Goal: Information Seeking & Learning: Check status

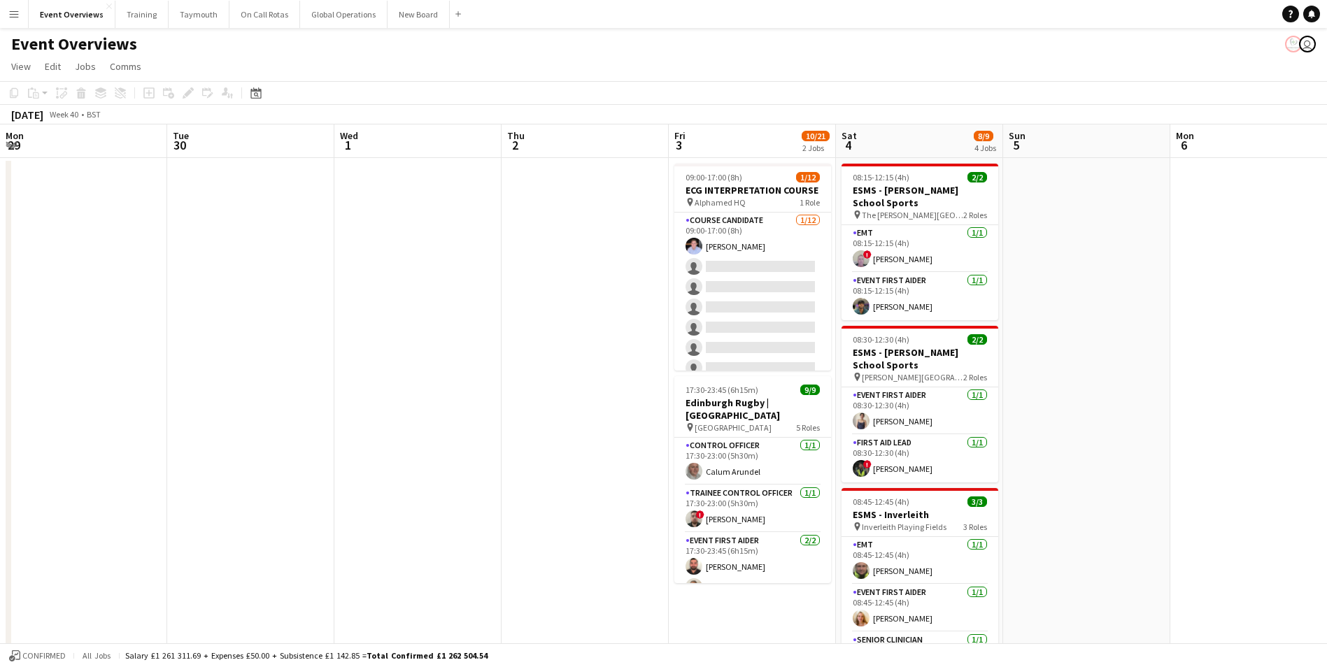
scroll to position [0, 550]
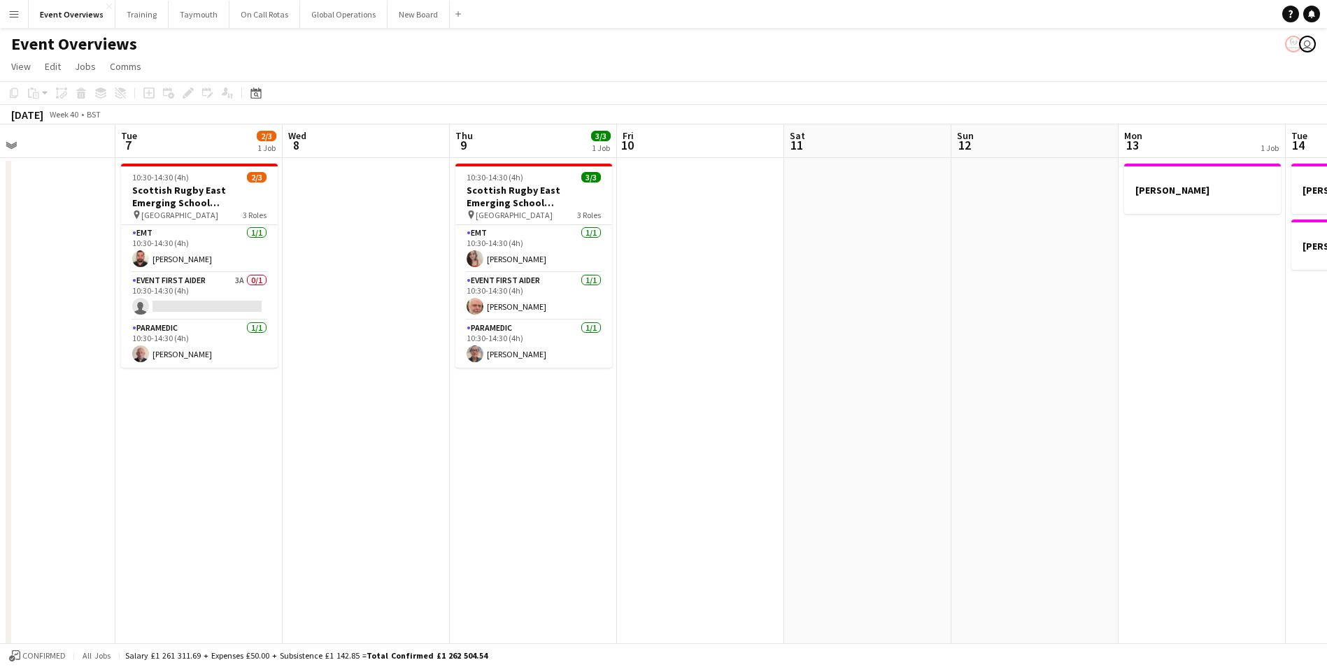
drag, startPoint x: 769, startPoint y: 460, endPoint x: 236, endPoint y: 465, distance: 533.0
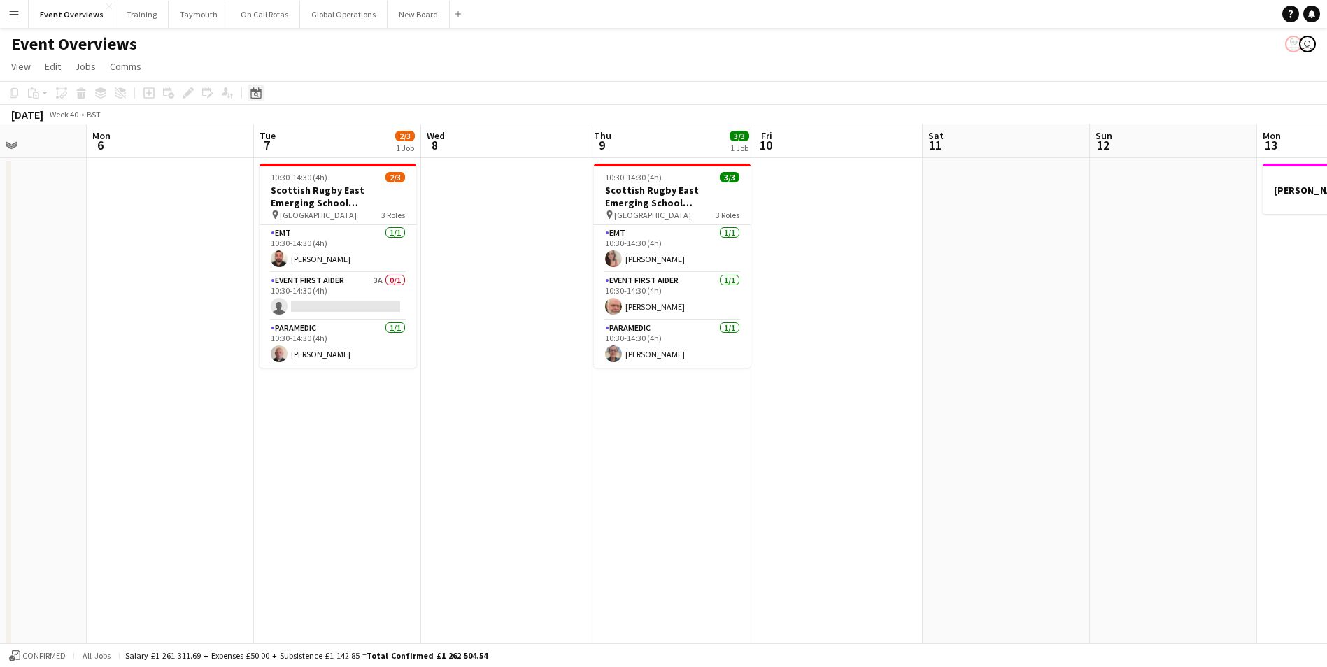
click at [257, 89] on icon "Date picker" at bounding box center [255, 92] width 11 height 11
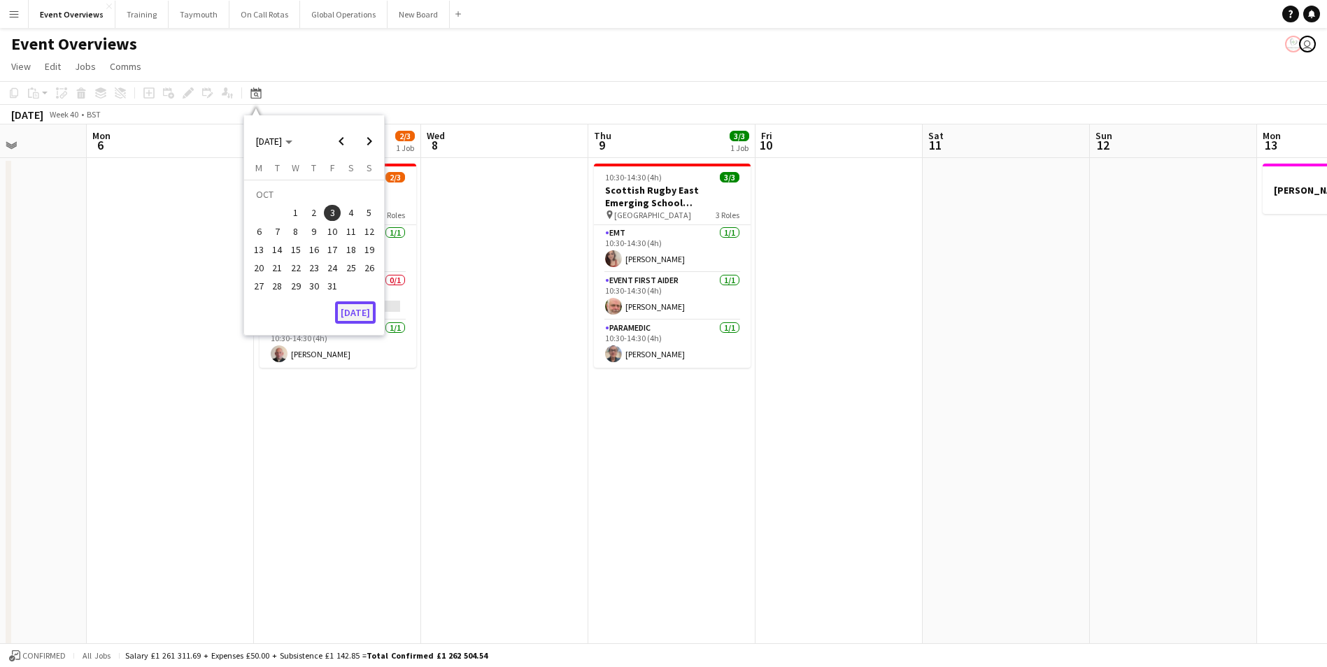
click at [353, 314] on button "[DATE]" at bounding box center [355, 312] width 41 height 22
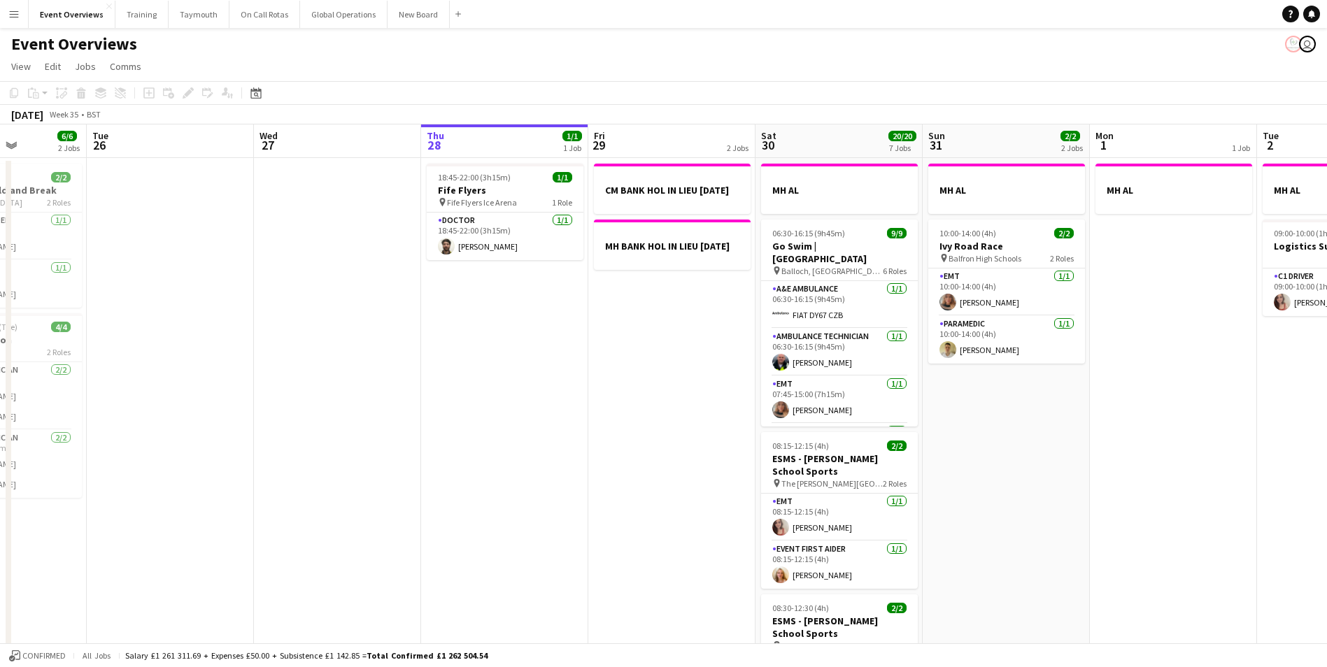
scroll to position [0, 481]
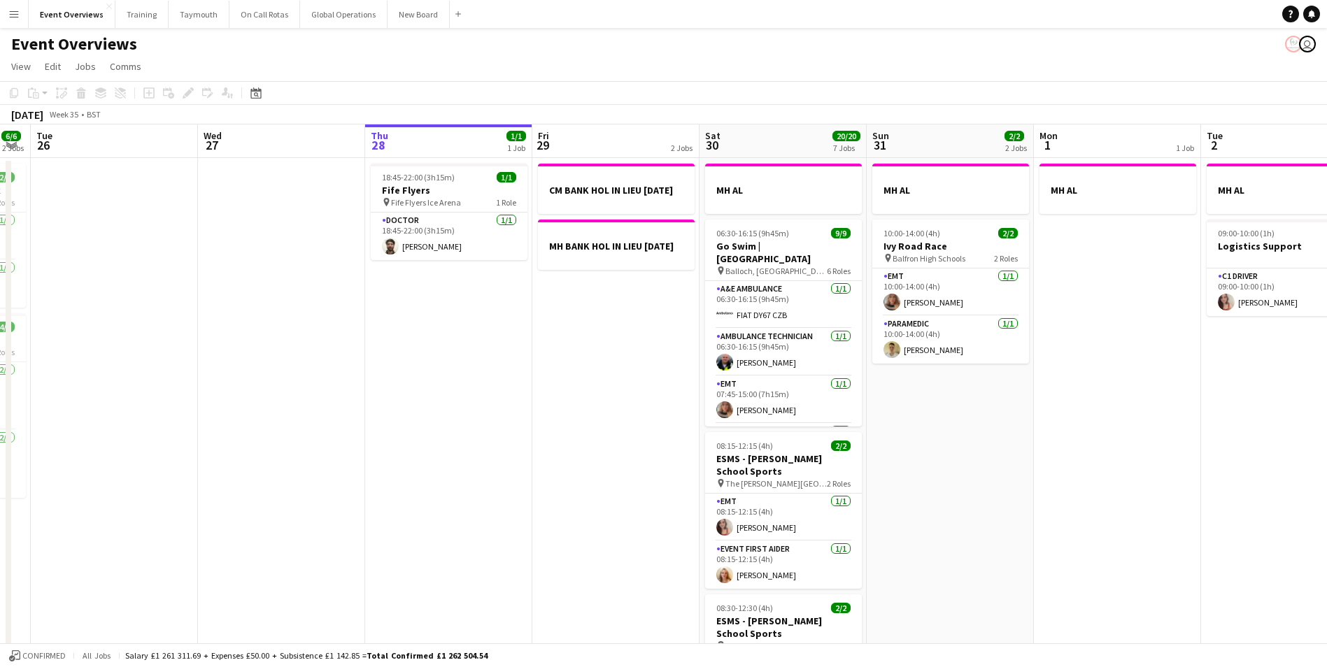
drag, startPoint x: 451, startPoint y: 519, endPoint x: 107, endPoint y: 511, distance: 344.2
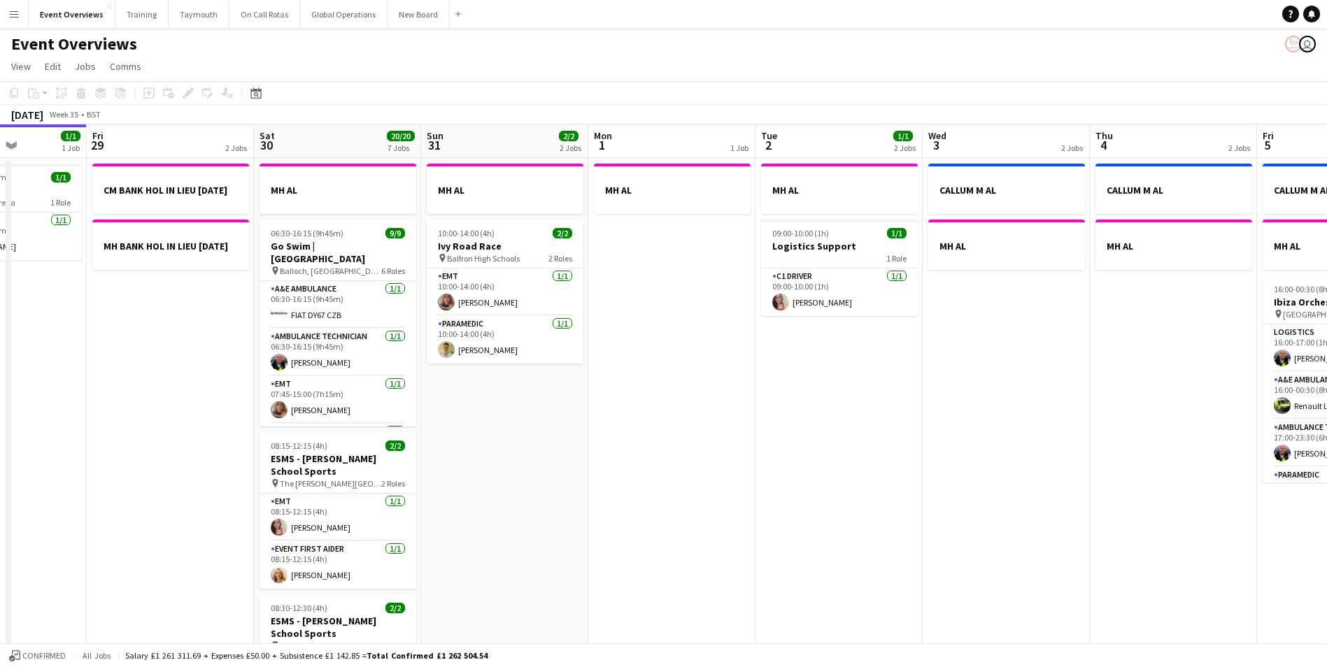
scroll to position [0, 487]
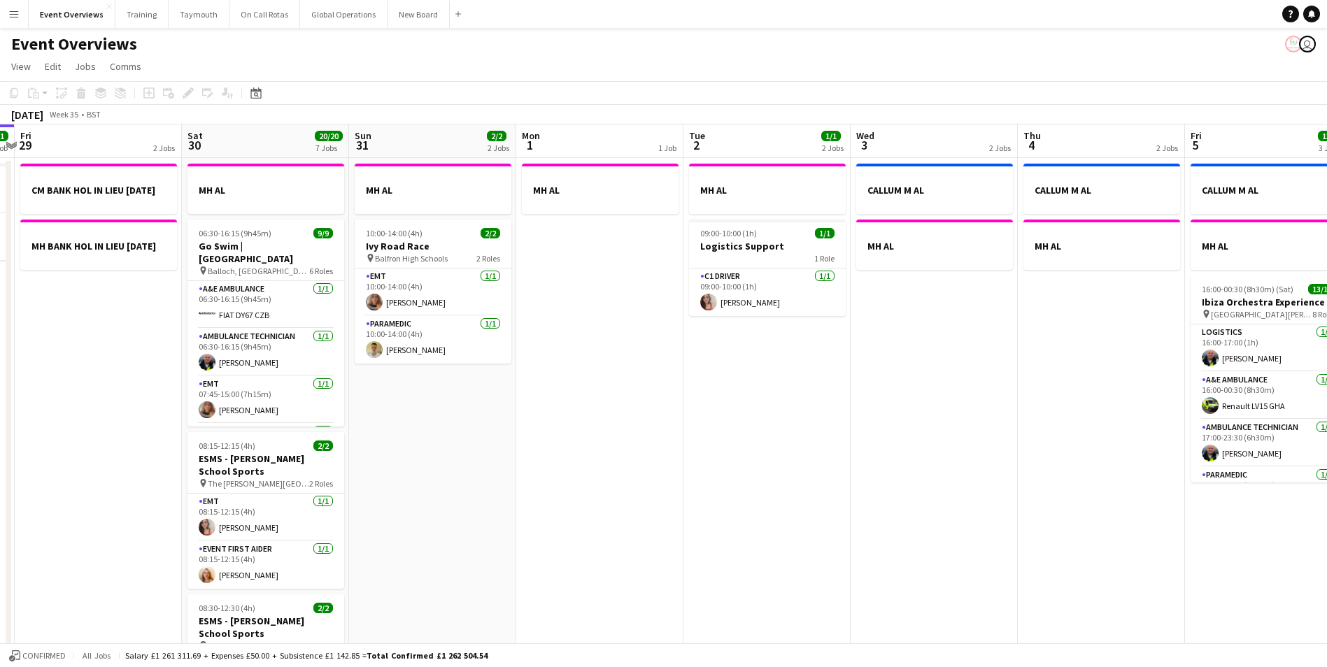
drag, startPoint x: 704, startPoint y: 487, endPoint x: -38, endPoint y: 506, distance: 743.1
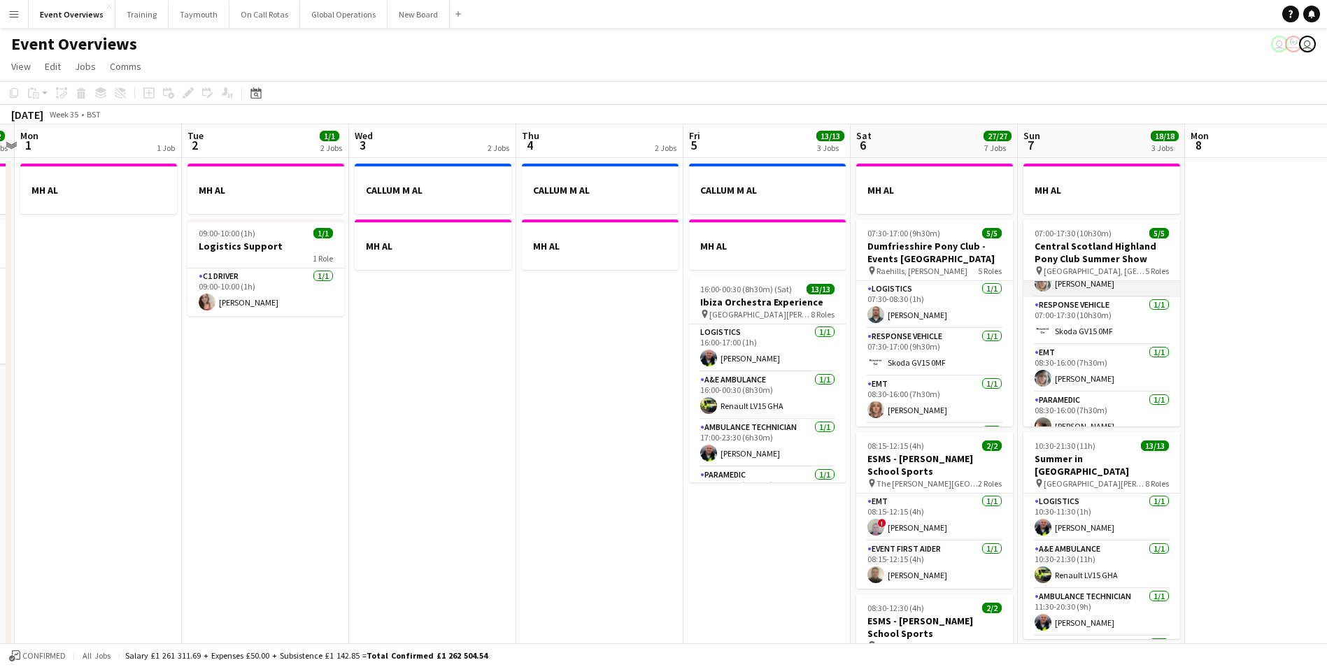
scroll to position [0, 0]
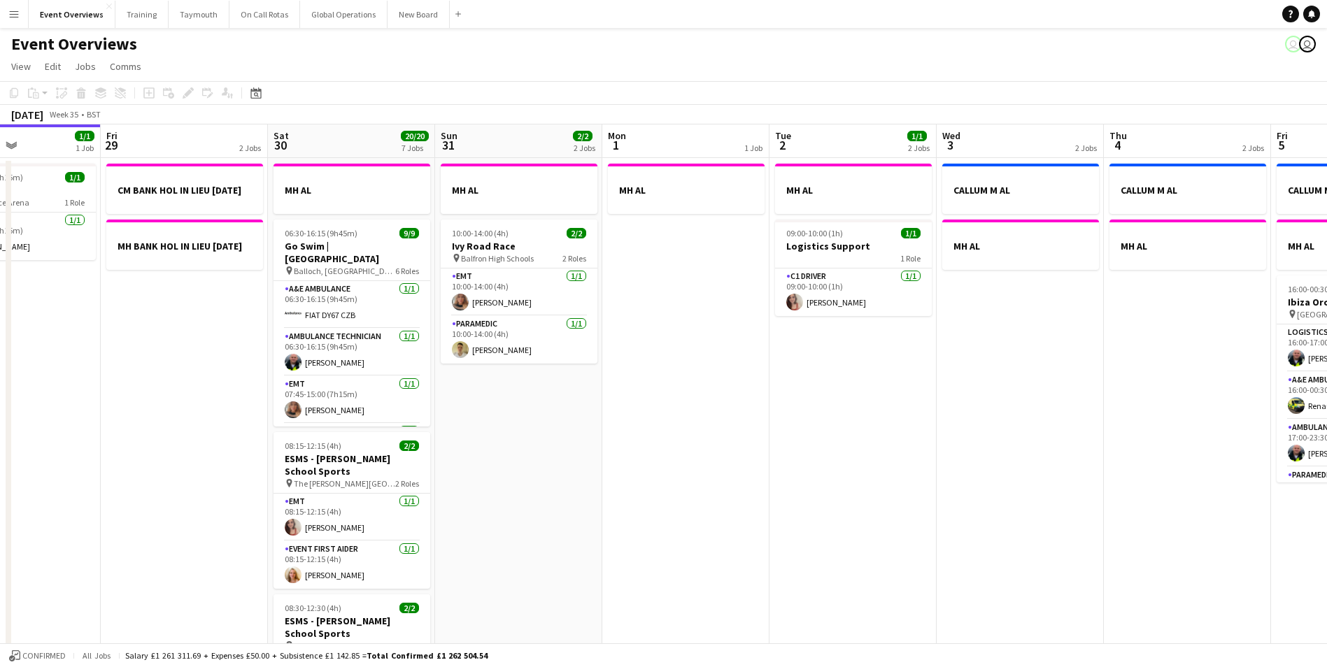
drag, startPoint x: 371, startPoint y: 481, endPoint x: 958, endPoint y: 433, distance: 589.5
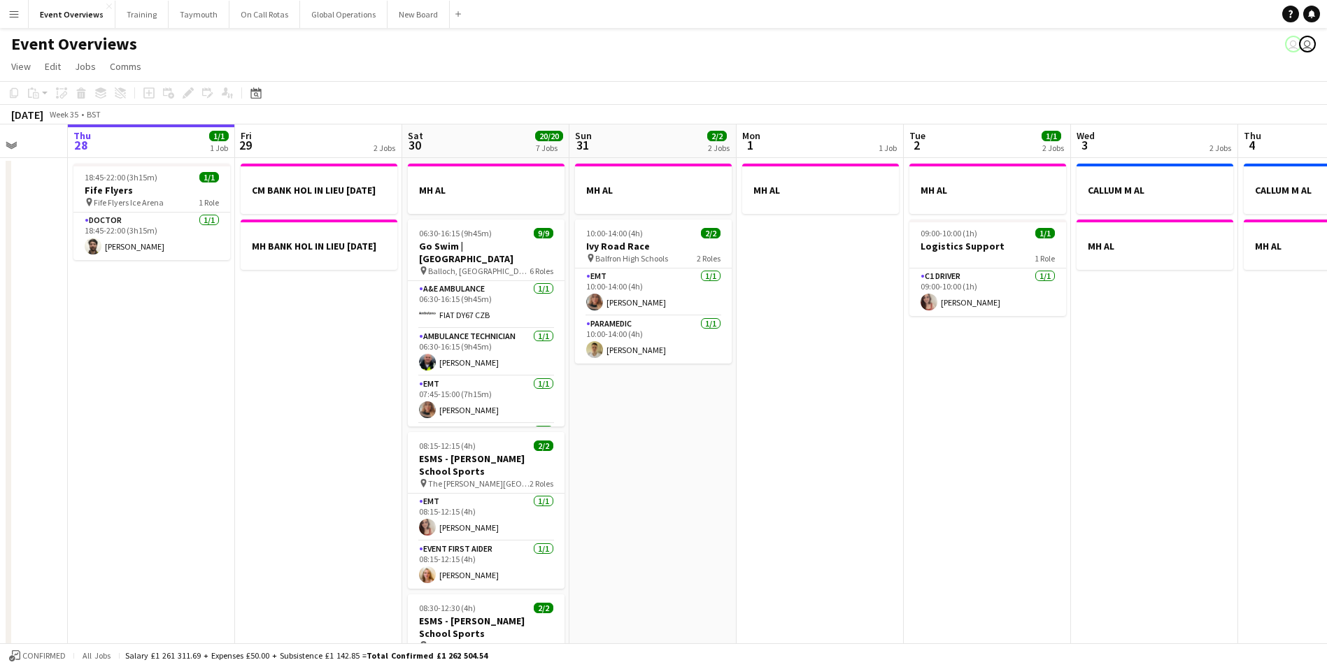
drag, startPoint x: 679, startPoint y: 514, endPoint x: 947, endPoint y: 529, distance: 268.3
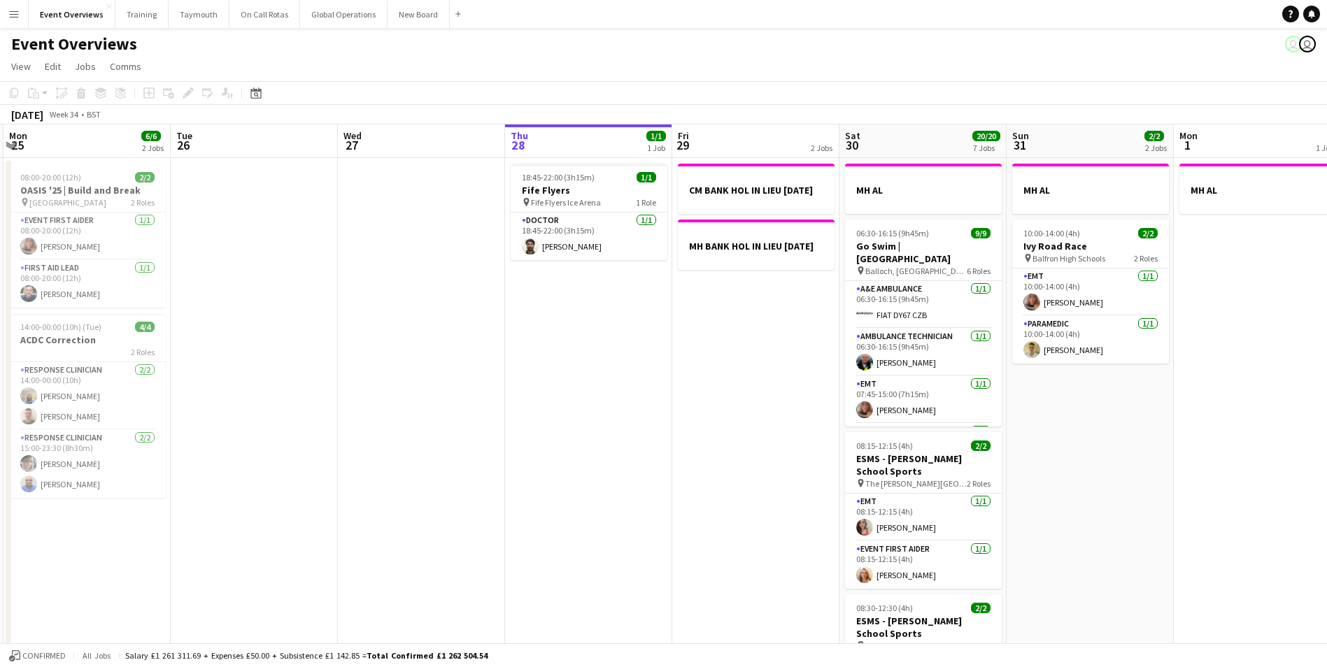
drag, startPoint x: 151, startPoint y: 484, endPoint x: 632, endPoint y: 467, distance: 480.8
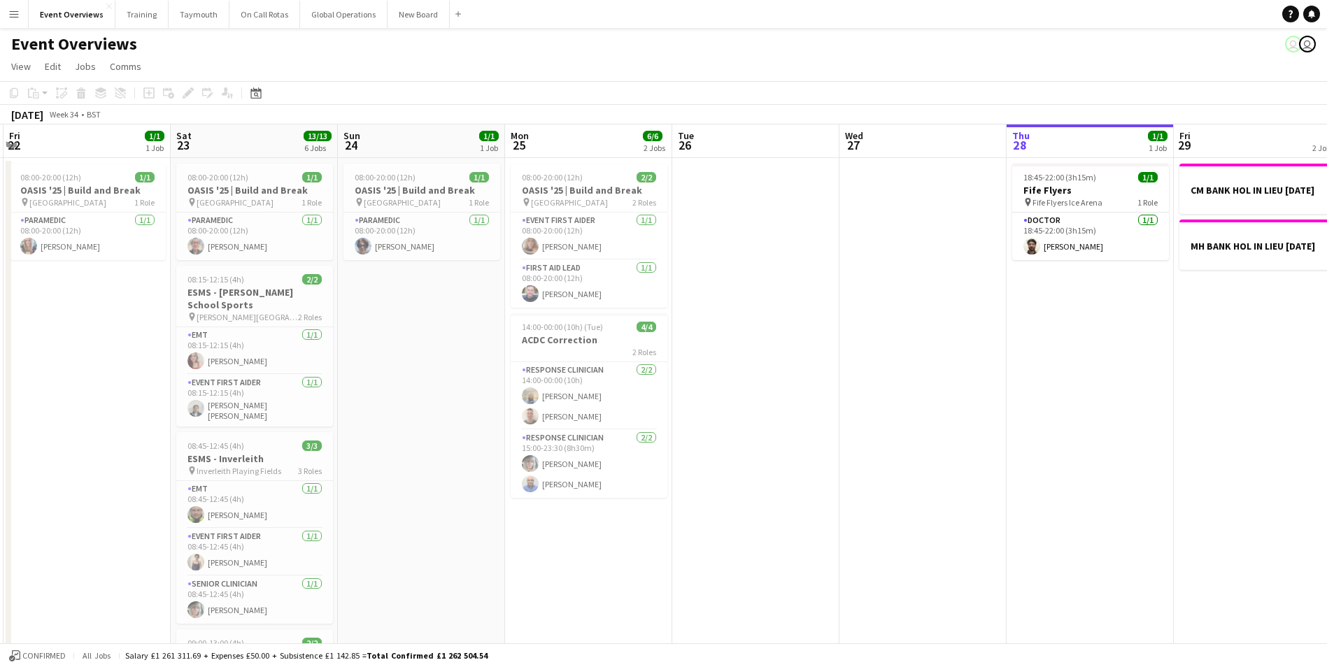
drag, startPoint x: 566, startPoint y: 480, endPoint x: 1008, endPoint y: 429, distance: 445.0
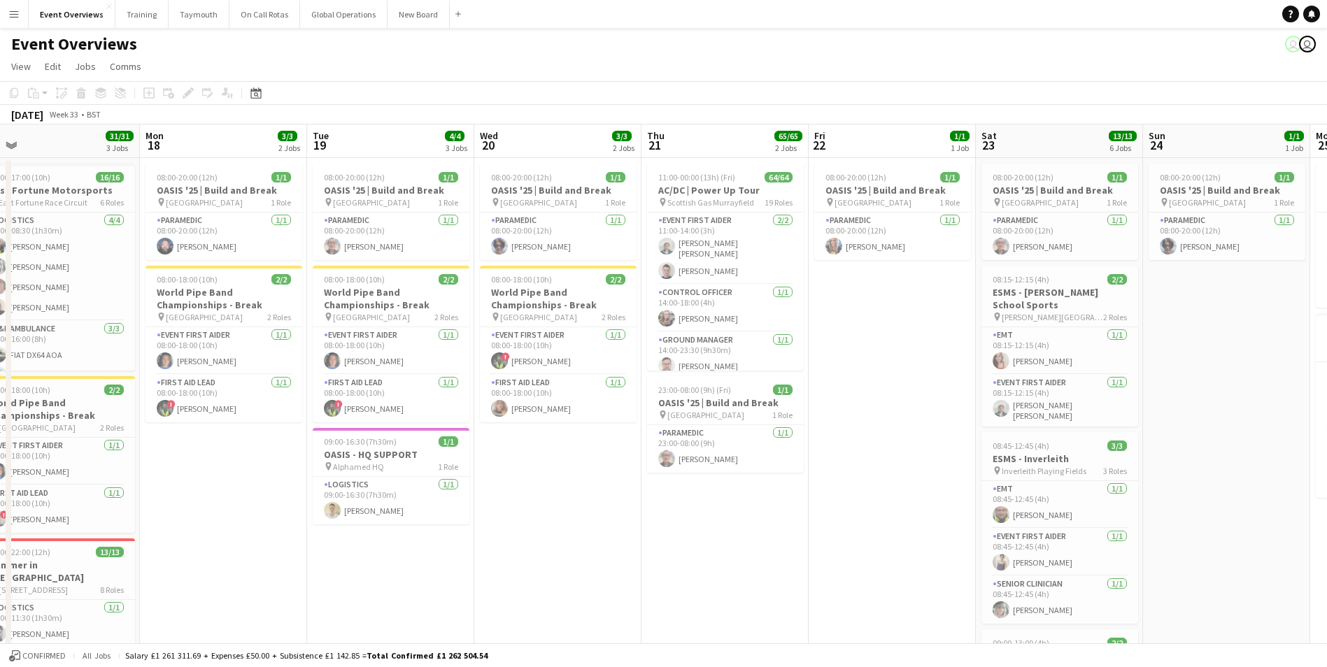
drag, startPoint x: 175, startPoint y: 530, endPoint x: 905, endPoint y: 460, distance: 733.6
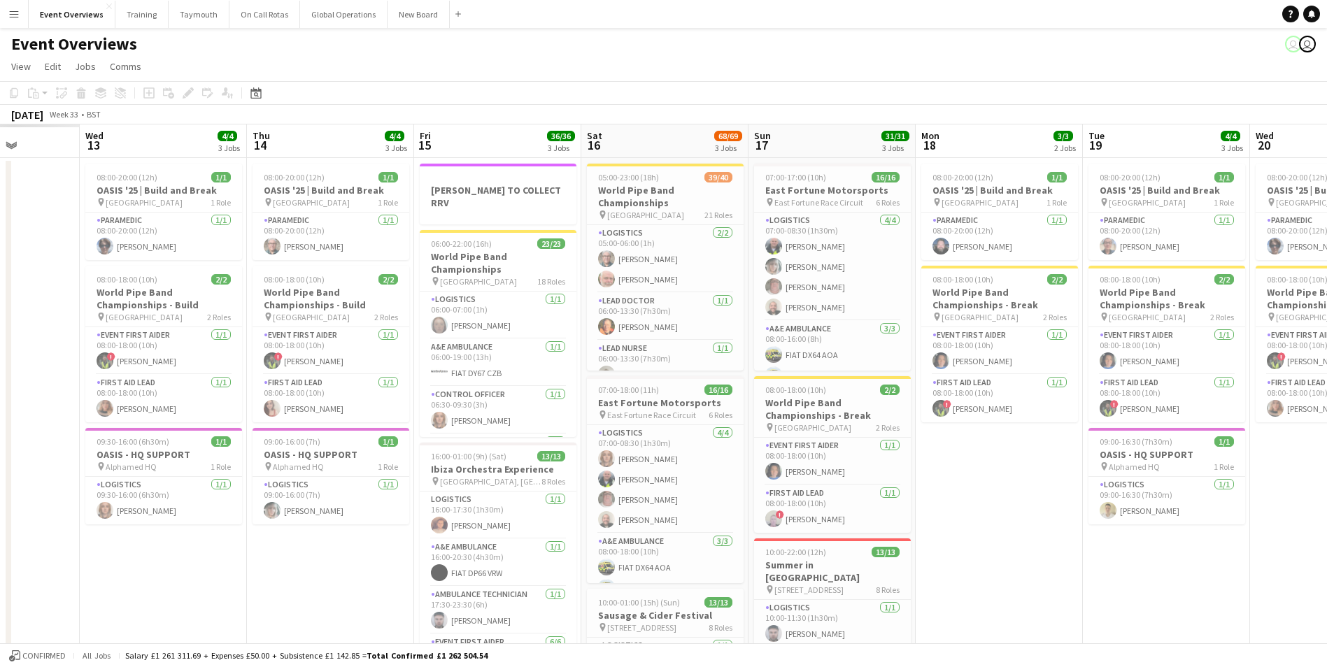
drag, startPoint x: 336, startPoint y: 550, endPoint x: 1035, endPoint y: 470, distance: 703.3
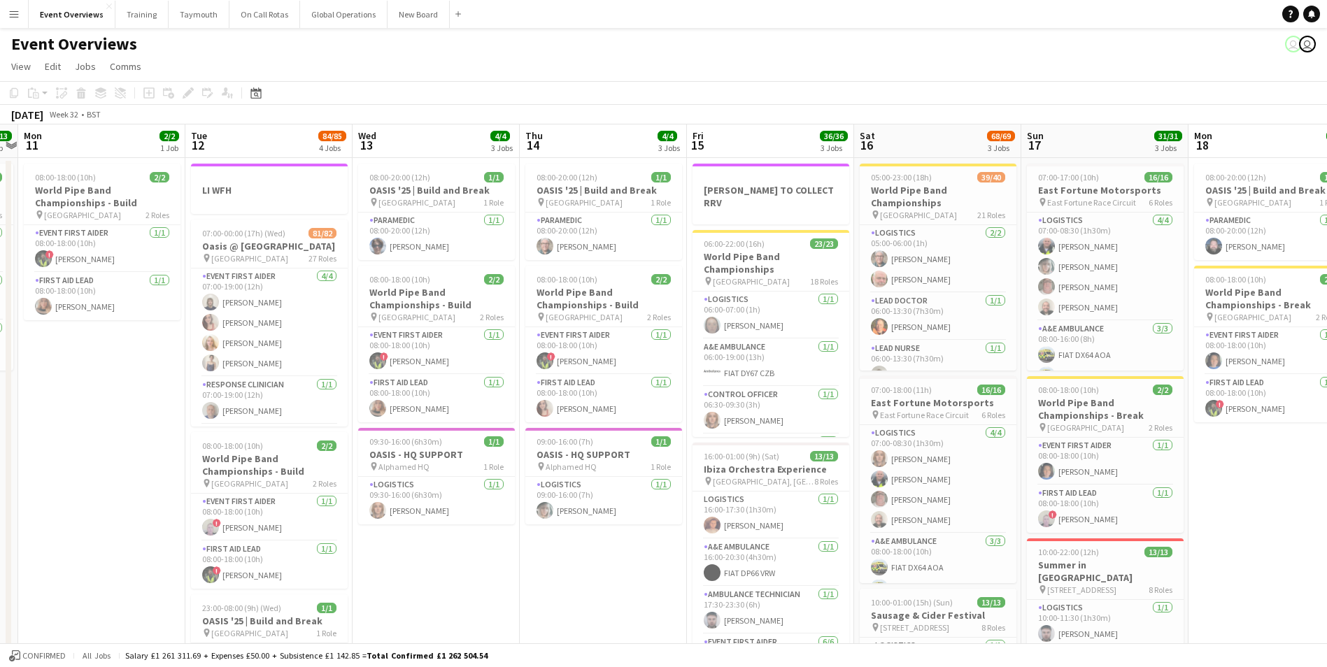
drag, startPoint x: 197, startPoint y: 576, endPoint x: 973, endPoint y: 525, distance: 777.3
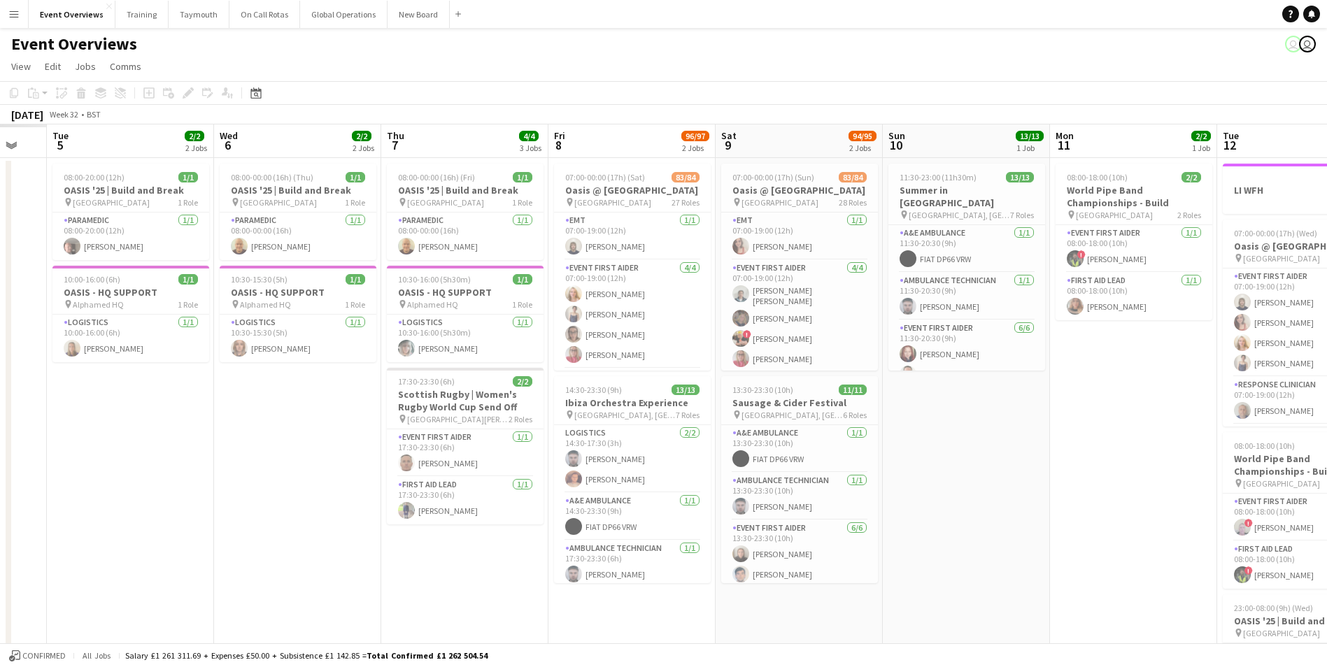
drag, startPoint x: 562, startPoint y: 537, endPoint x: 1065, endPoint y: 483, distance: 505.1
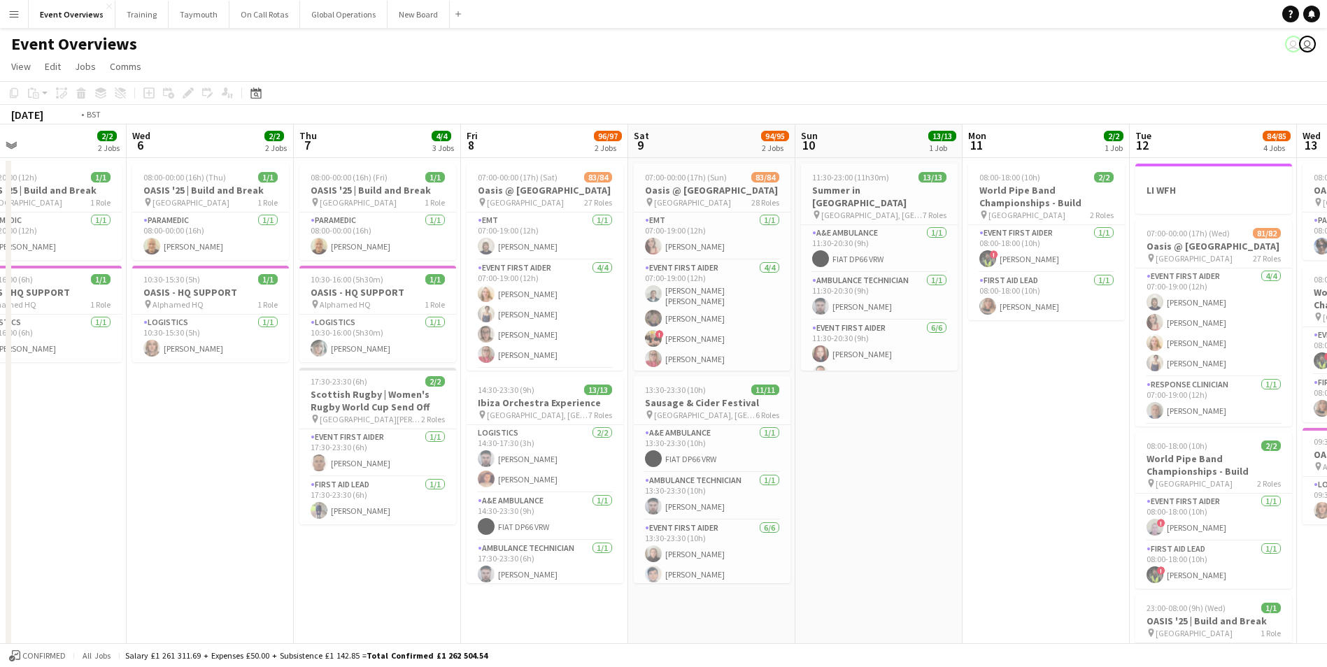
drag, startPoint x: 173, startPoint y: 550, endPoint x: 854, endPoint y: 508, distance: 681.8
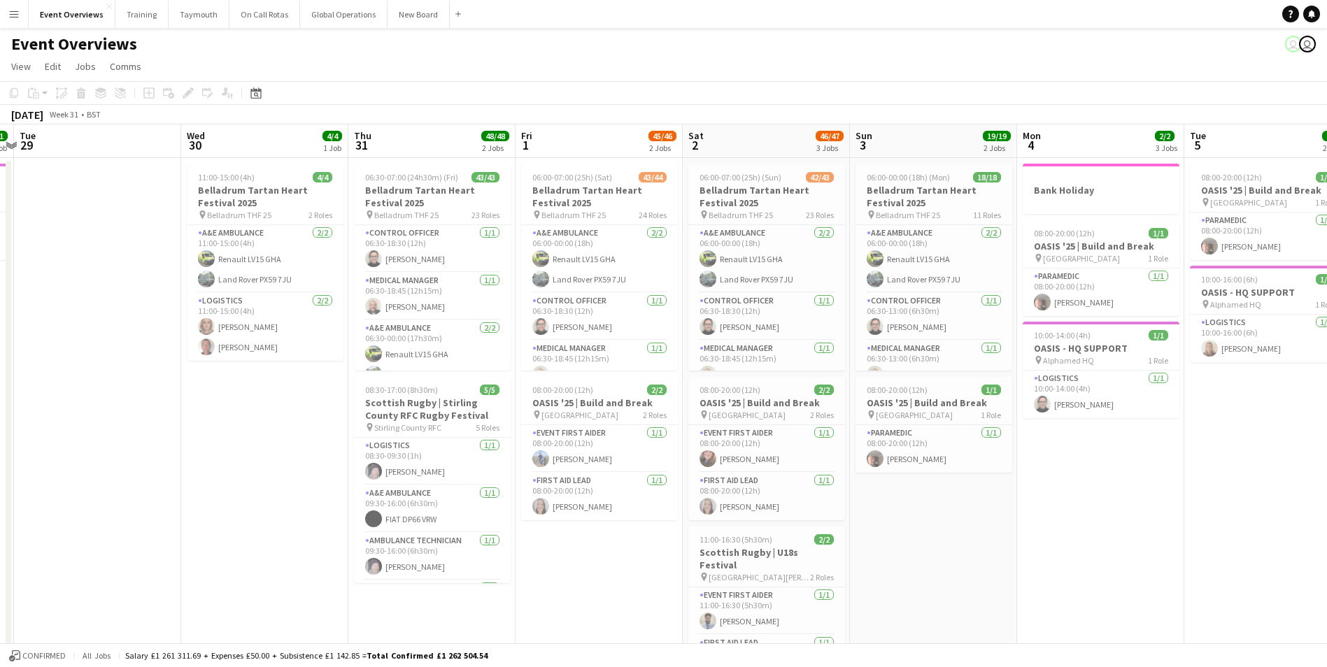
drag, startPoint x: 602, startPoint y: 527, endPoint x: 1054, endPoint y: 492, distance: 453.2
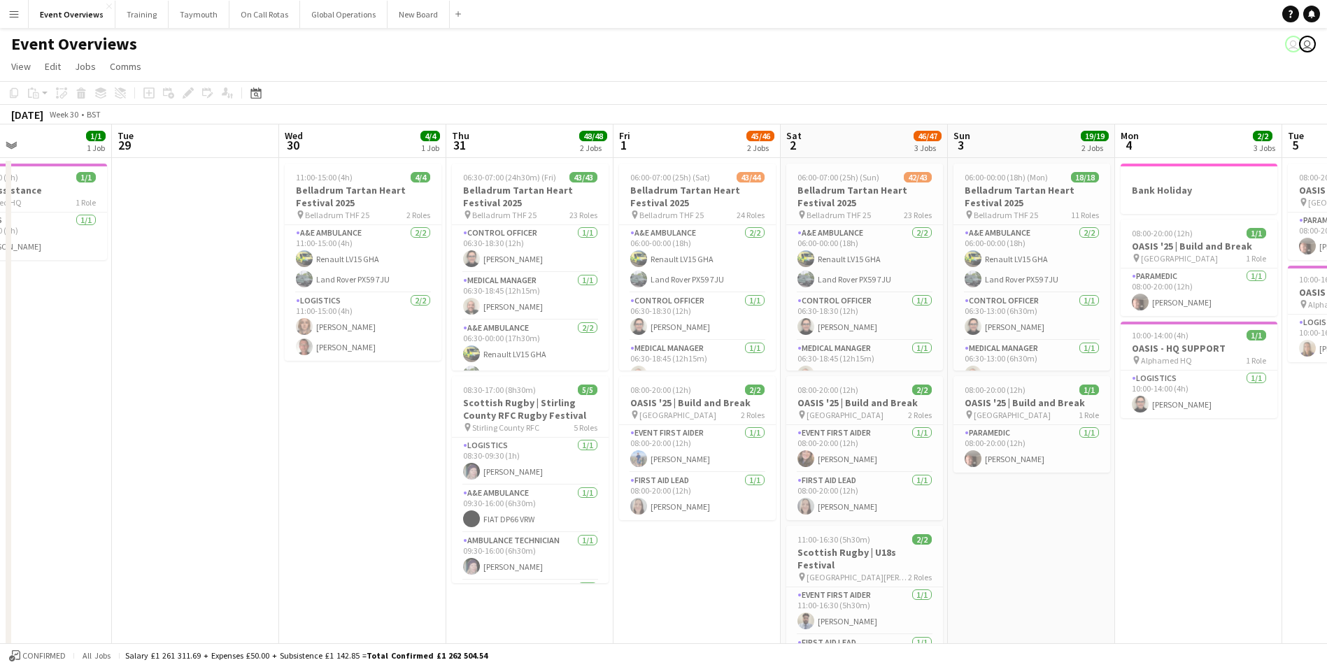
drag, startPoint x: 252, startPoint y: 506, endPoint x: 853, endPoint y: 465, distance: 602.9
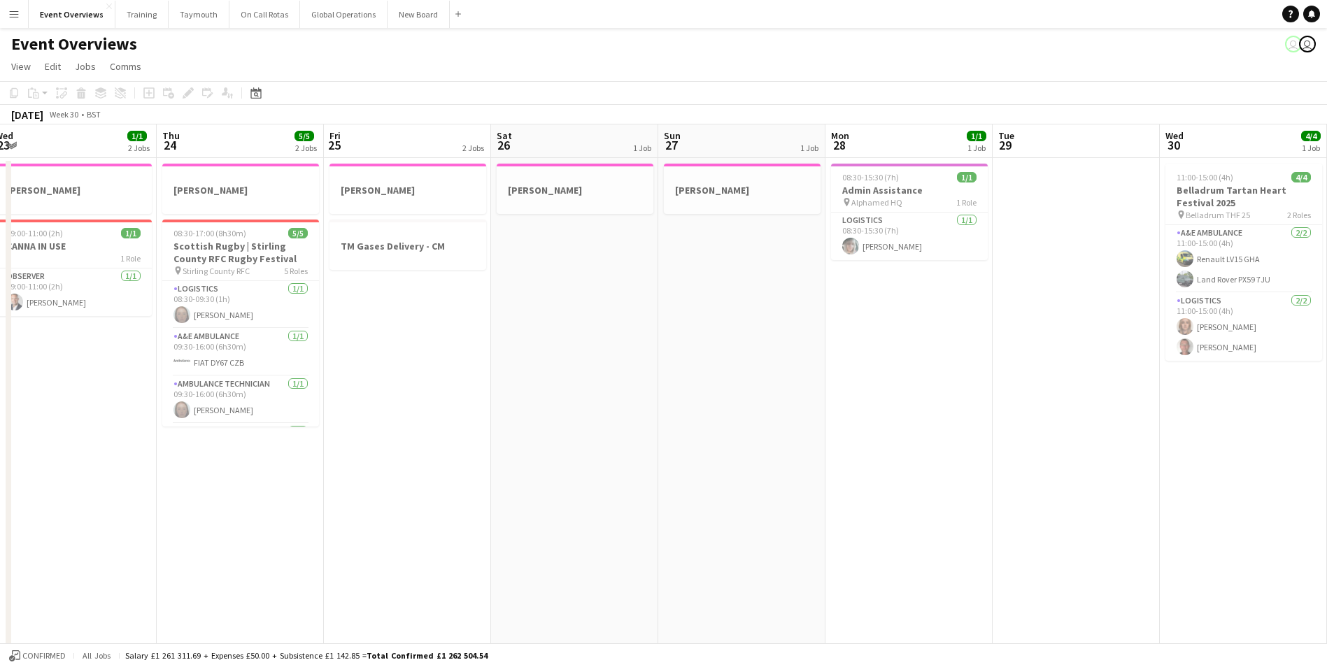
drag, startPoint x: 611, startPoint y: 471, endPoint x: 998, endPoint y: 447, distance: 387.5
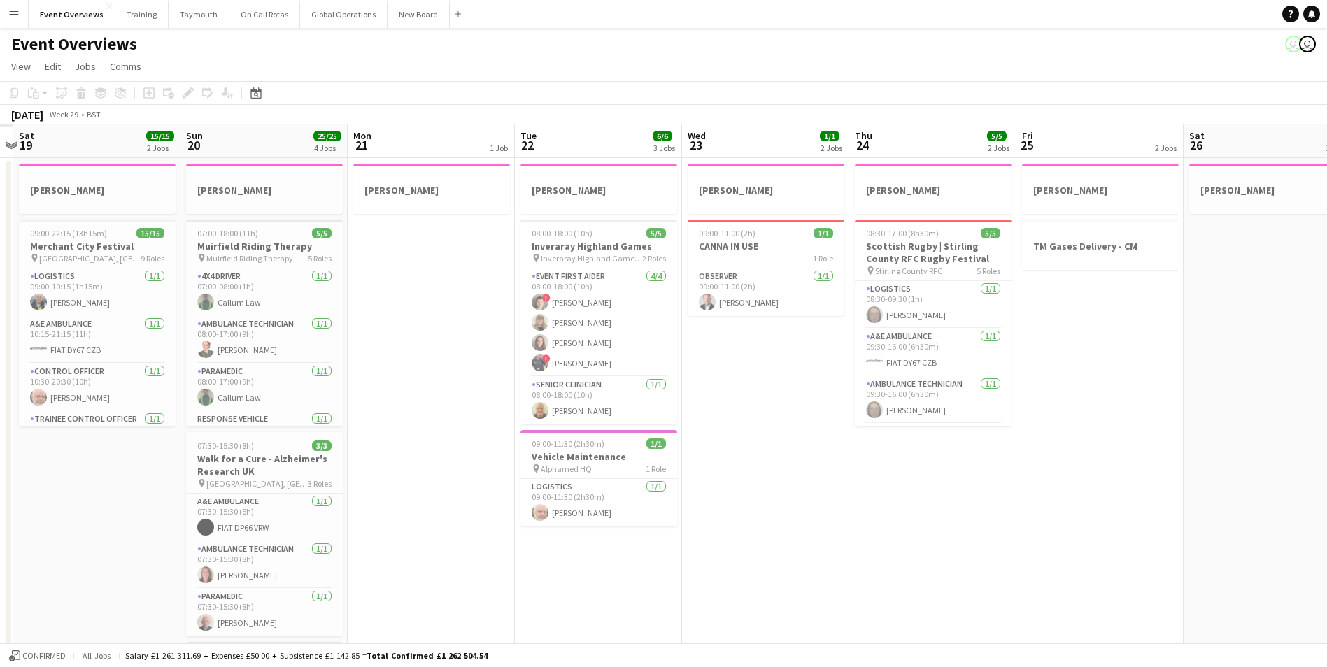
drag, startPoint x: 595, startPoint y: 492, endPoint x: 1191, endPoint y: 445, distance: 597.8
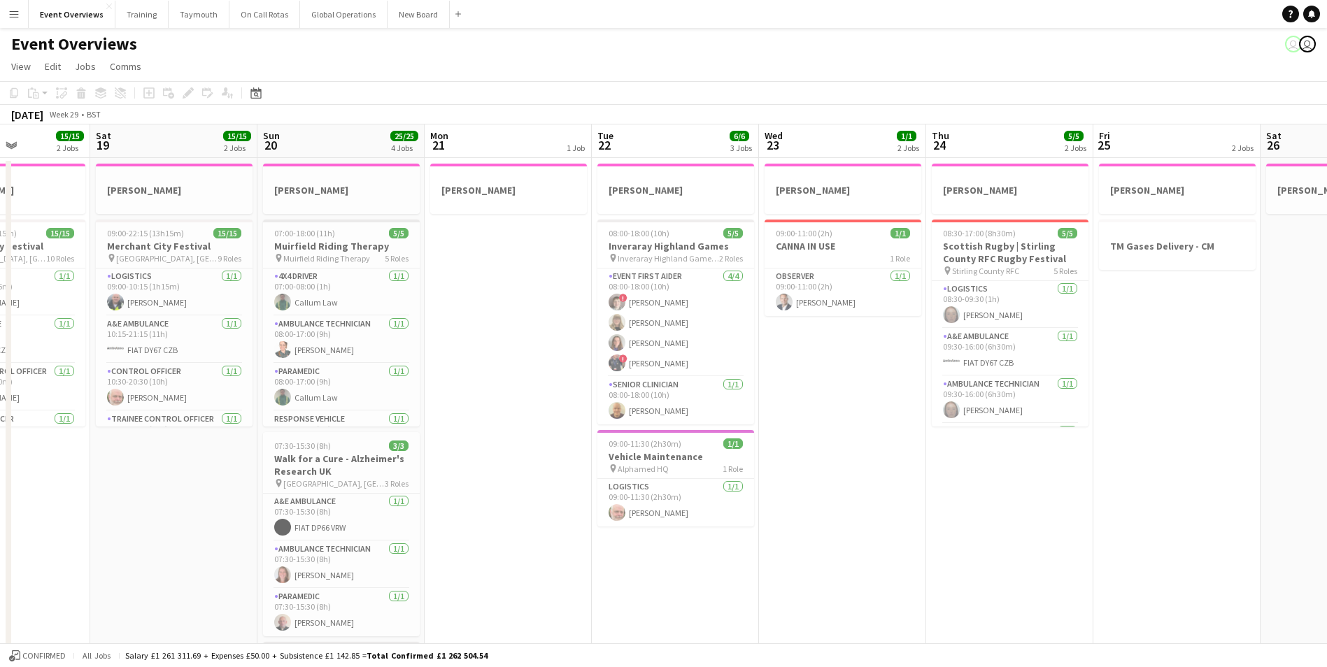
drag, startPoint x: 122, startPoint y: 492, endPoint x: 299, endPoint y: 480, distance: 177.4
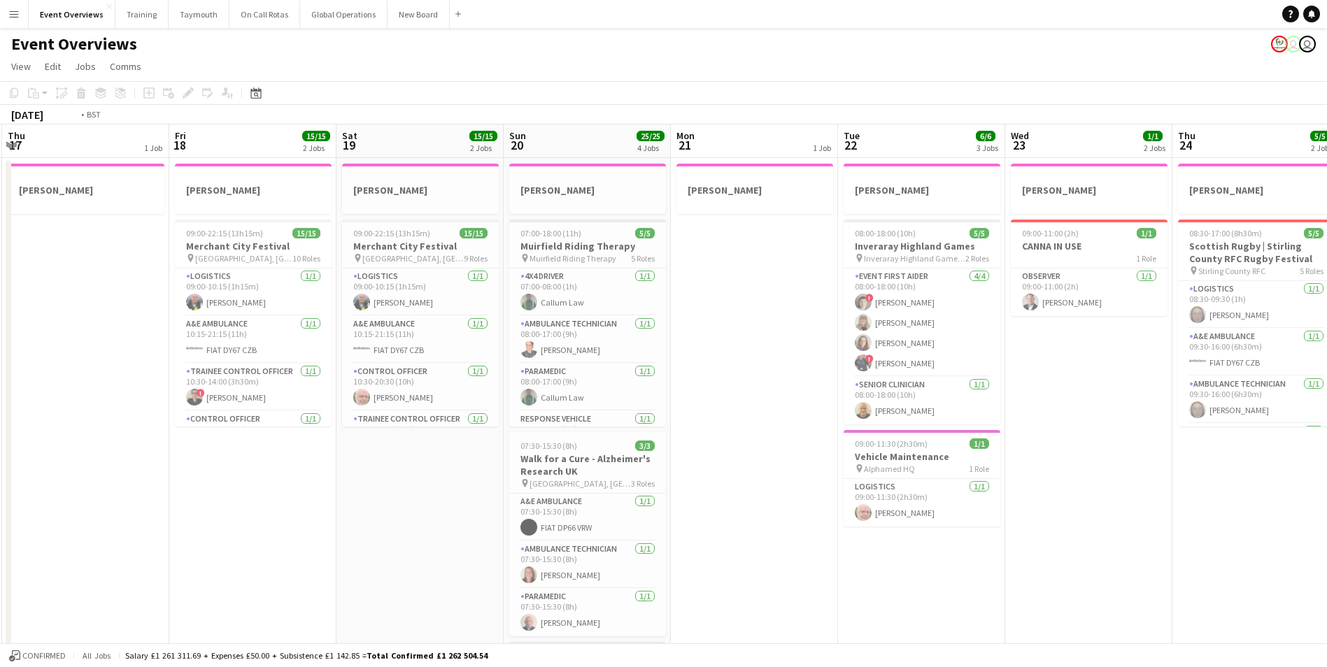
drag, startPoint x: 253, startPoint y: 466, endPoint x: 1008, endPoint y: 444, distance: 755.0
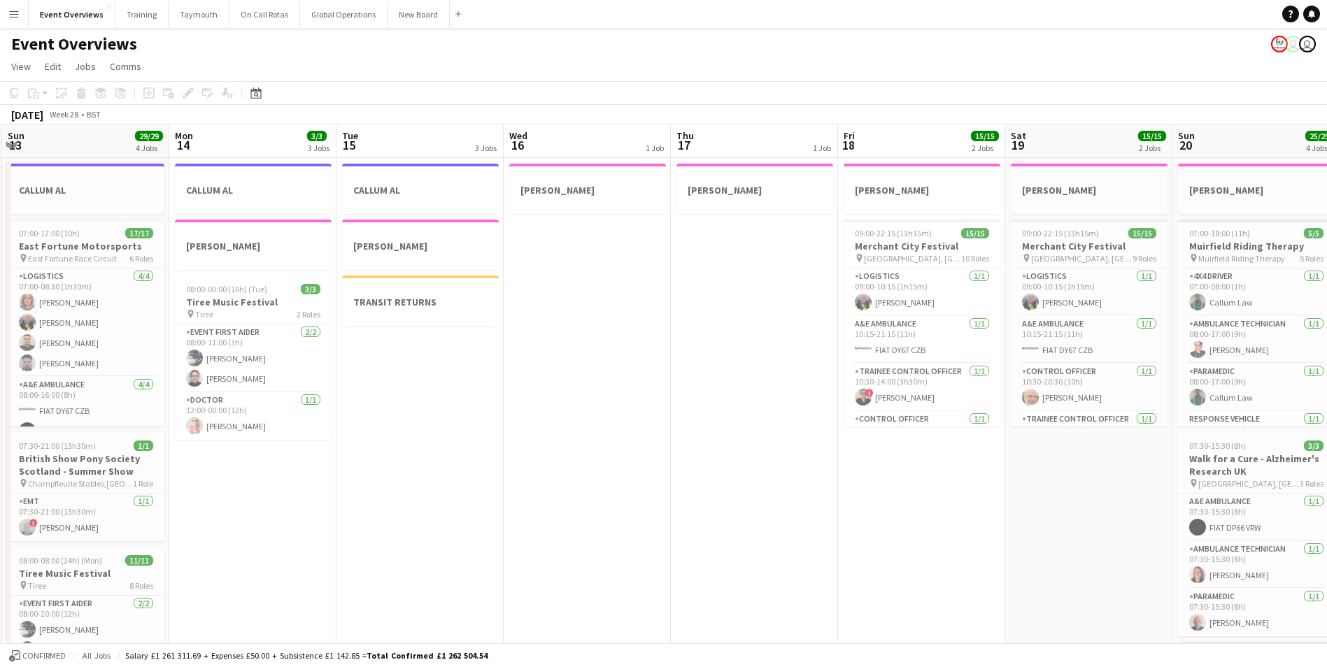
scroll to position [0, 320]
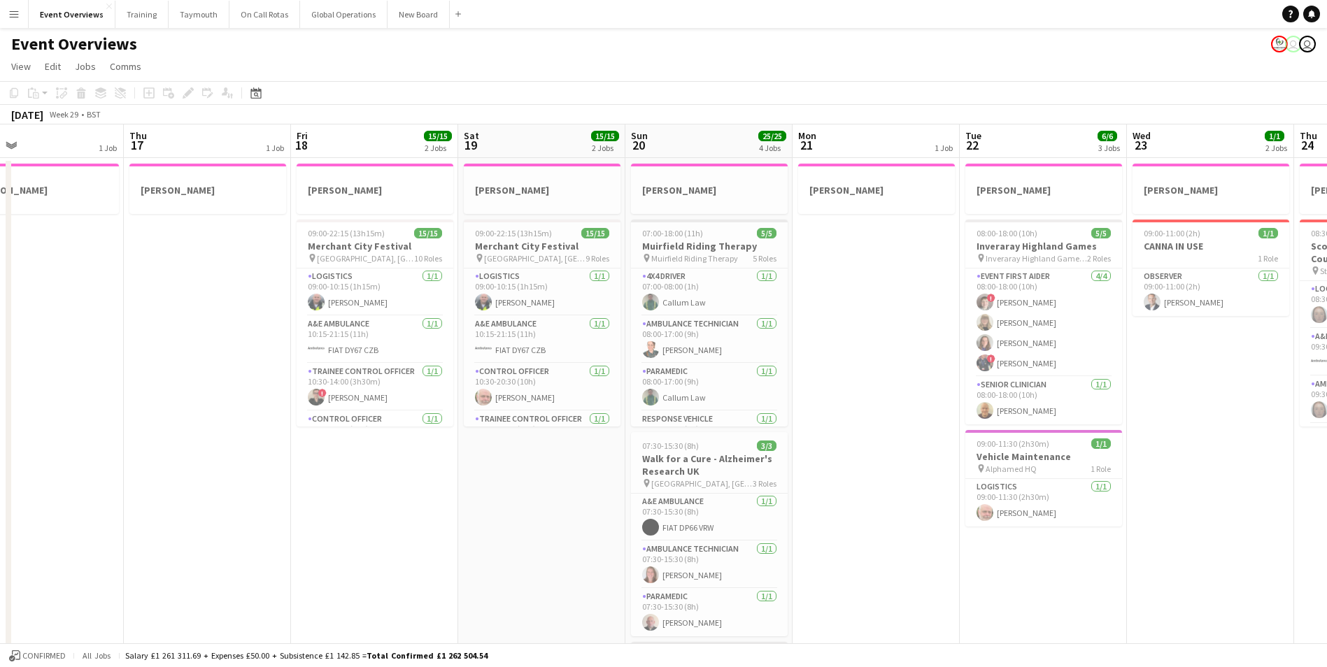
drag, startPoint x: 955, startPoint y: 536, endPoint x: 373, endPoint y: 571, distance: 582.9
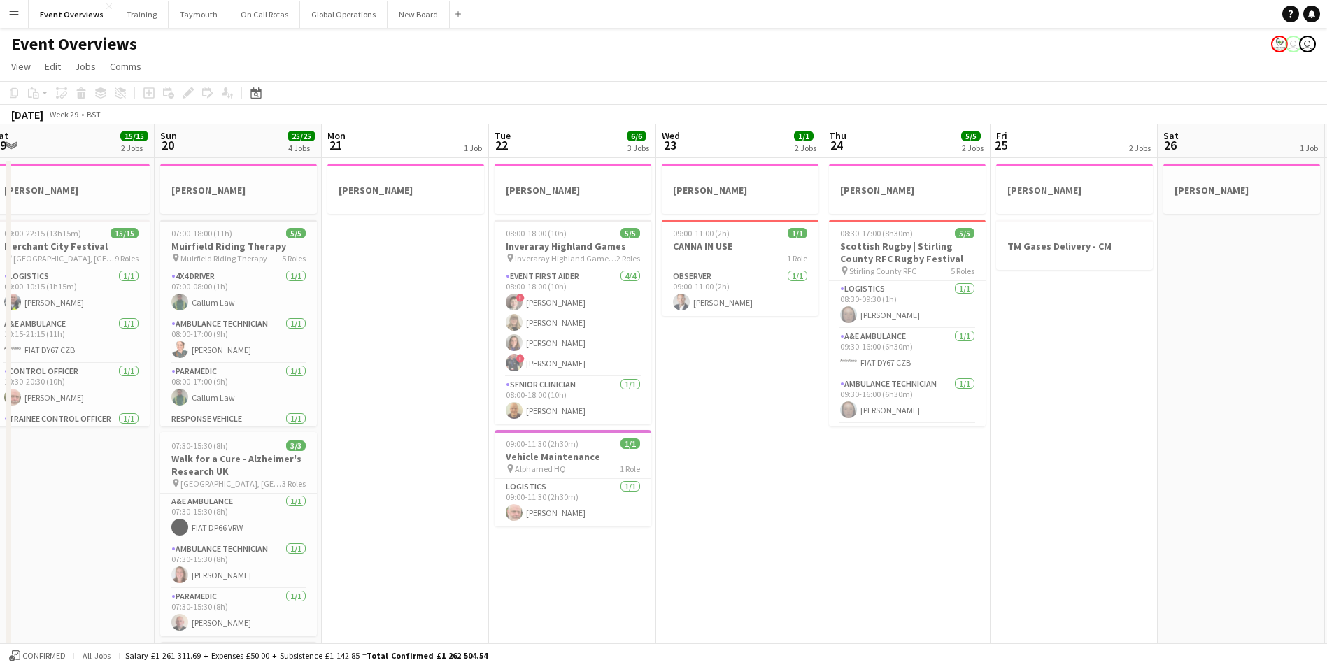
drag, startPoint x: 1150, startPoint y: 567, endPoint x: 702, endPoint y: 622, distance: 450.9
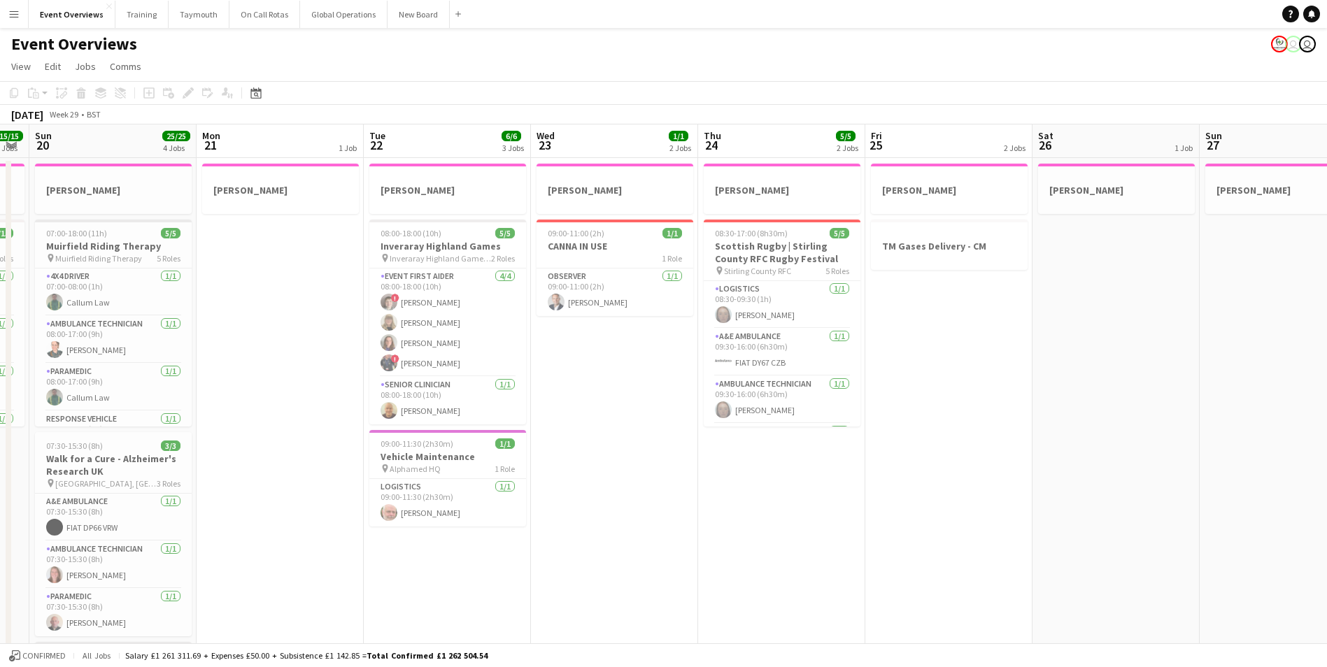
drag, startPoint x: 895, startPoint y: 586, endPoint x: 718, endPoint y: 599, distance: 177.5
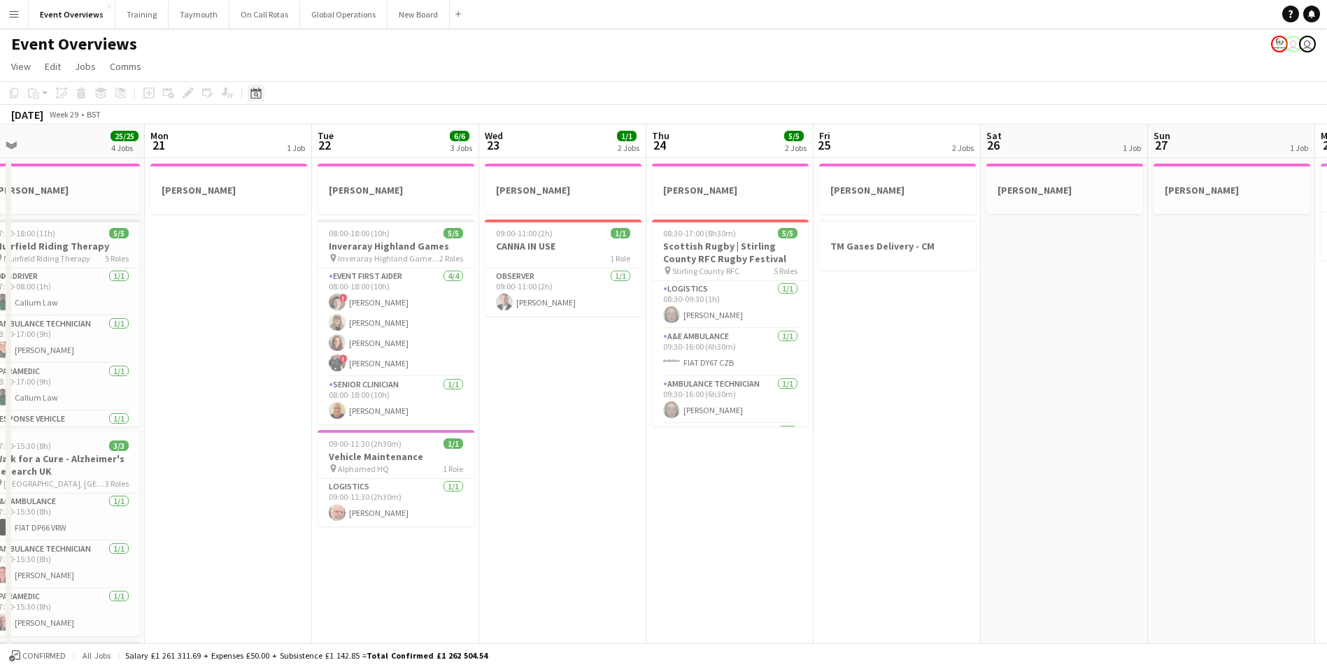
click at [252, 90] on icon at bounding box center [255, 92] width 10 height 11
click at [360, 293] on button "[DATE]" at bounding box center [355, 297] width 41 height 22
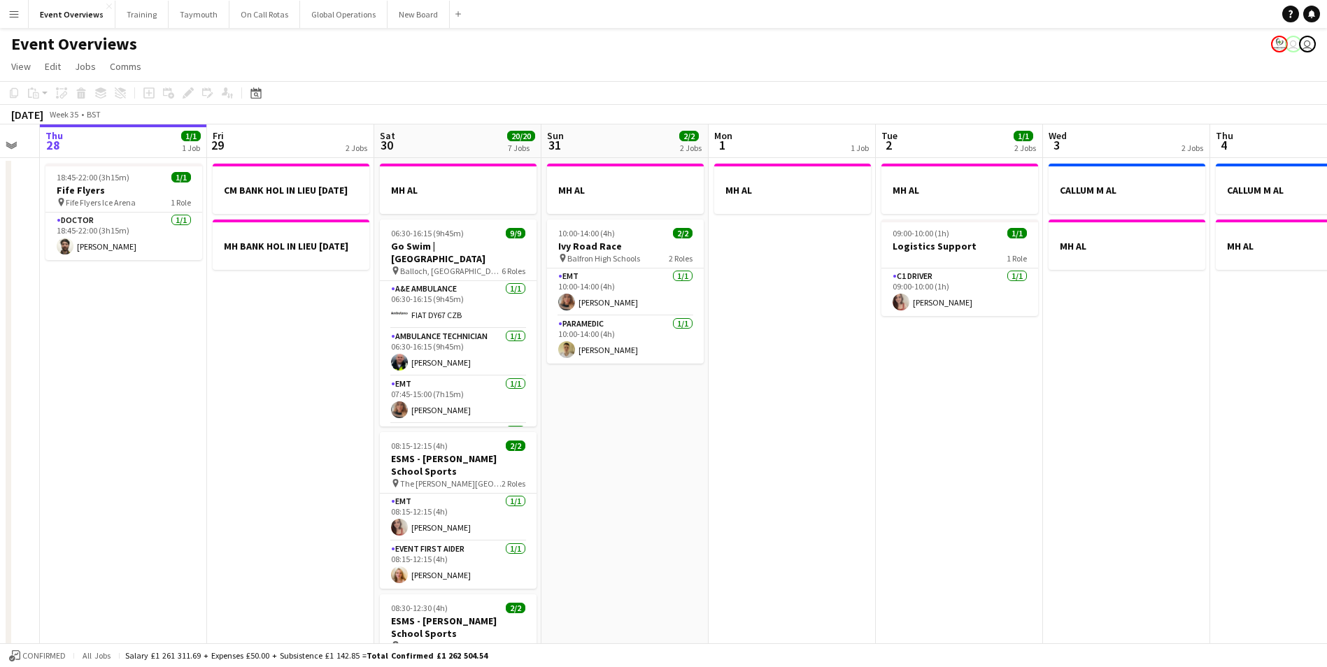
scroll to position [0, 531]
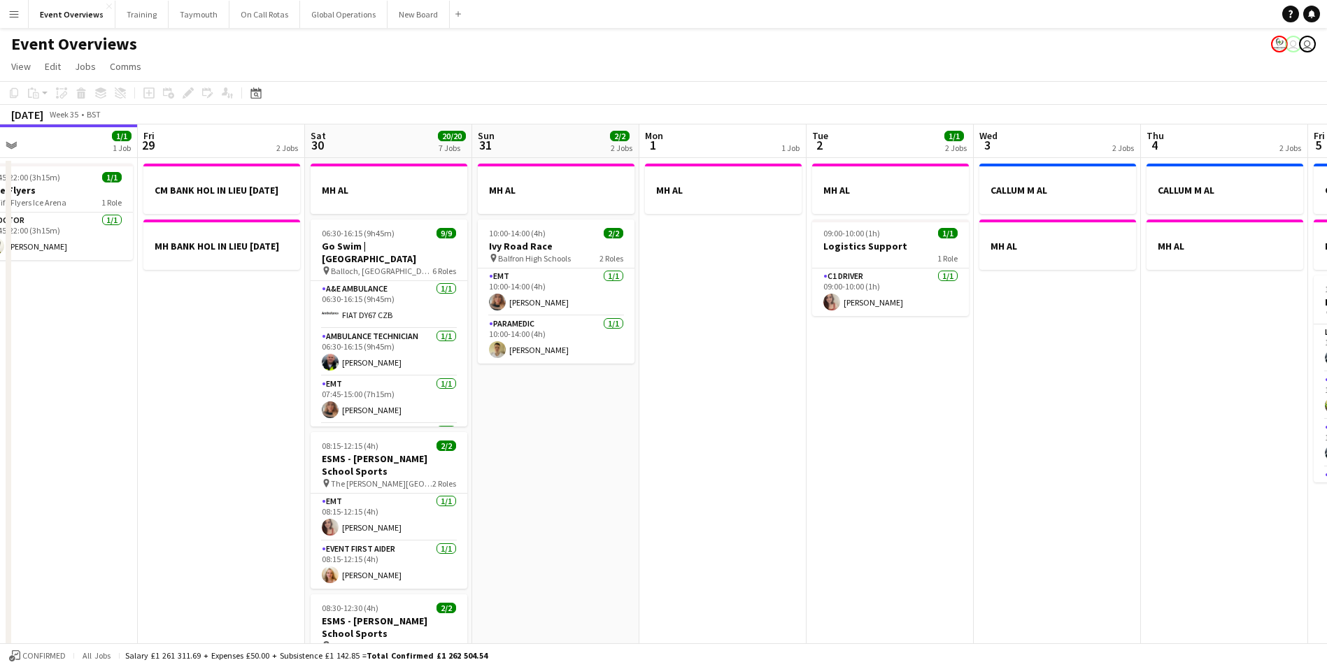
drag, startPoint x: 529, startPoint y: 422, endPoint x: 145, endPoint y: 429, distance: 384.1
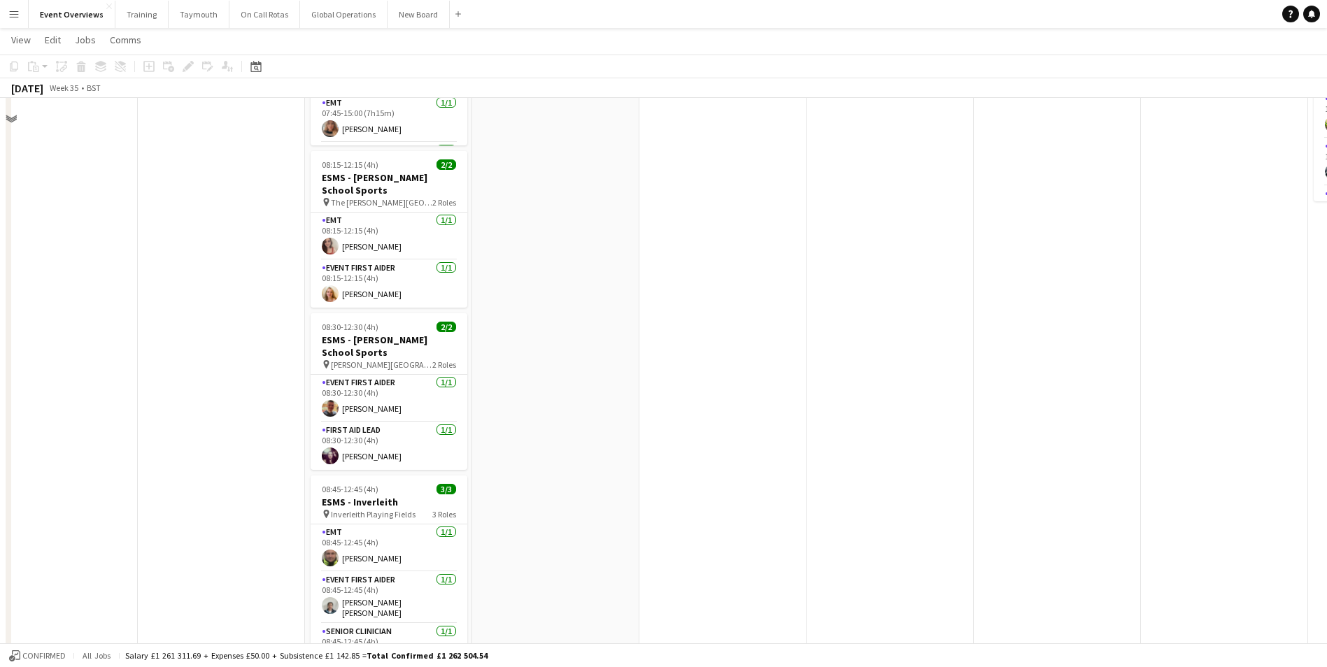
scroll to position [0, 0]
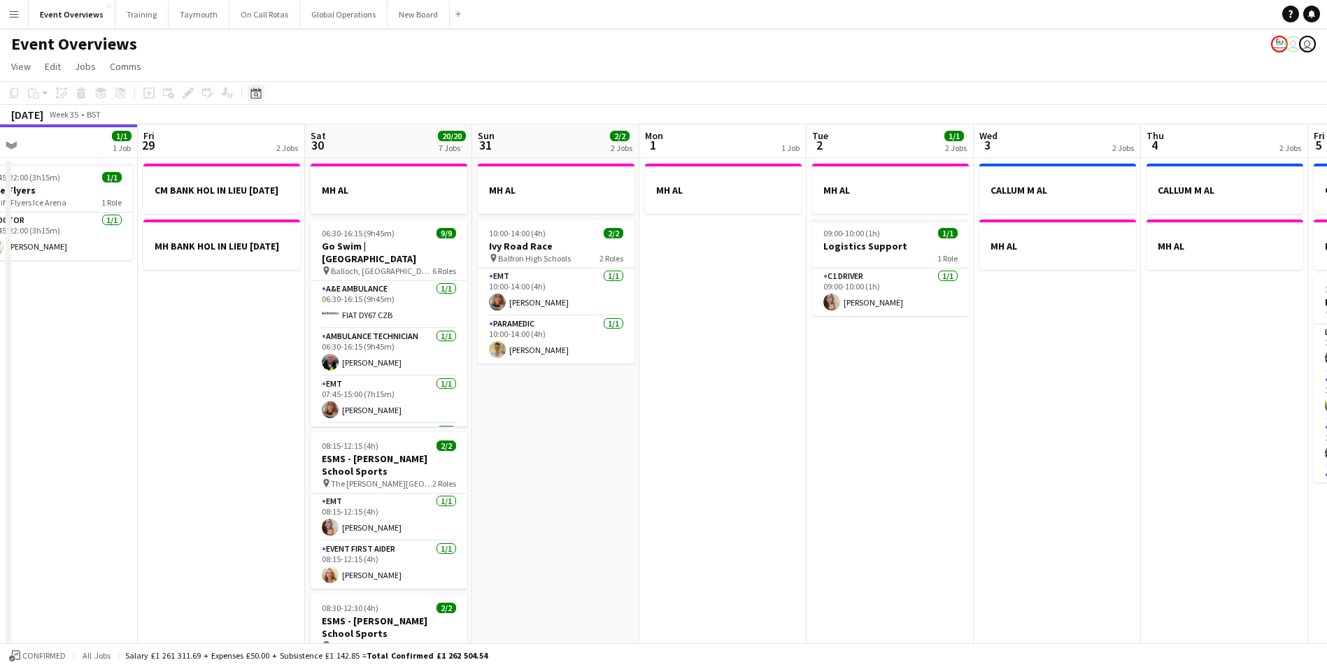
click at [257, 92] on icon "Date picker" at bounding box center [255, 92] width 11 height 11
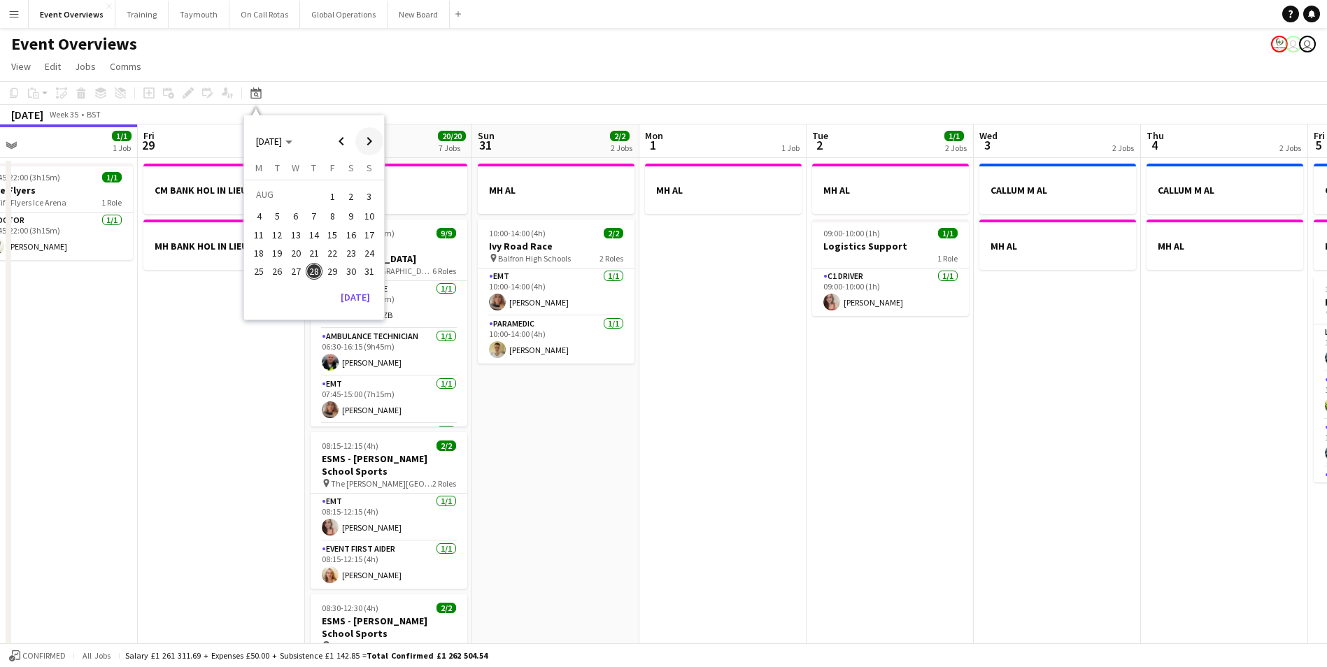
click at [364, 143] on span "Next month" at bounding box center [369, 141] width 28 height 28
click at [330, 209] on span "3" at bounding box center [332, 213] width 17 height 17
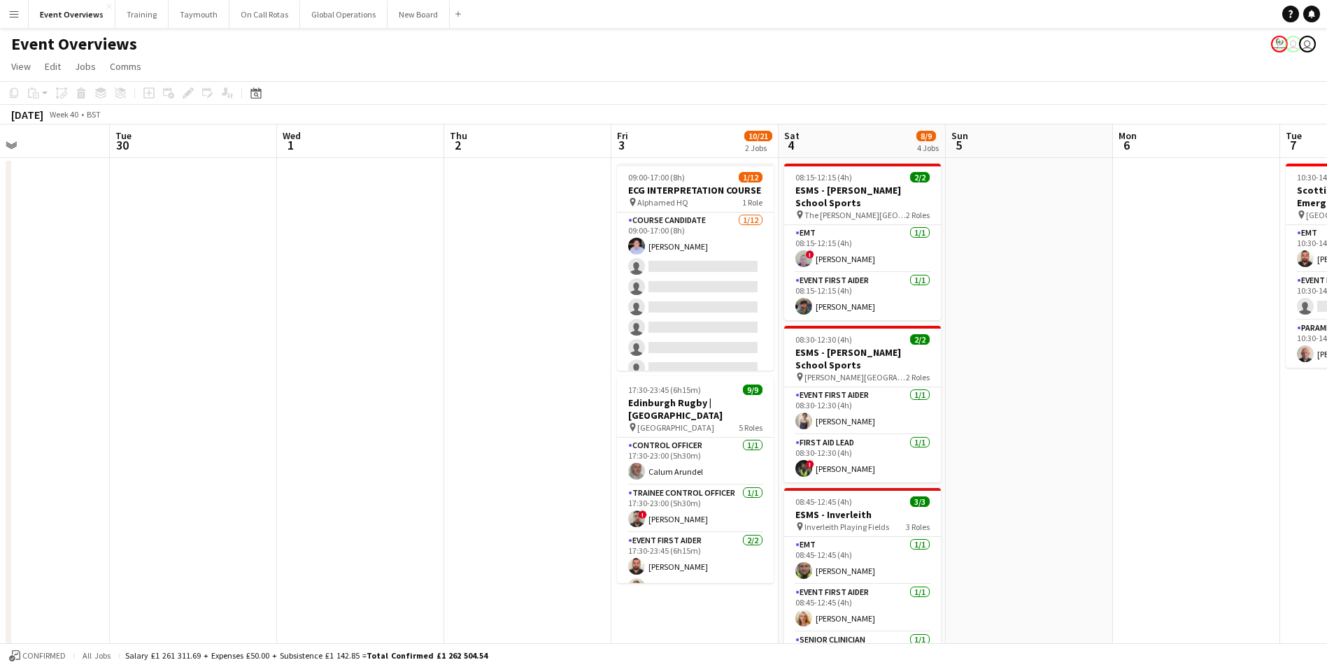
drag, startPoint x: 796, startPoint y: 362, endPoint x: 1069, endPoint y: 383, distance: 273.6
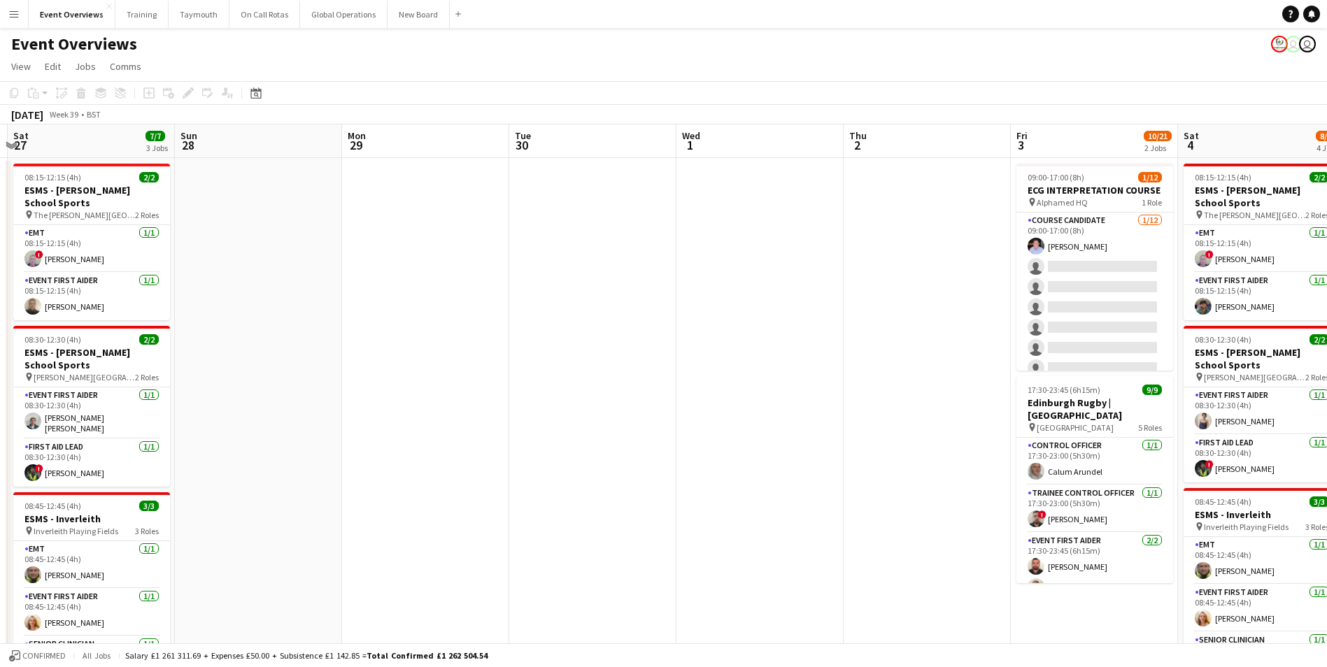
scroll to position [0, 347]
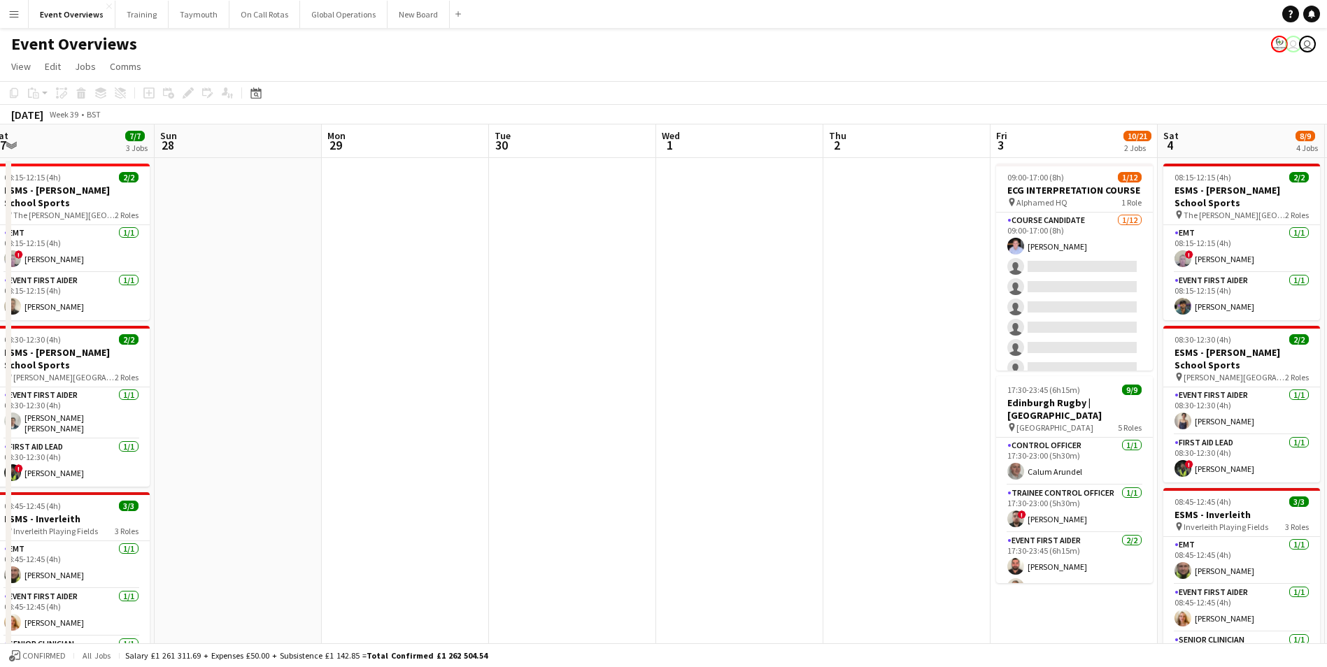
drag, startPoint x: 446, startPoint y: 420, endPoint x: 799, endPoint y: 410, distance: 353.3
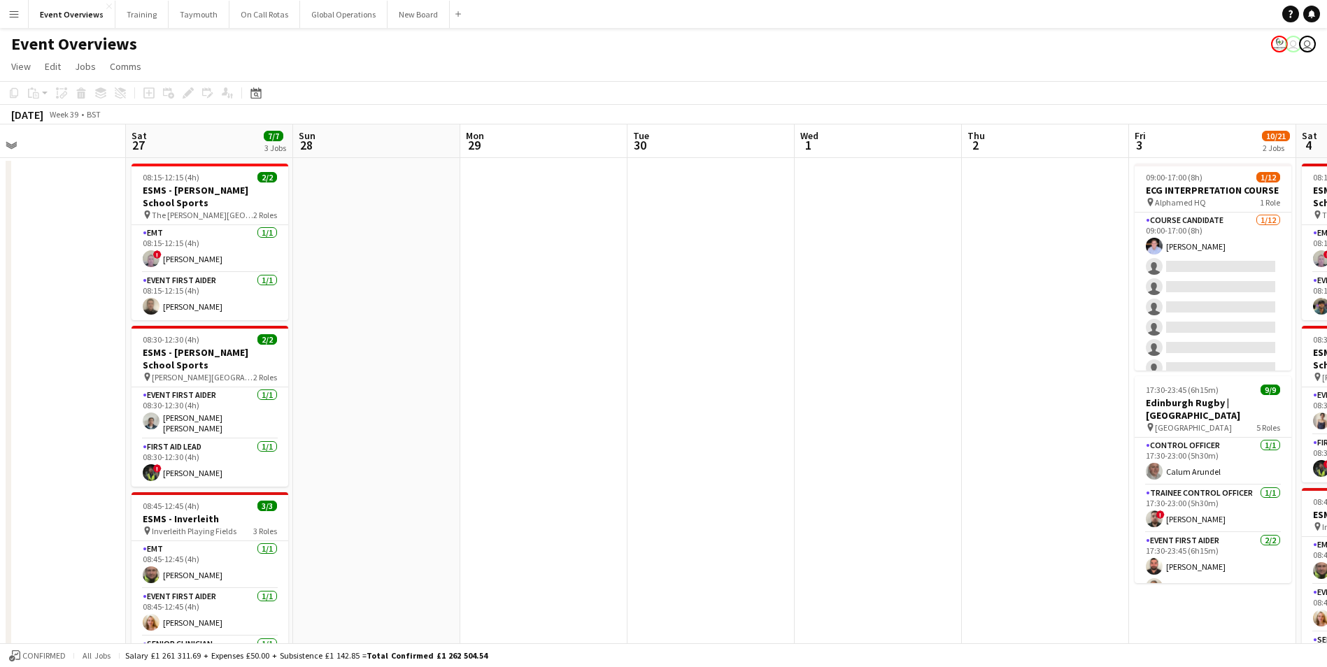
drag, startPoint x: 725, startPoint y: 414, endPoint x: 979, endPoint y: 378, distance: 257.2
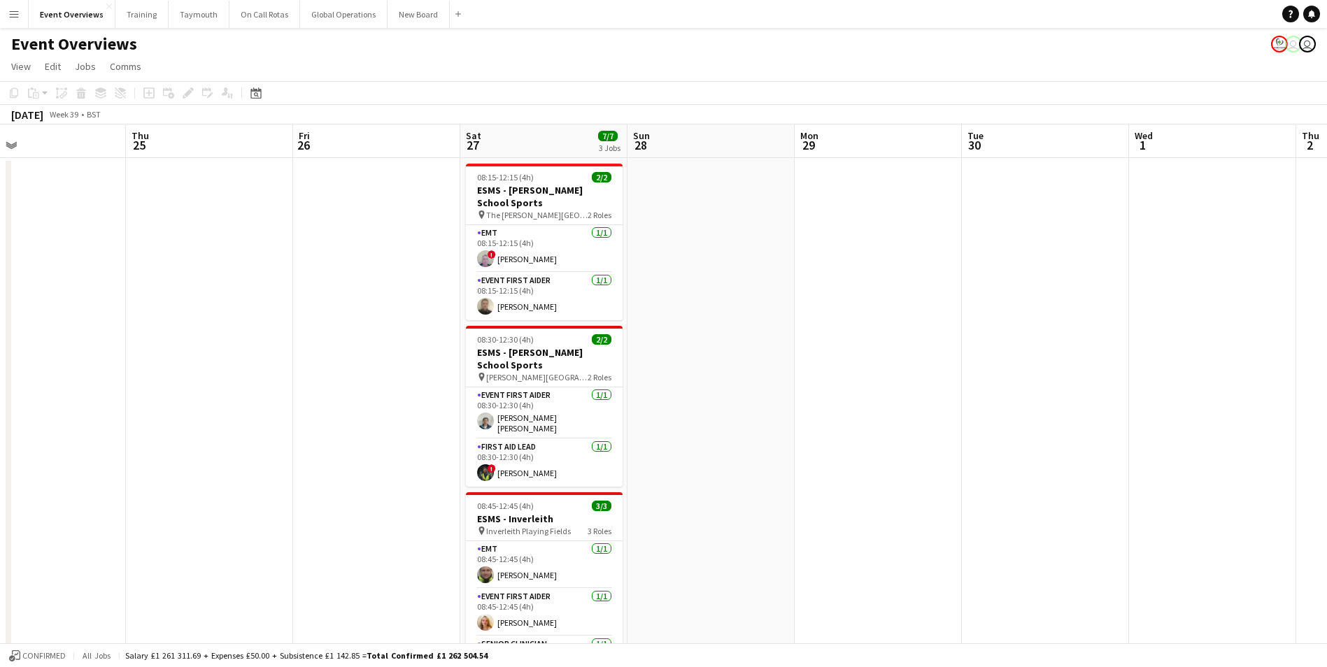
scroll to position [0, 373]
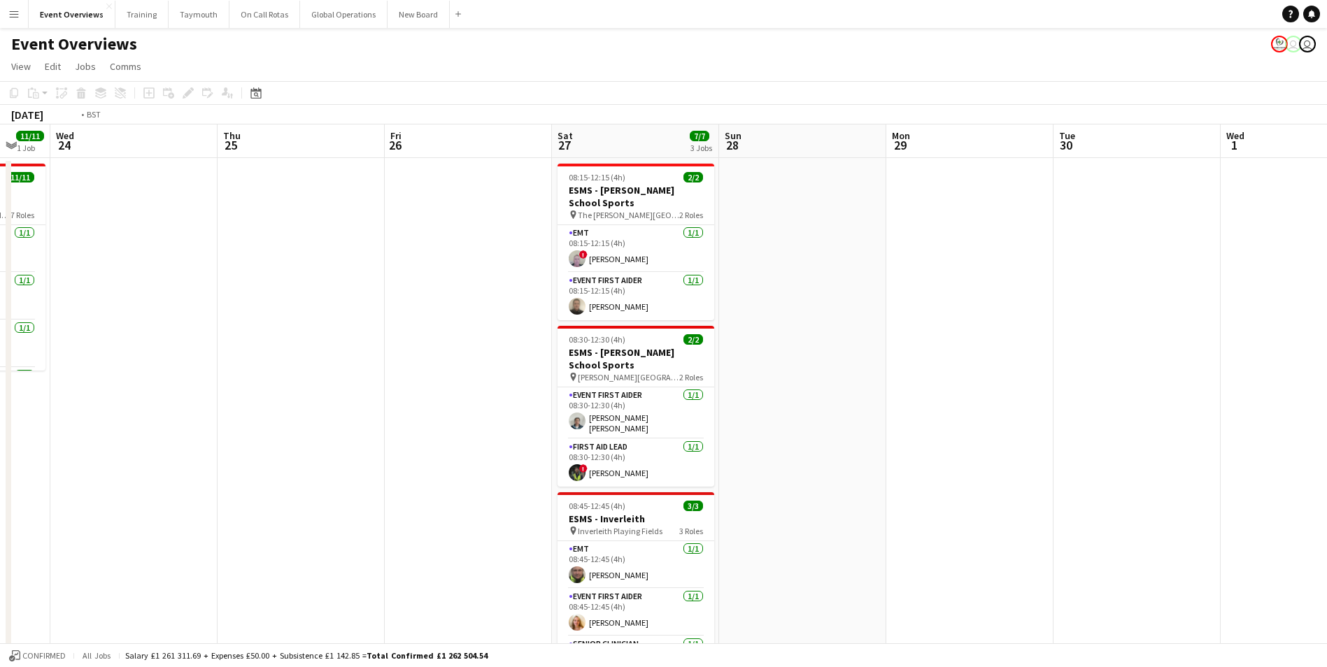
drag, startPoint x: 765, startPoint y: 397, endPoint x: 1188, endPoint y: 373, distance: 423.8
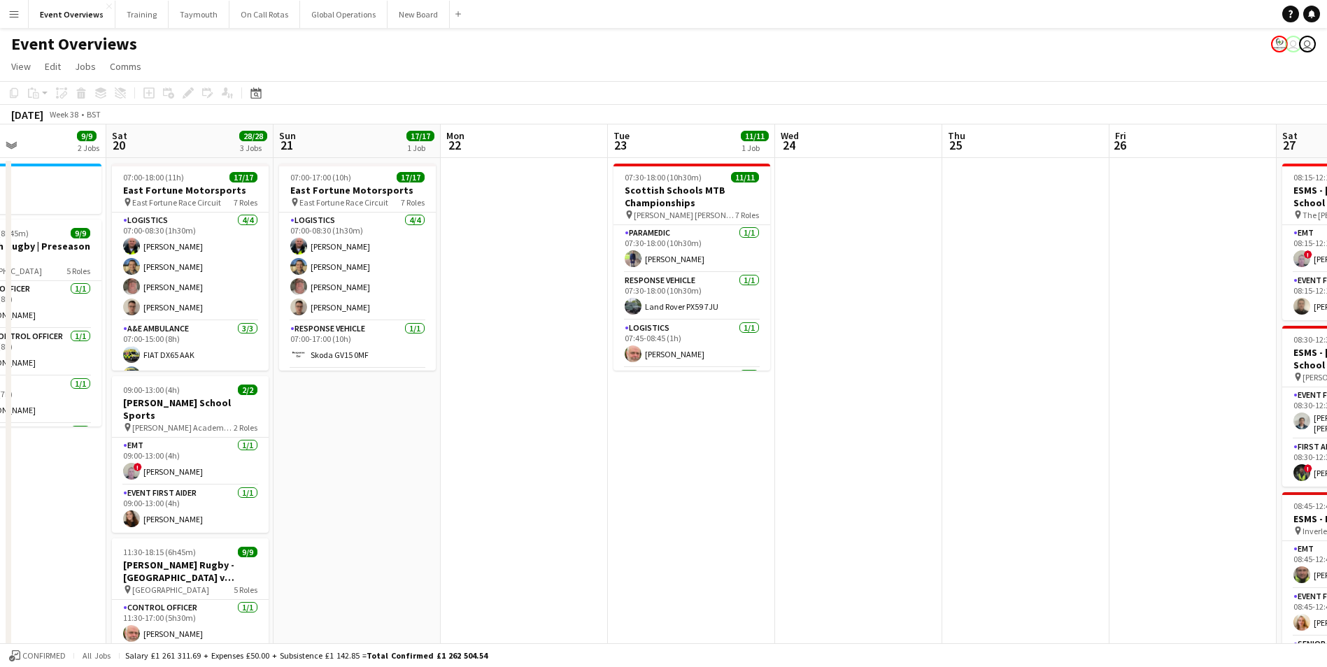
drag, startPoint x: 567, startPoint y: 418, endPoint x: 990, endPoint y: 392, distance: 424.0
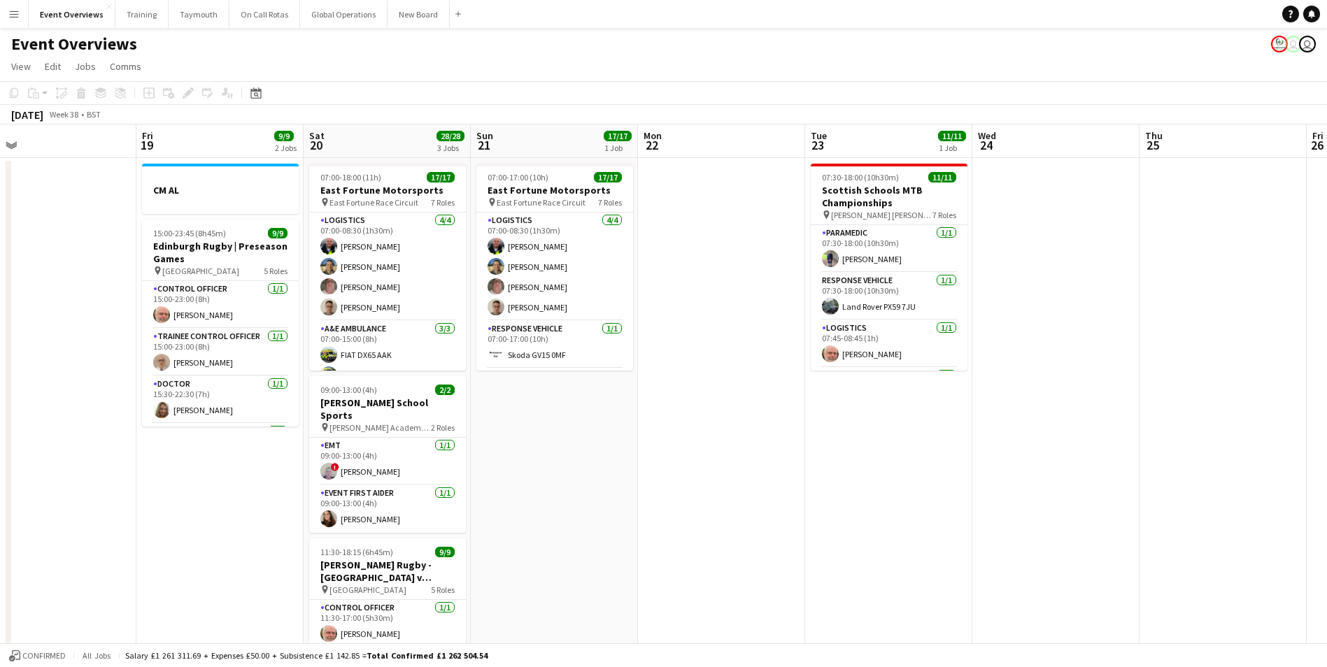
scroll to position [0, 362]
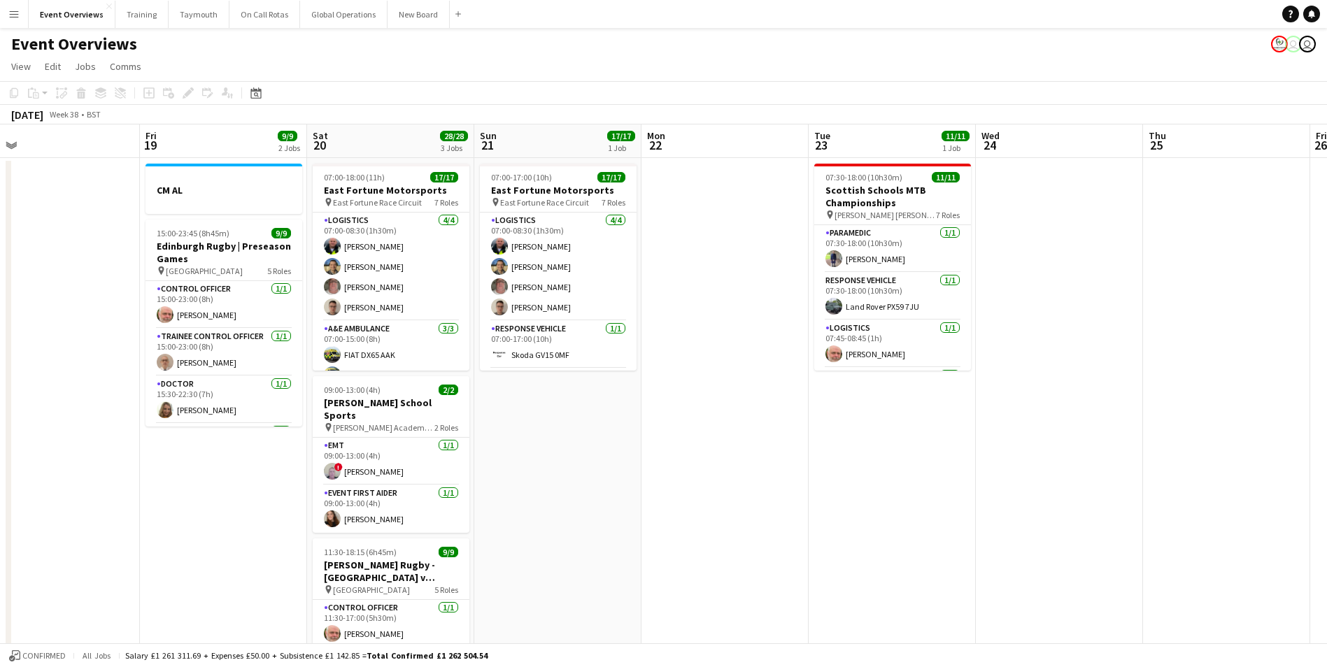
drag, startPoint x: 584, startPoint y: 475, endPoint x: 963, endPoint y: 453, distance: 379.7
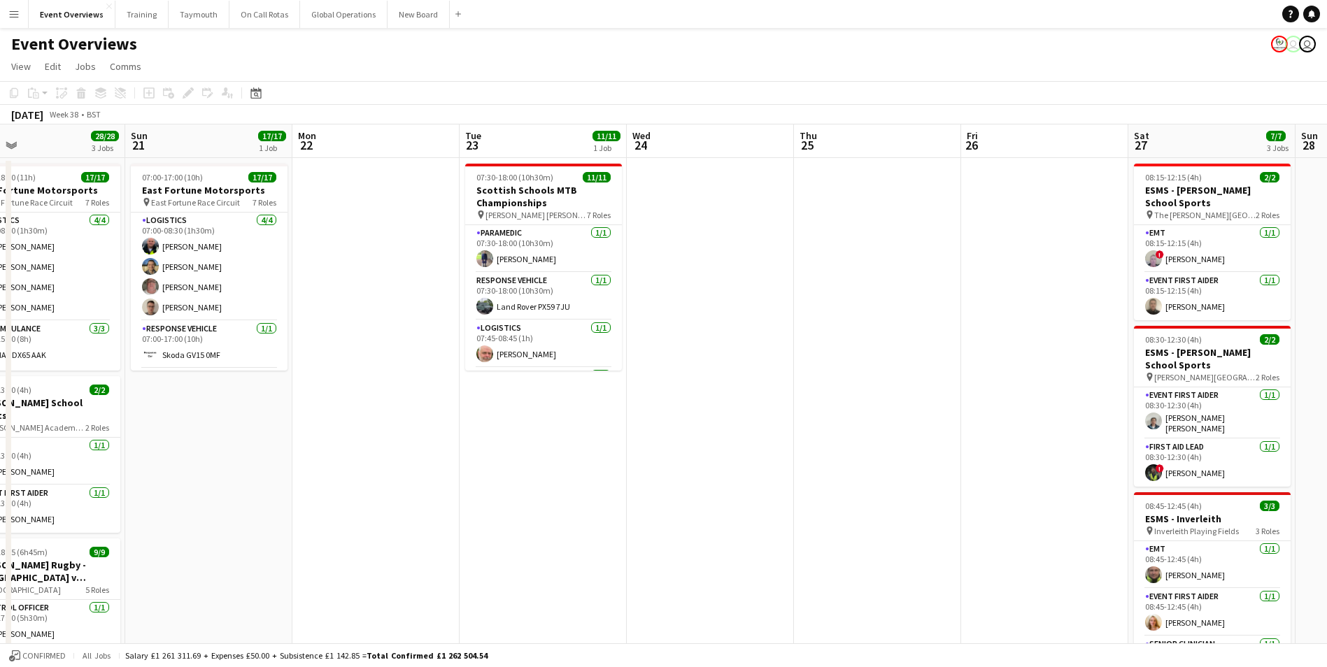
scroll to position [0, 469]
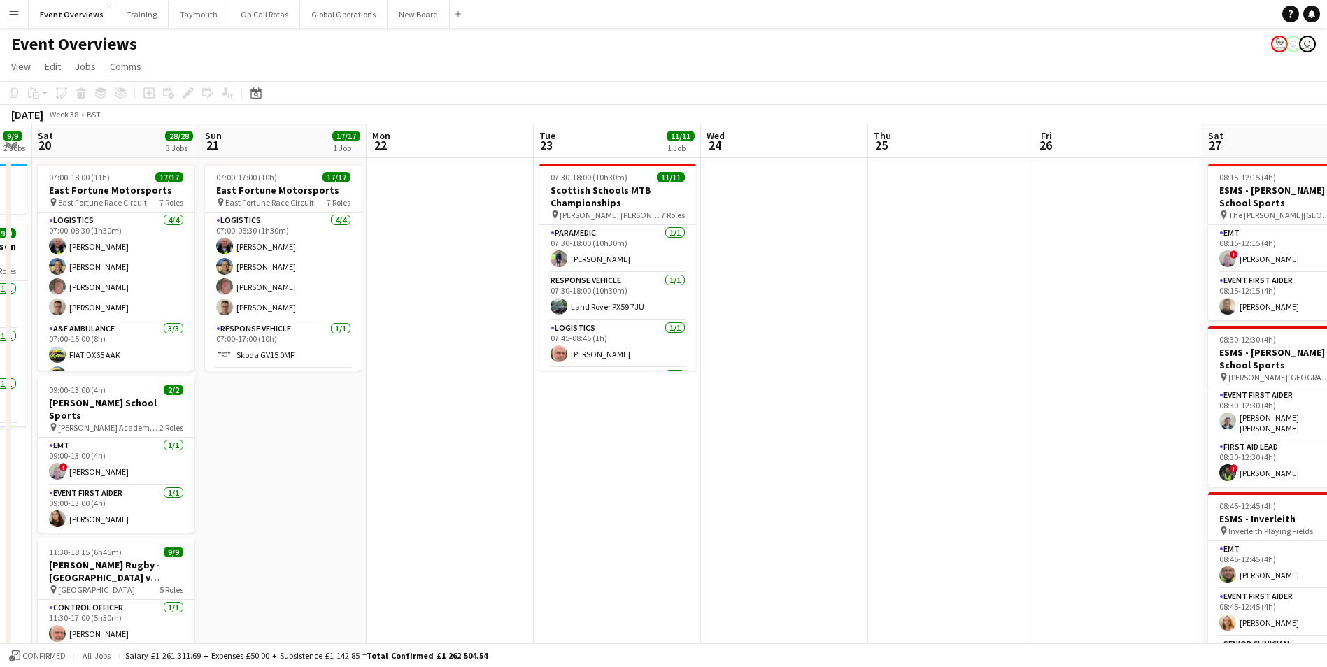
drag, startPoint x: 1062, startPoint y: 453, endPoint x: 459, endPoint y: 515, distance: 606.9
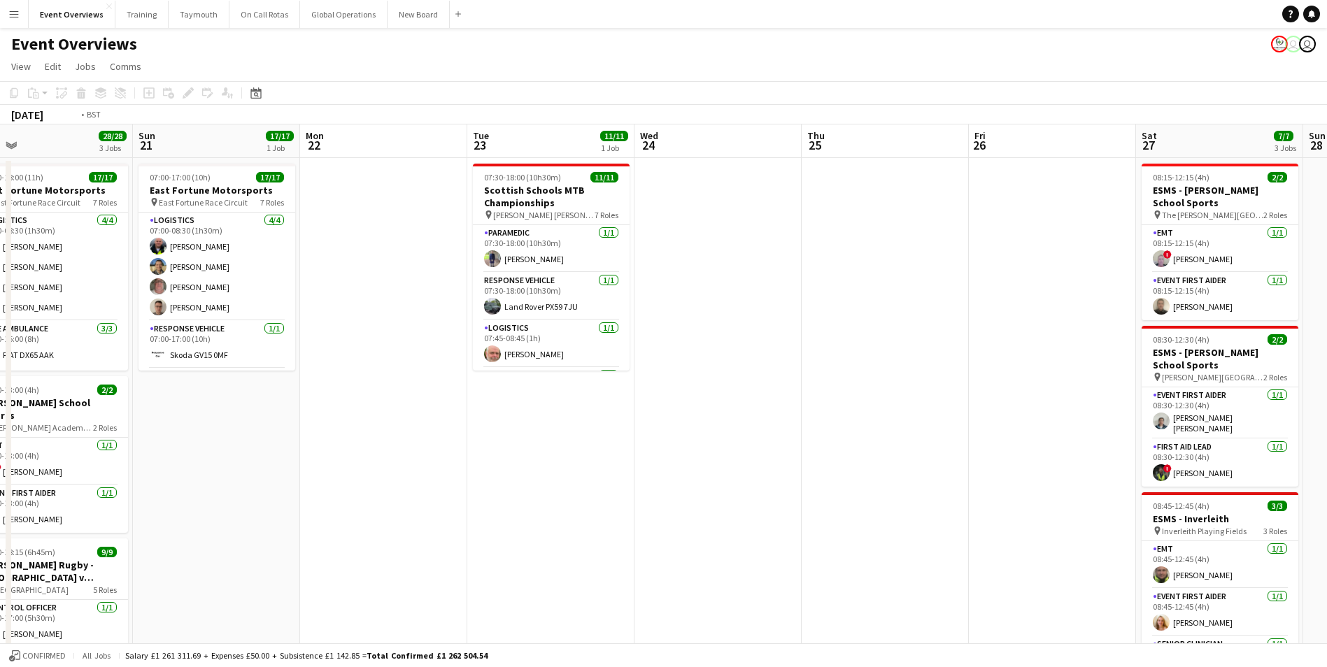
drag, startPoint x: 995, startPoint y: 470, endPoint x: 418, endPoint y: 507, distance: 578.2
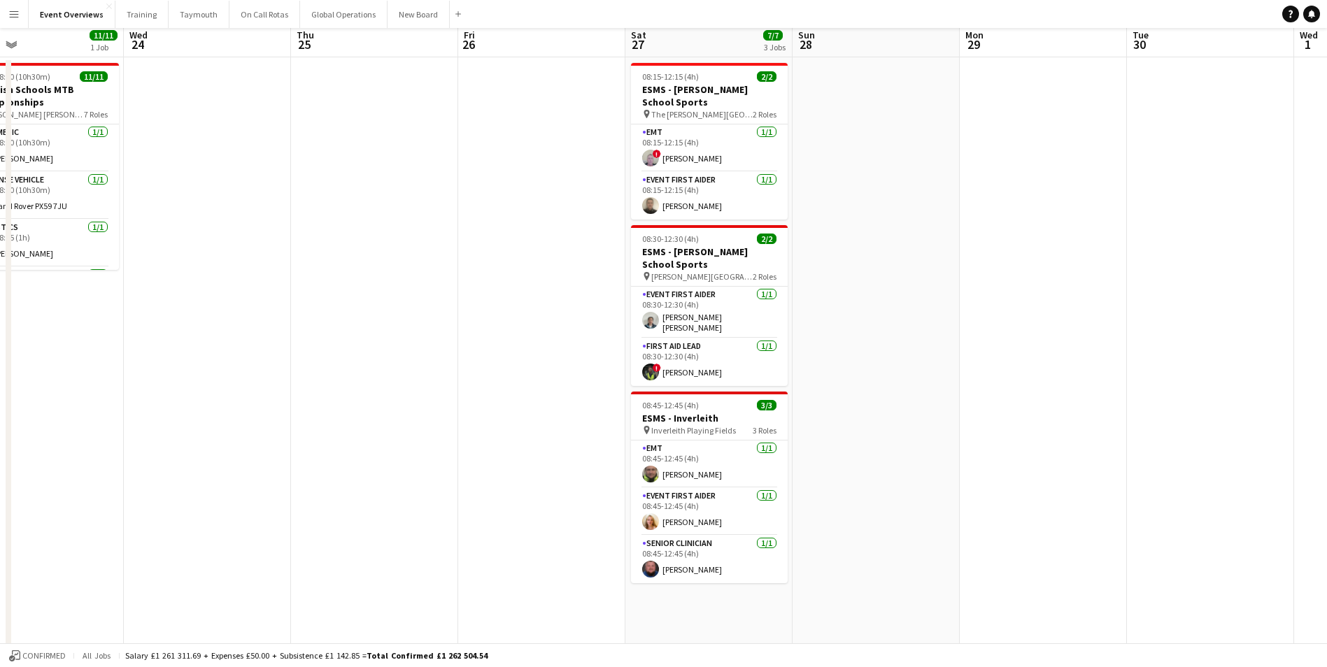
scroll to position [0, 0]
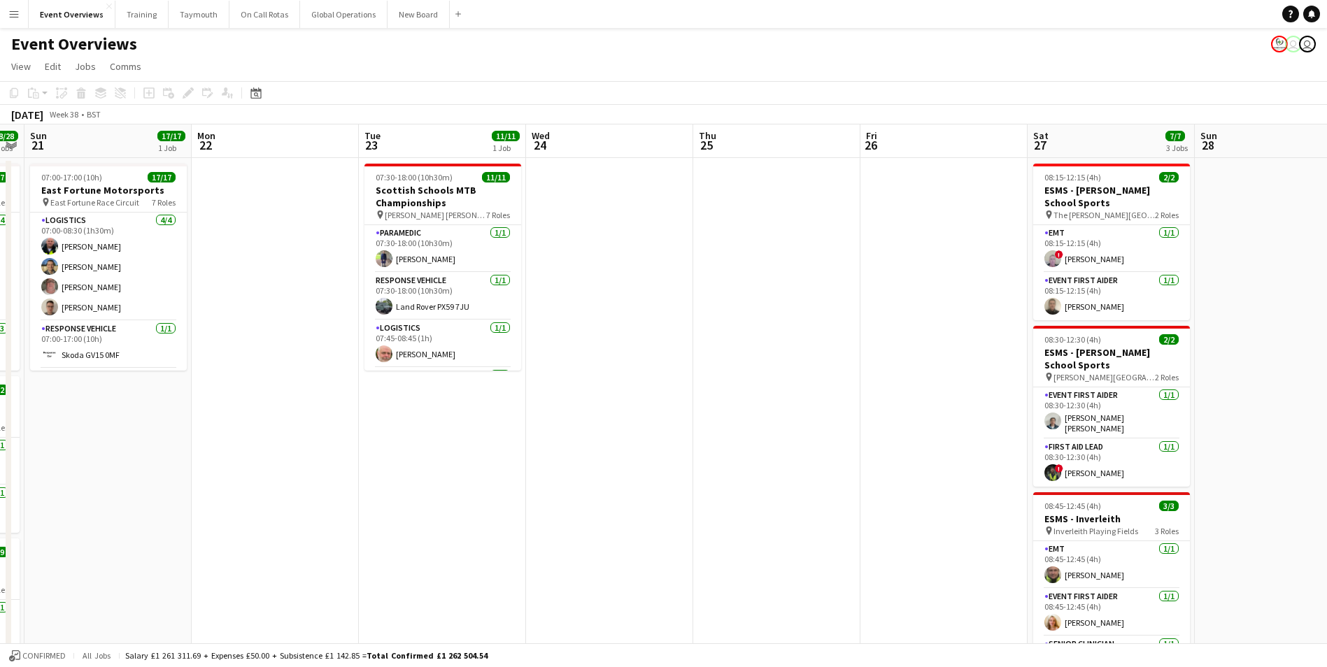
drag, startPoint x: 920, startPoint y: 464, endPoint x: 1319, endPoint y: 494, distance: 399.8
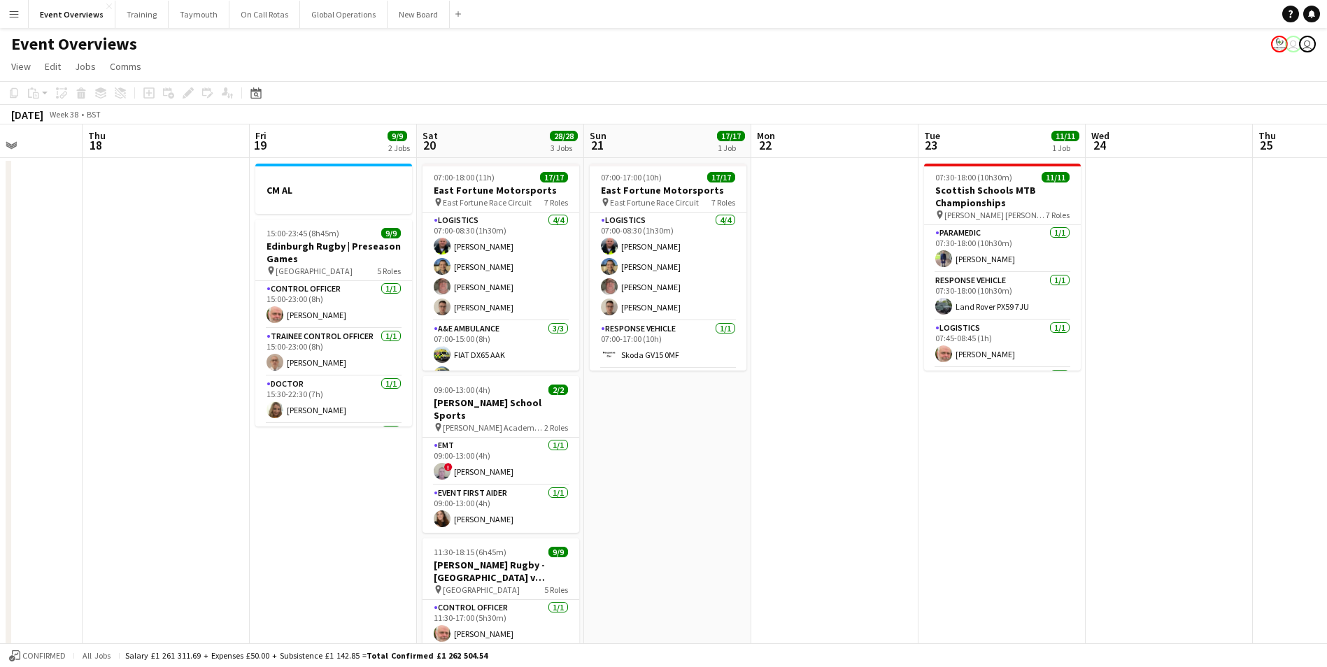
drag, startPoint x: 762, startPoint y: 488, endPoint x: 709, endPoint y: 507, distance: 56.4
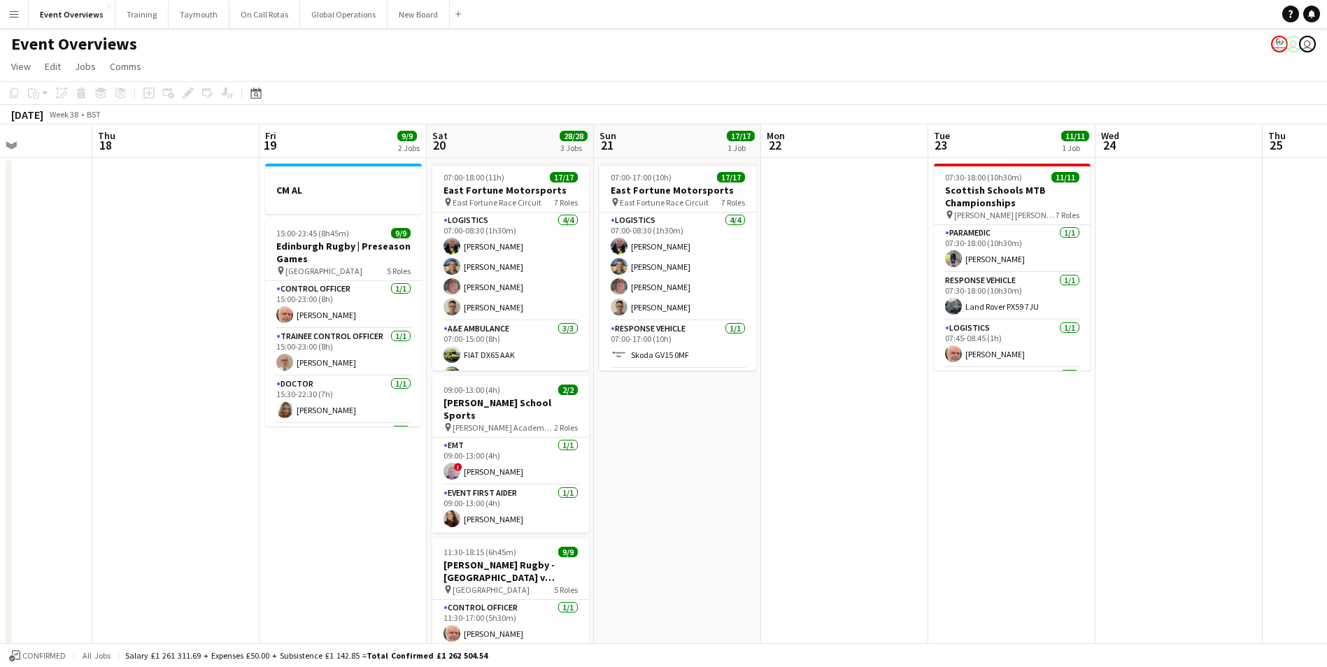
scroll to position [0, 303]
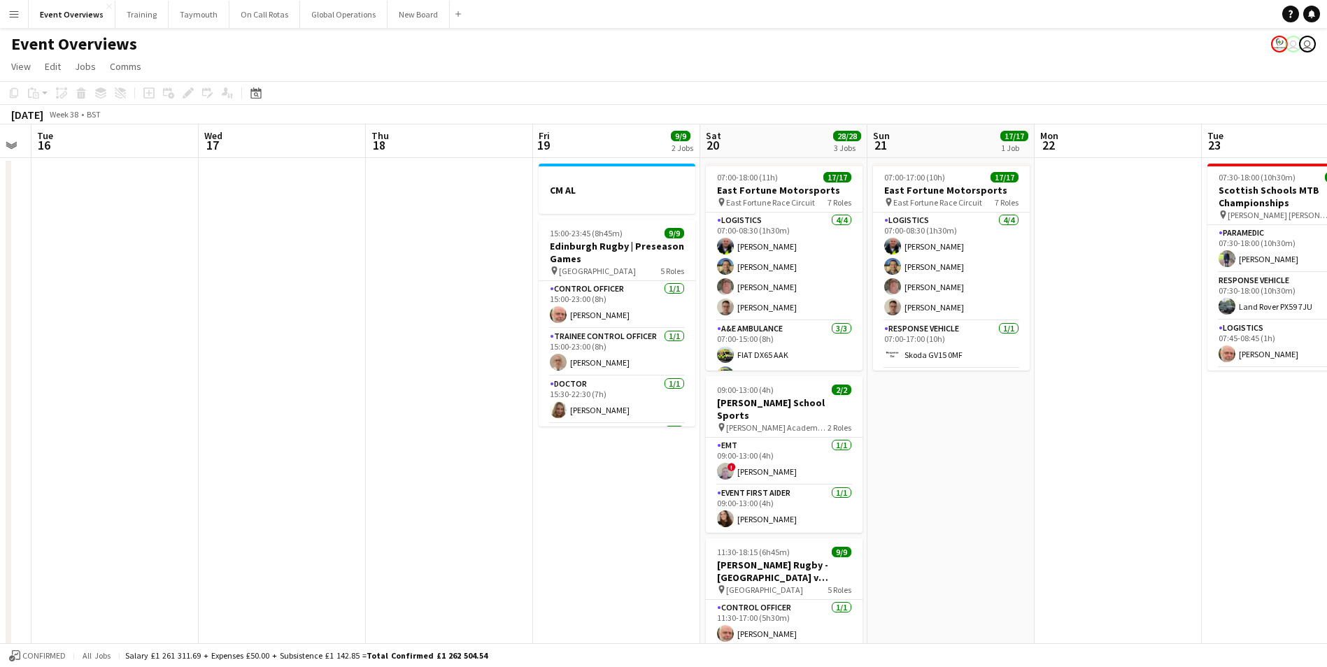
drag, startPoint x: 937, startPoint y: 503, endPoint x: 984, endPoint y: 501, distance: 46.9
click at [258, 94] on icon "Date picker" at bounding box center [255, 92] width 11 height 11
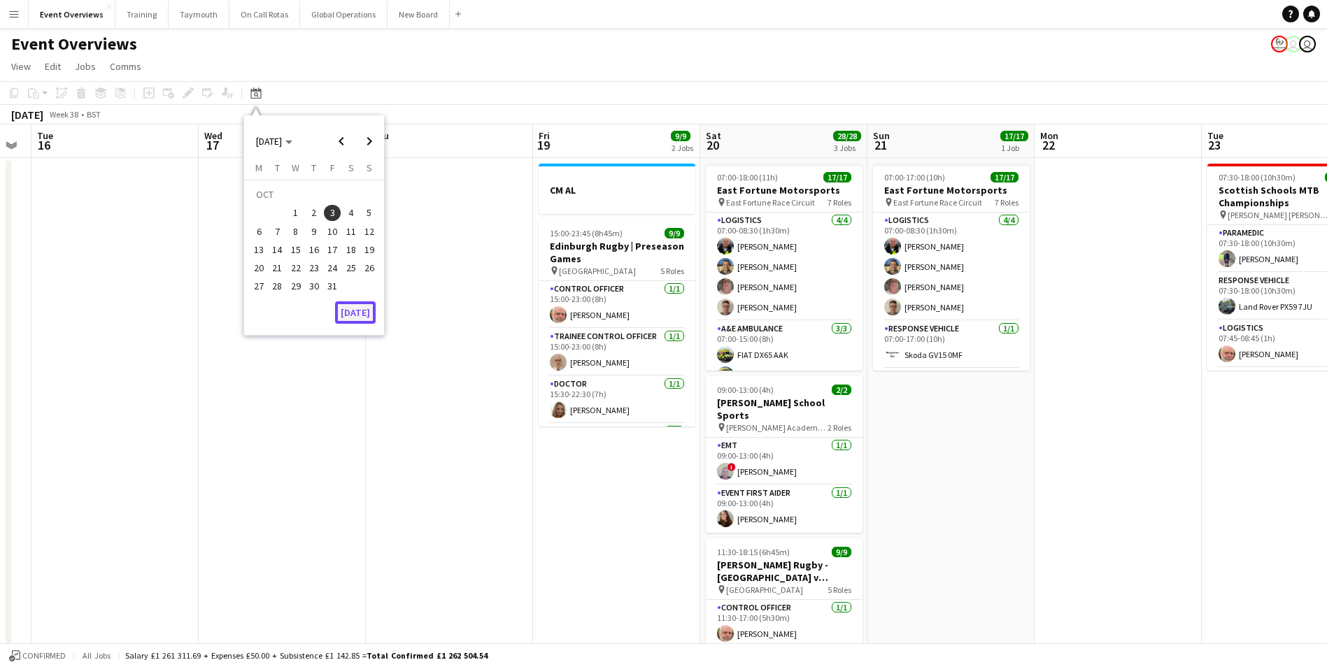
click at [355, 309] on button "[DATE]" at bounding box center [355, 312] width 41 height 22
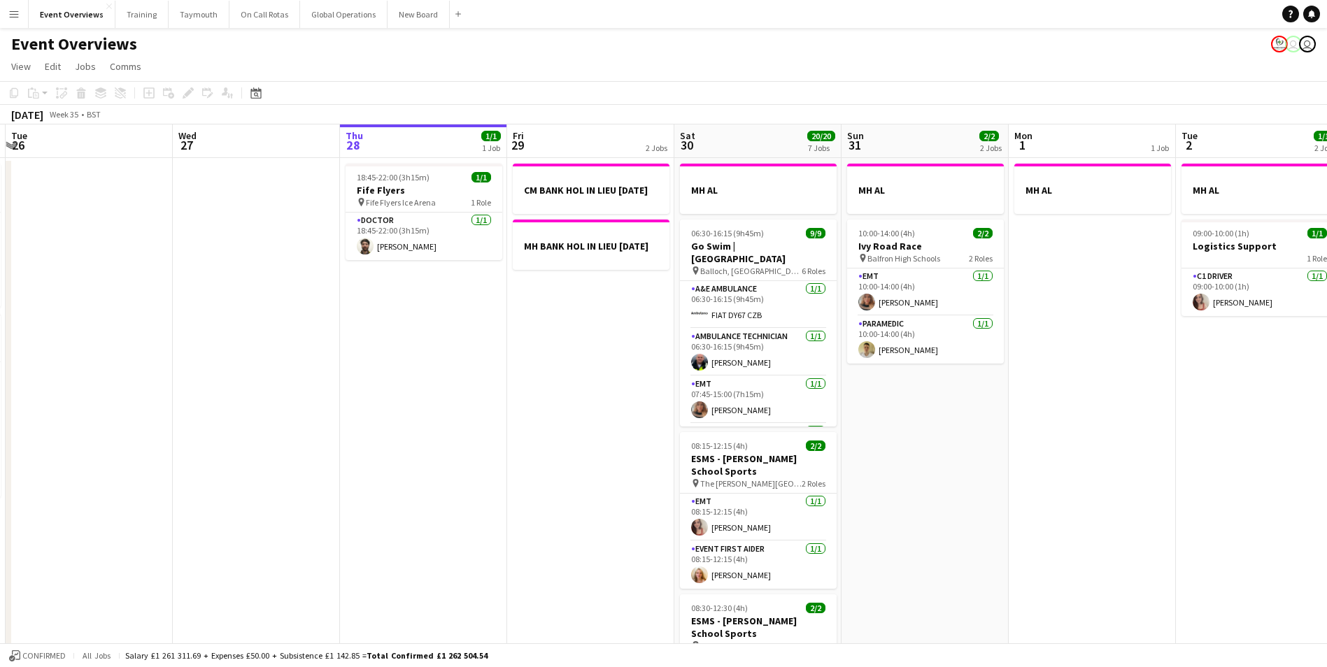
scroll to position [0, 447]
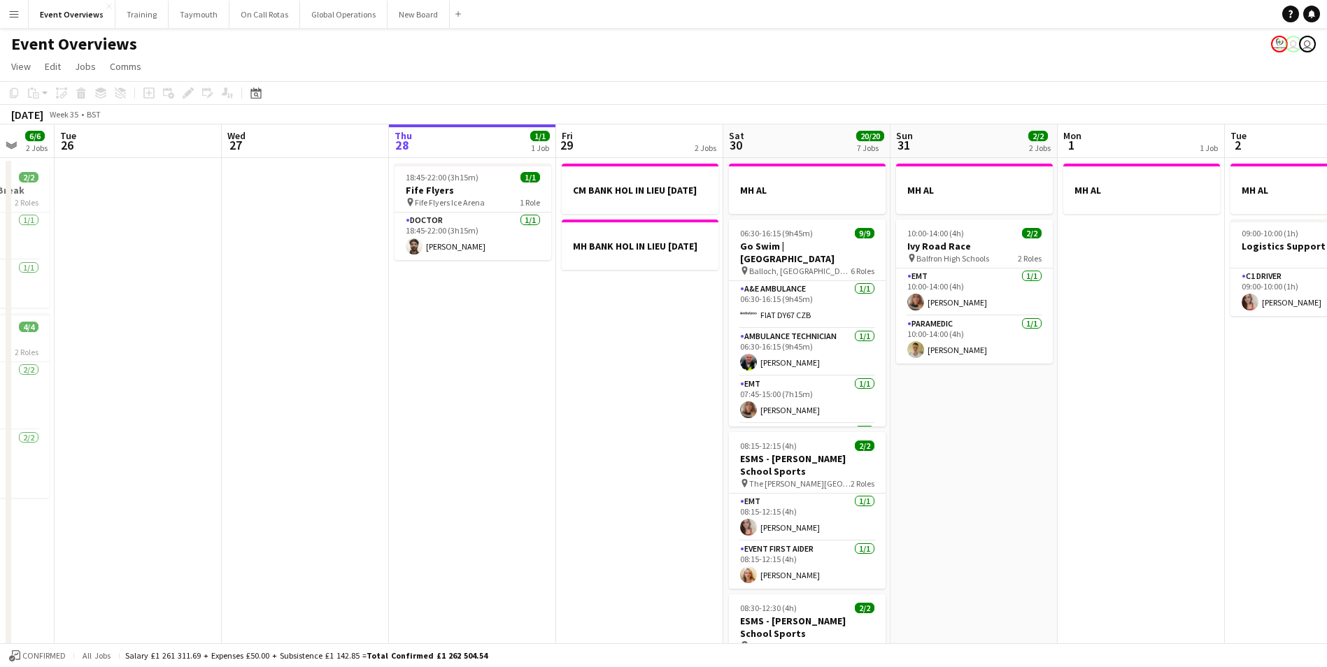
drag, startPoint x: 369, startPoint y: 450, endPoint x: 404, endPoint y: 452, distance: 34.3
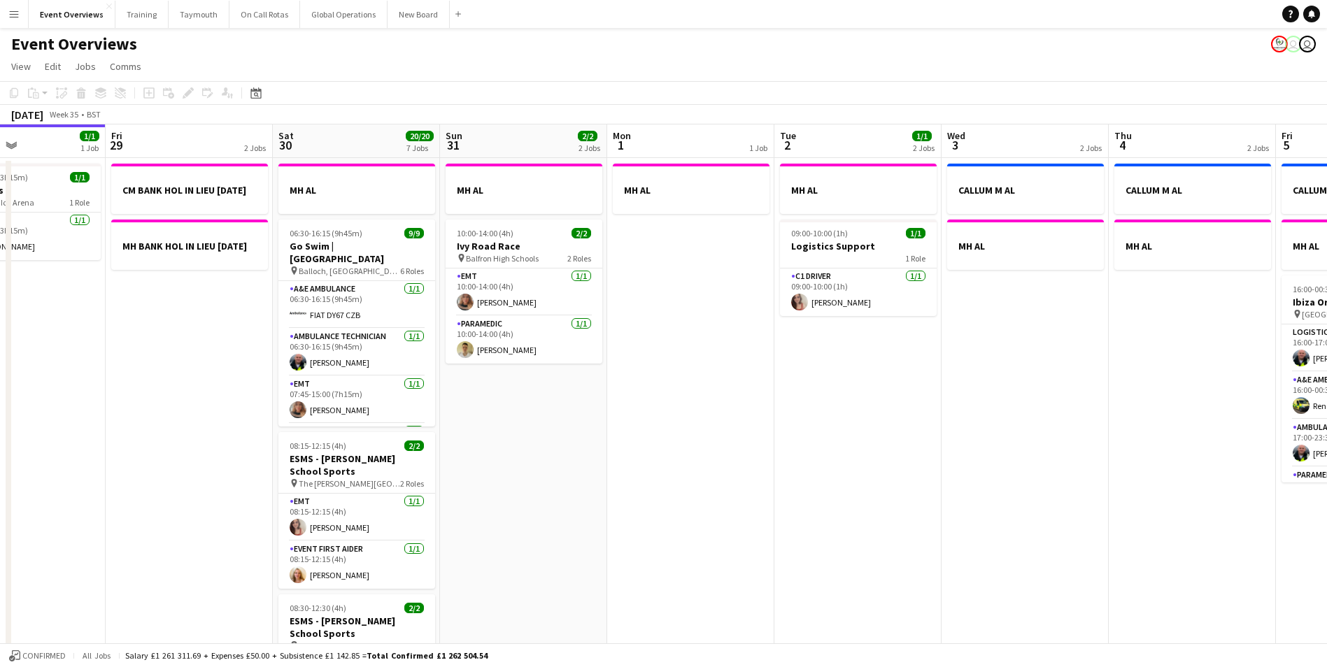
drag, startPoint x: 493, startPoint y: 467, endPoint x: 162, endPoint y: 505, distance: 333.1
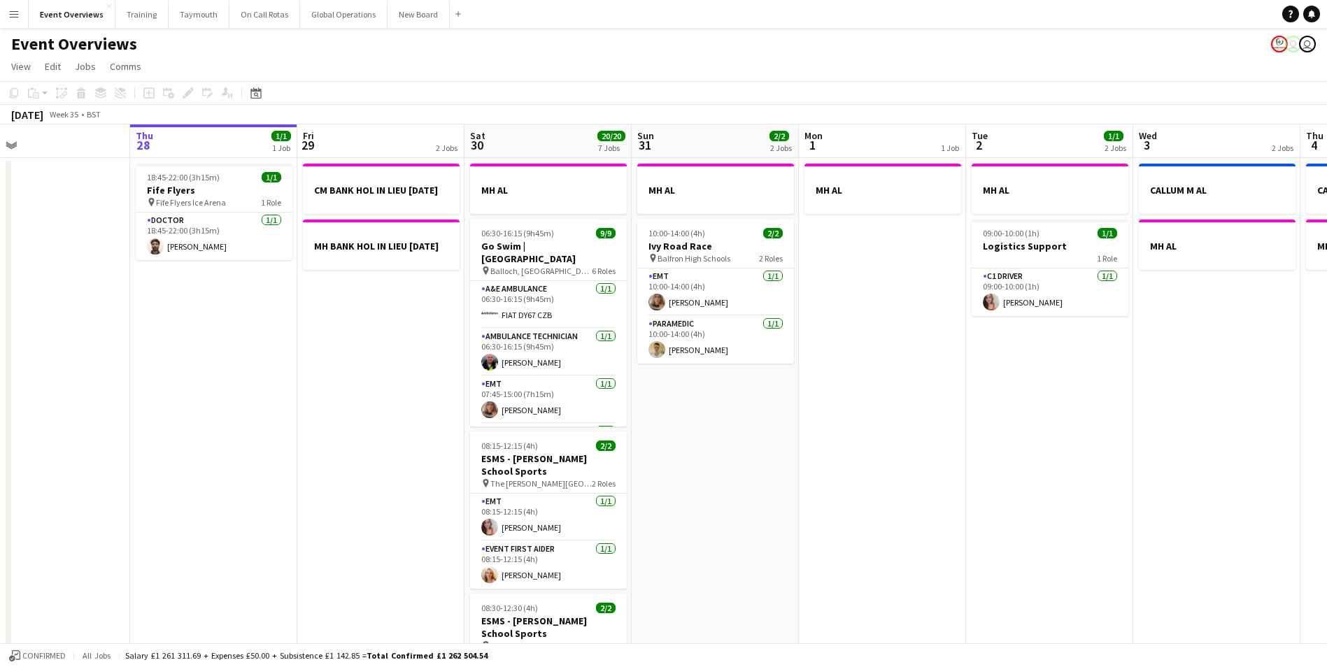
scroll to position [0, 313]
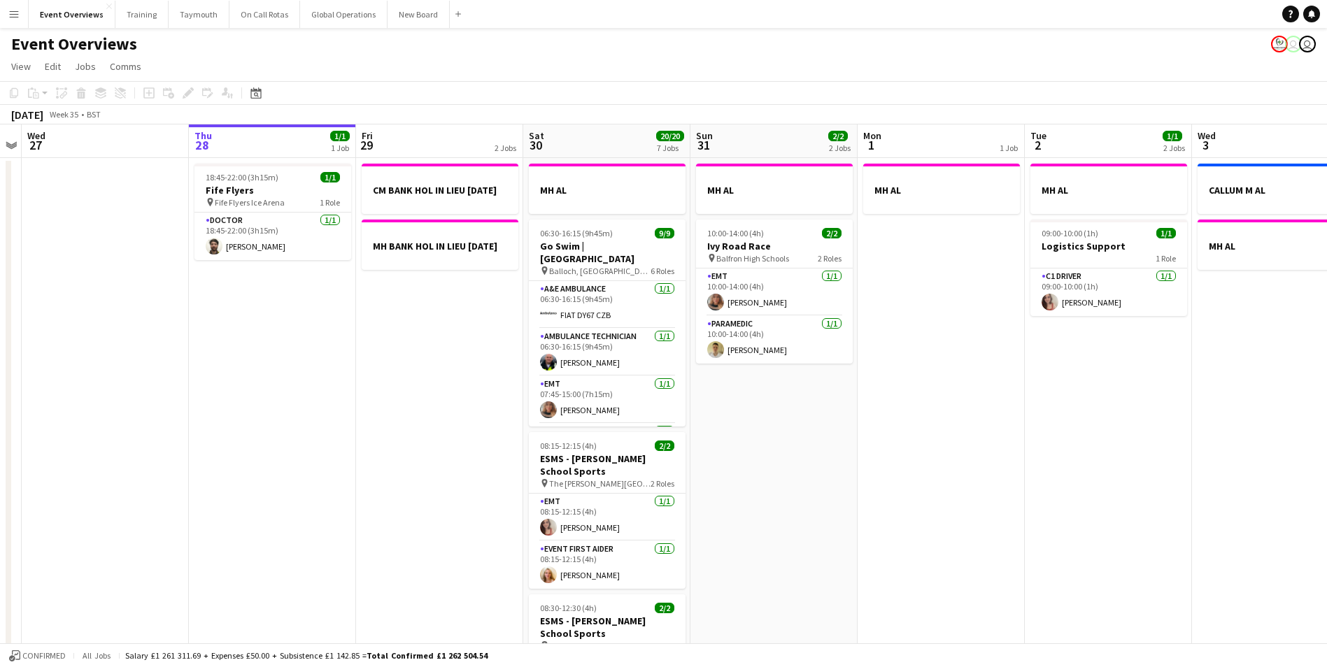
drag, startPoint x: 902, startPoint y: 510, endPoint x: 1199, endPoint y: 504, distance: 296.6
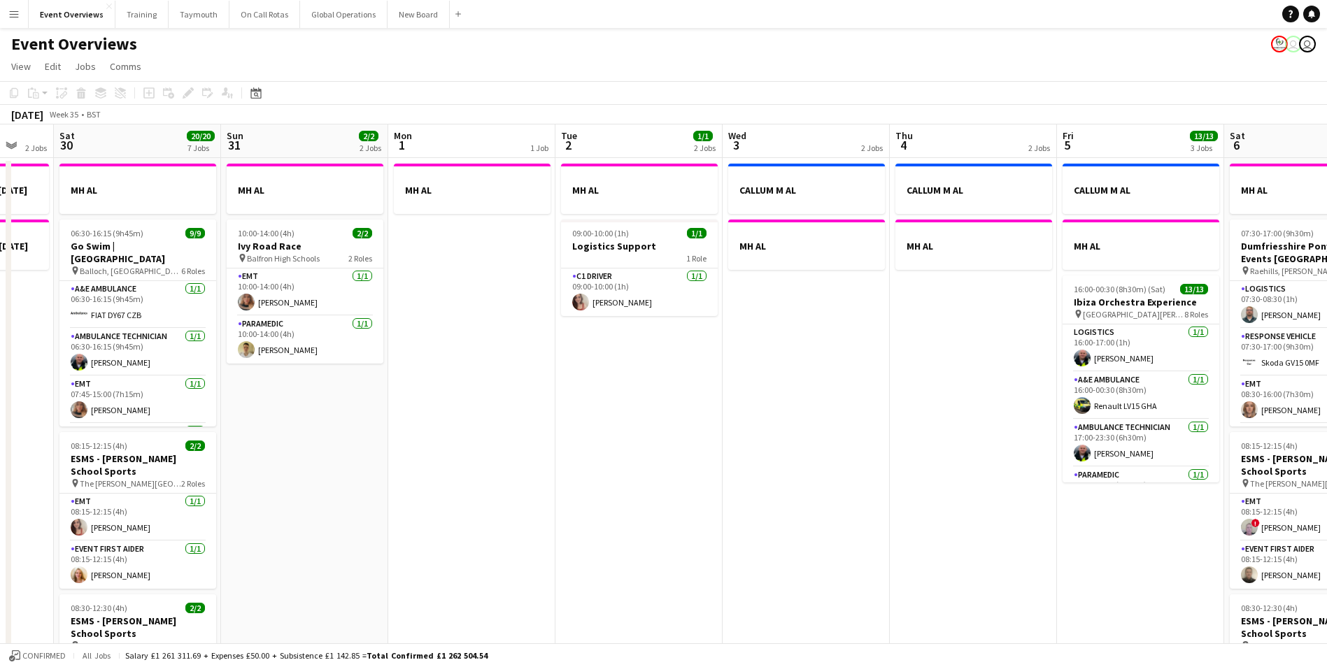
scroll to position [0, 380]
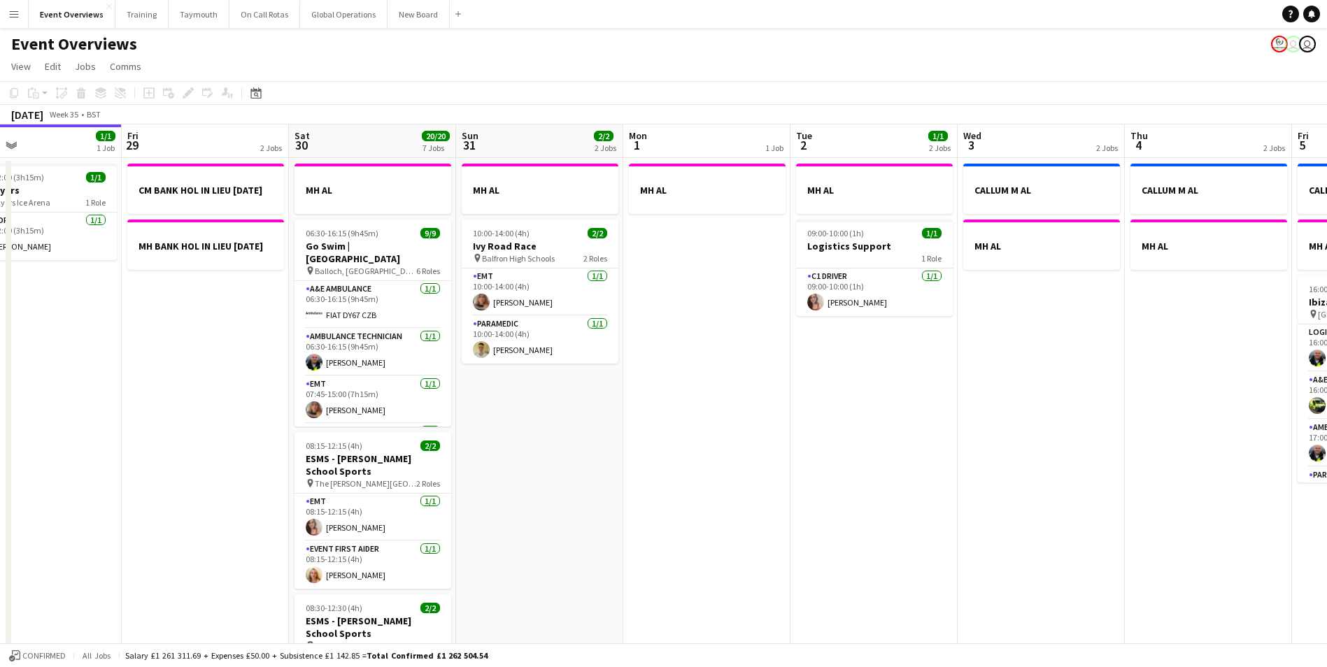
drag, startPoint x: 1199, startPoint y: 504, endPoint x: 797, endPoint y: 559, distance: 405.3
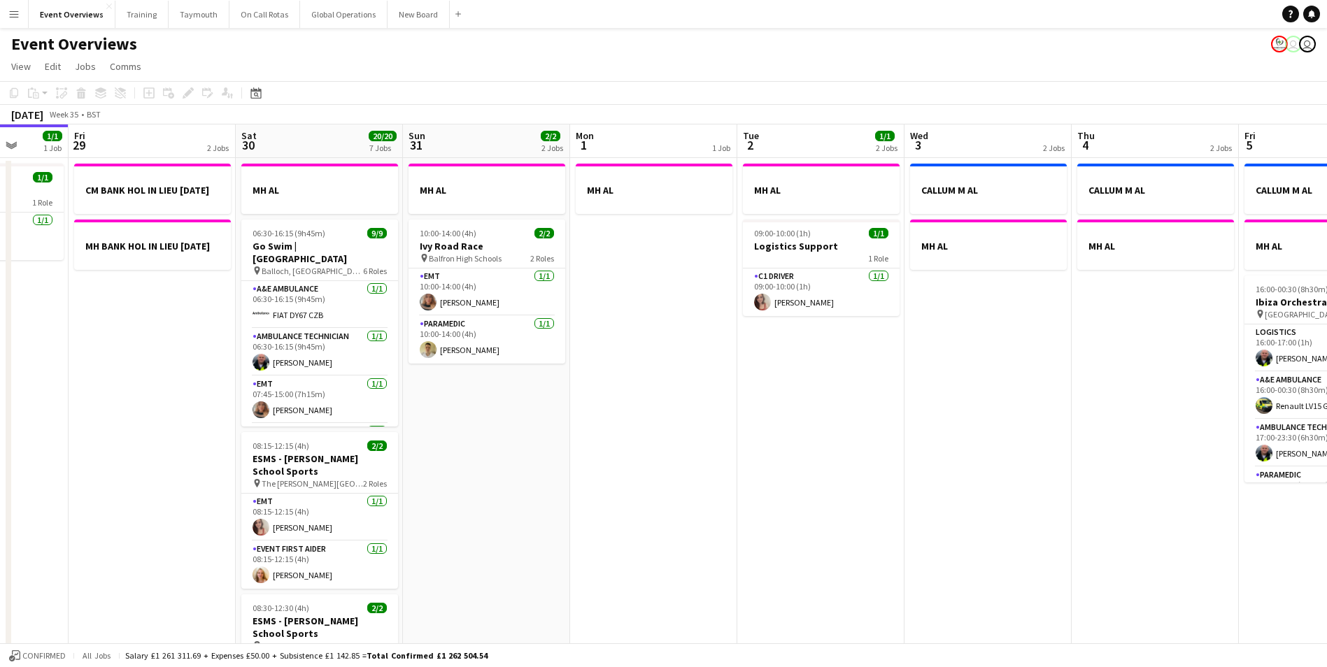
drag, startPoint x: 797, startPoint y: 559, endPoint x: 376, endPoint y: 562, distance: 421.8
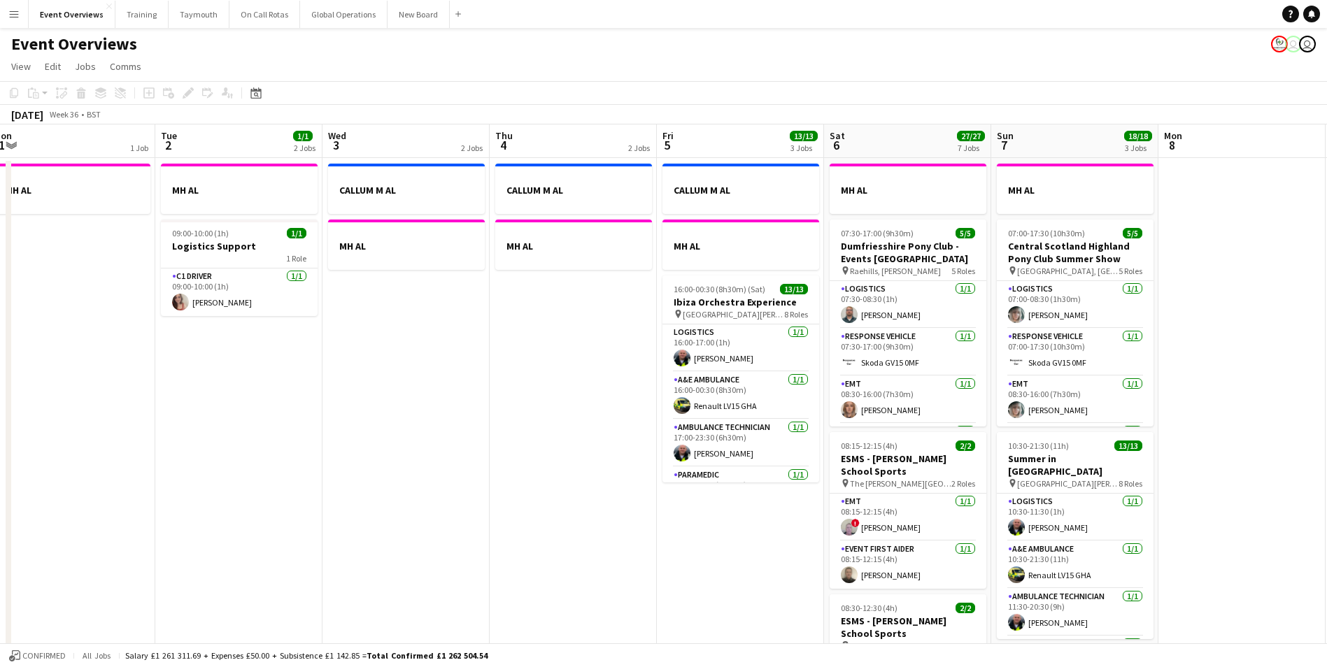
scroll to position [0, 518]
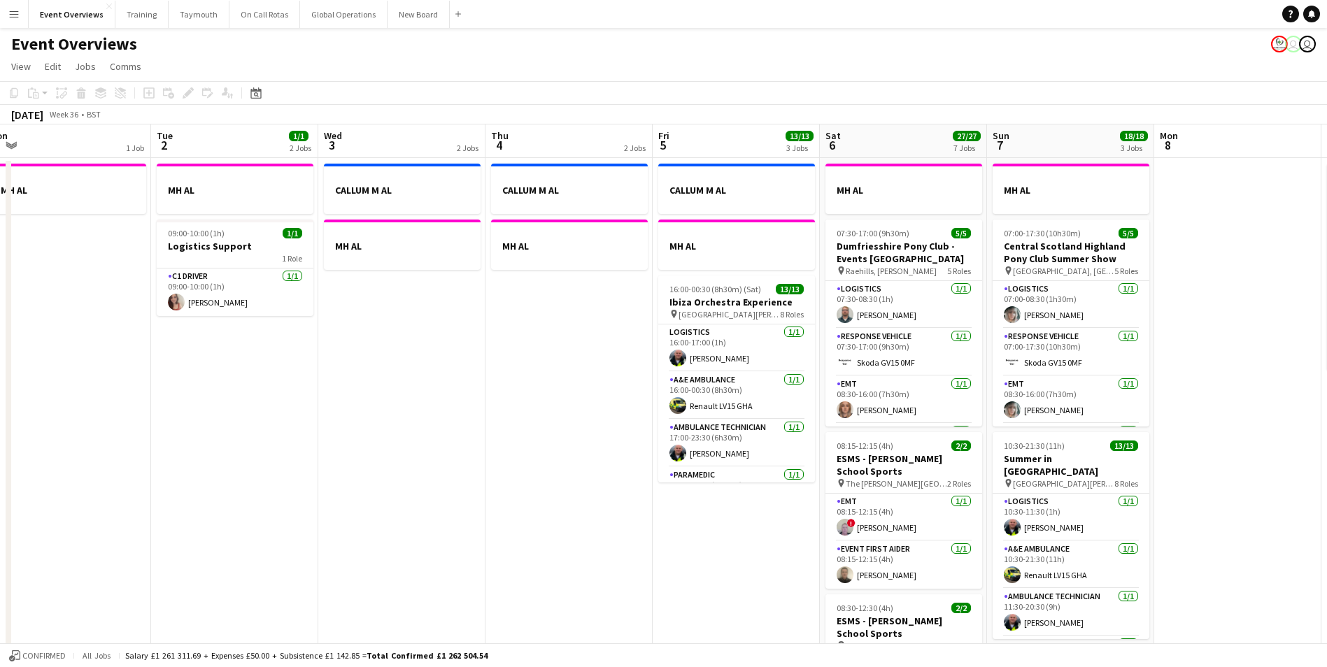
drag, startPoint x: 664, startPoint y: 549, endPoint x: 445, endPoint y: 548, distance: 218.9
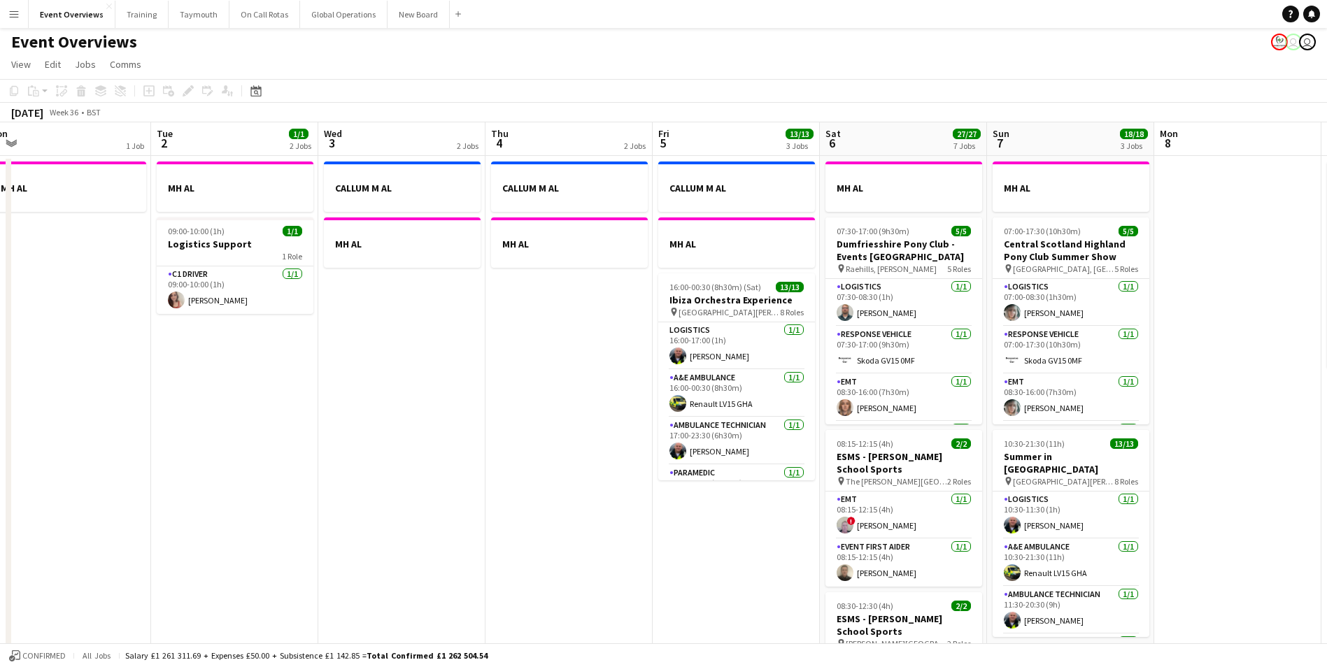
scroll to position [0, 0]
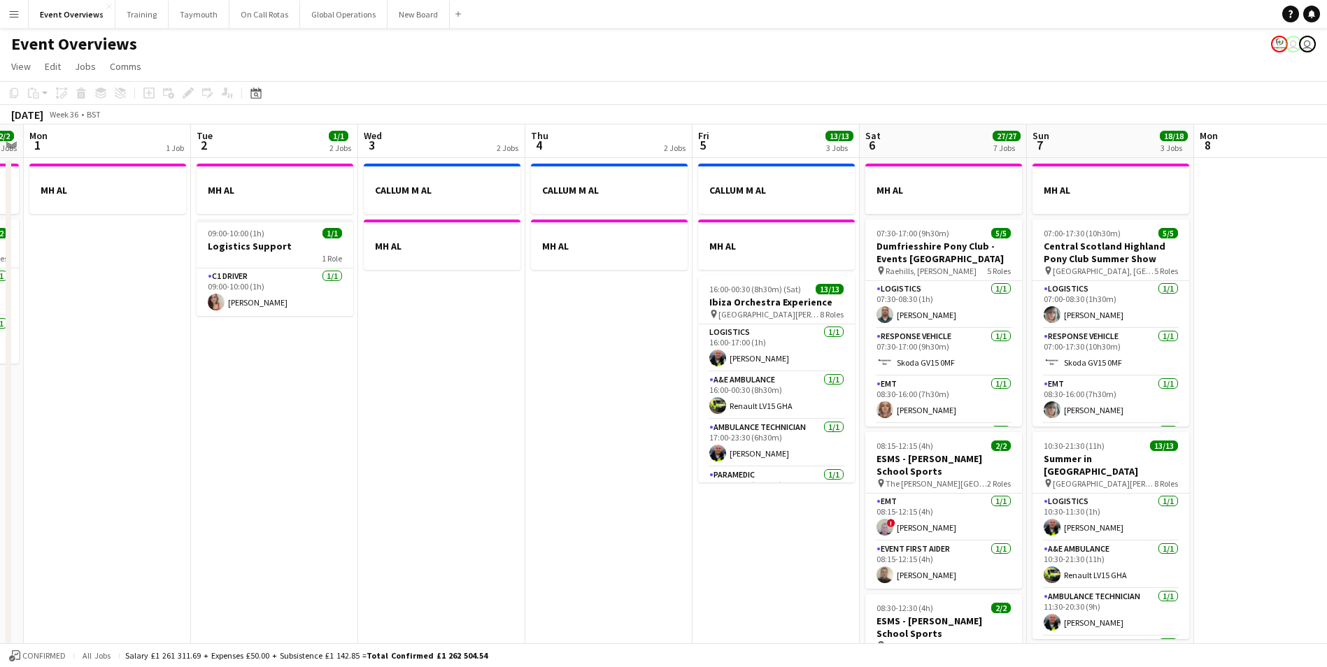
drag, startPoint x: 682, startPoint y: 522, endPoint x: 554, endPoint y: 522, distance: 128.0
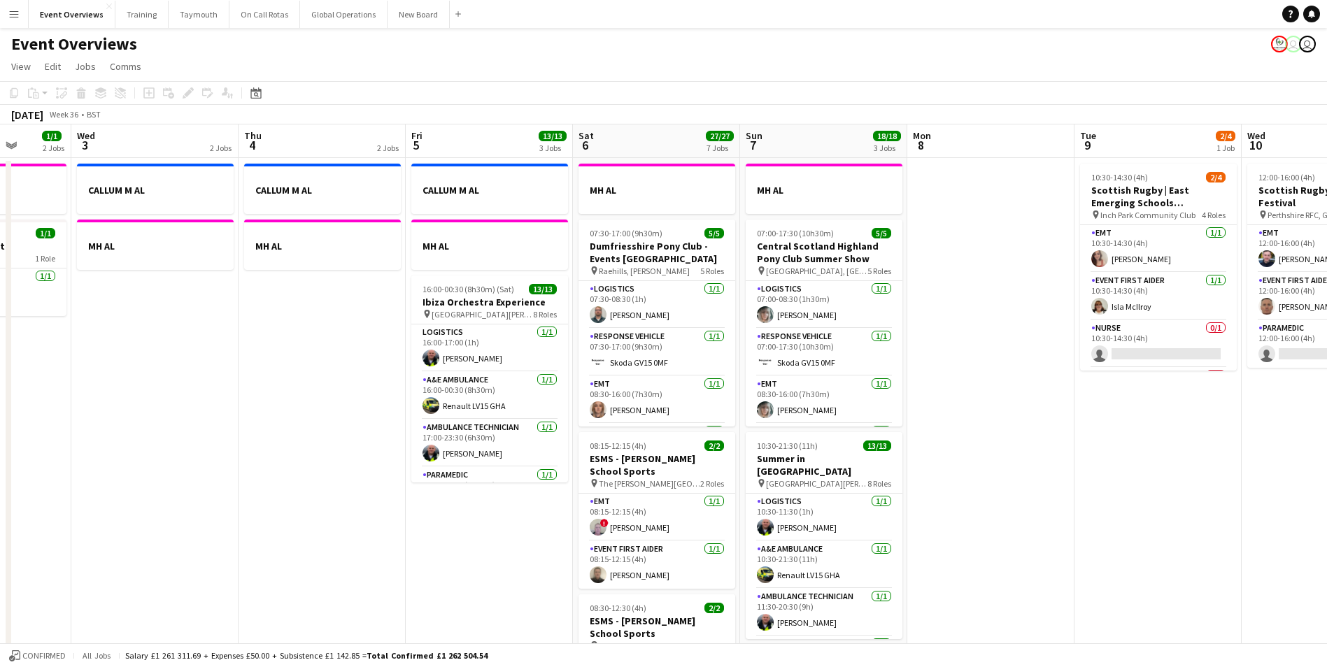
scroll to position [0, 434]
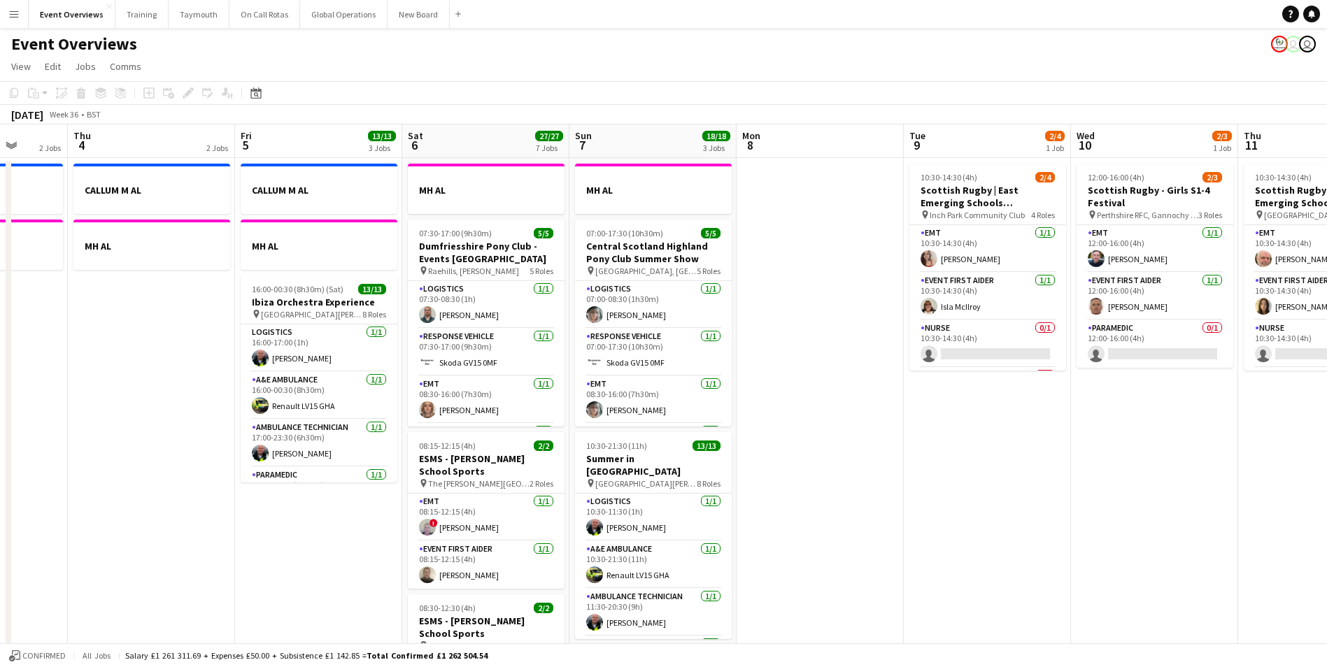
drag, startPoint x: 608, startPoint y: 542, endPoint x: 318, endPoint y: 548, distance: 289.6
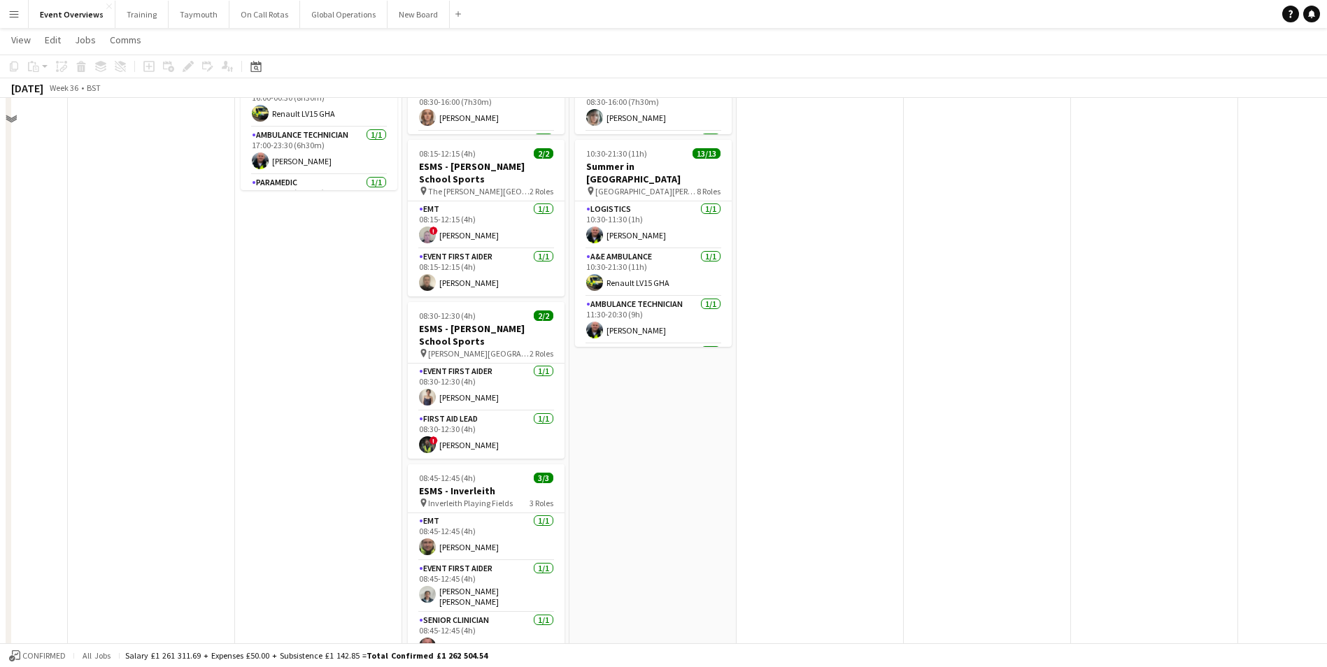
scroll to position [0, 0]
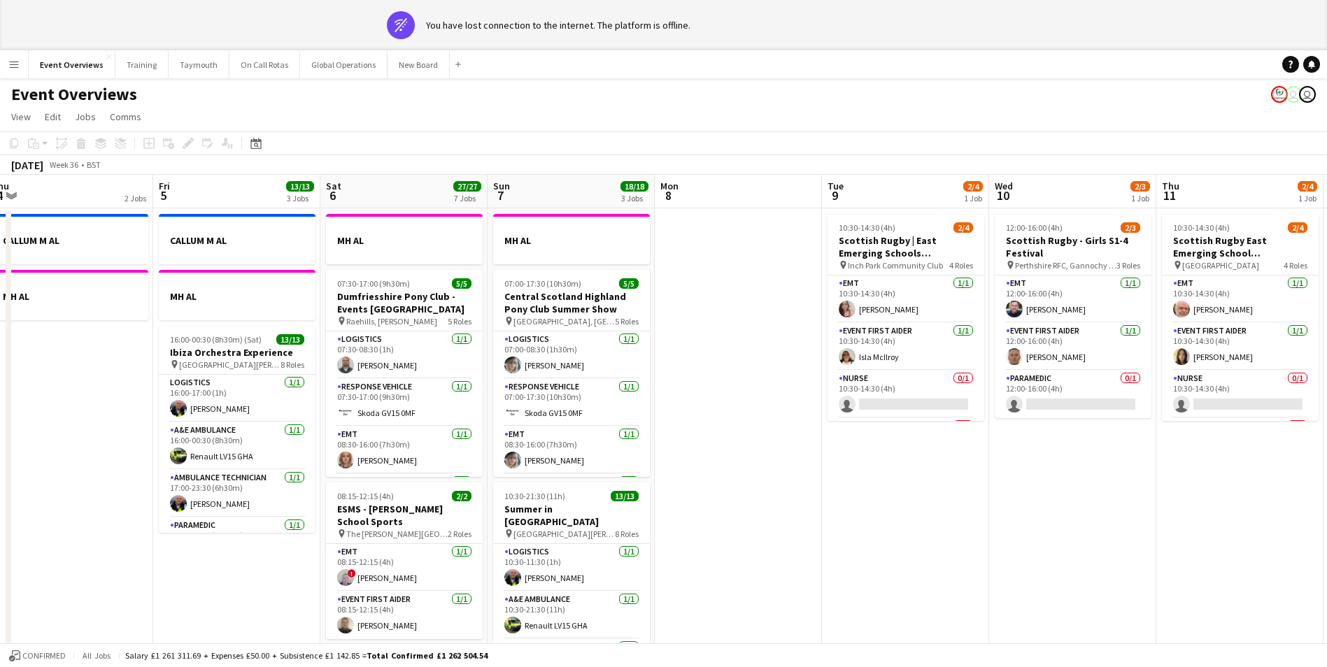
drag, startPoint x: 867, startPoint y: 538, endPoint x: 247, endPoint y: 548, distance: 620.5
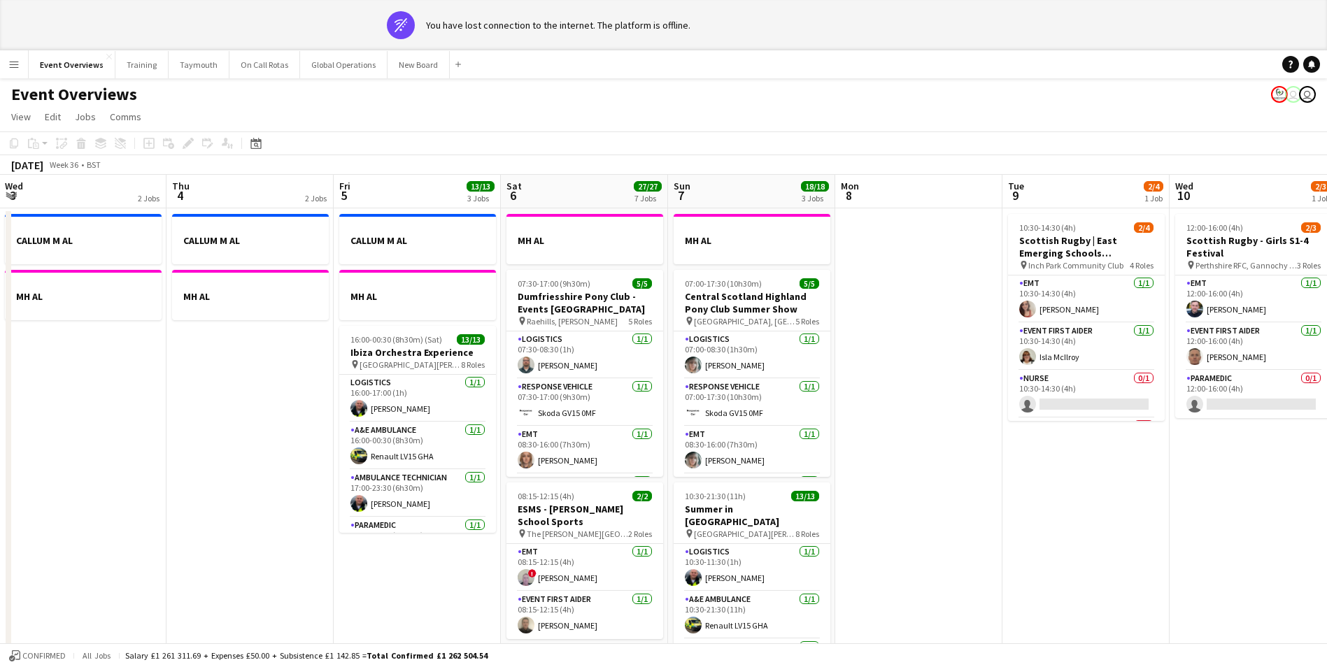
scroll to position [0, 422]
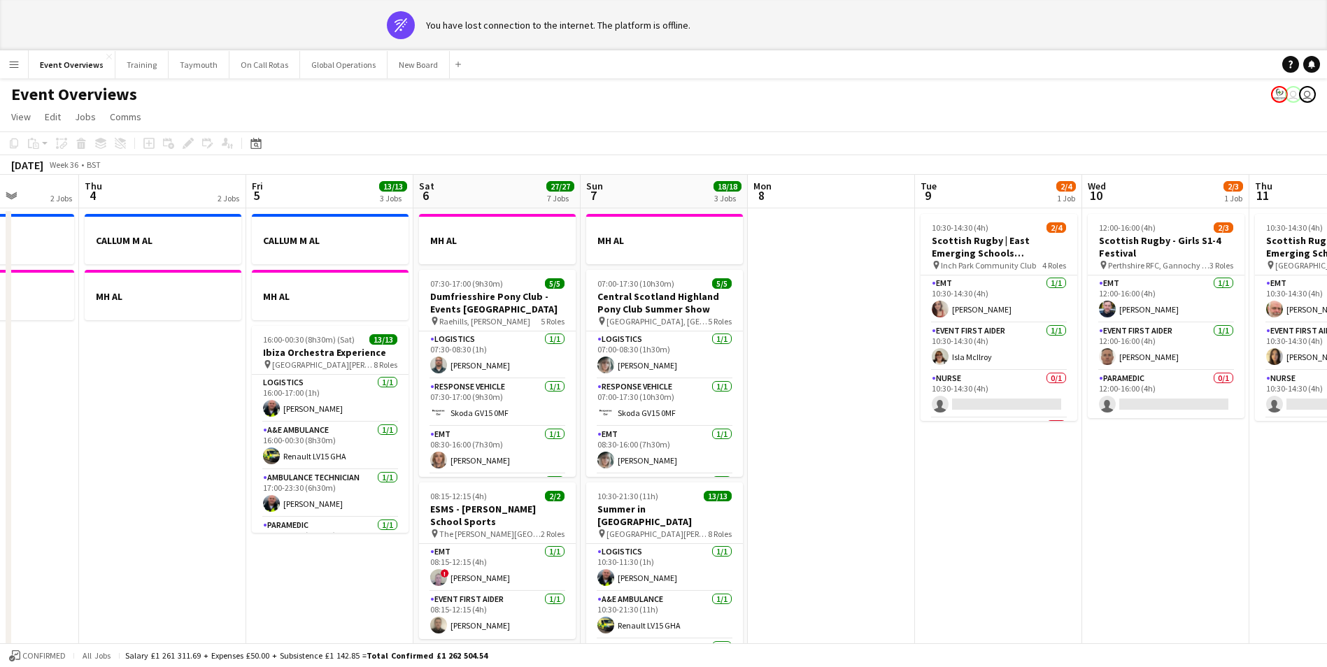
drag, startPoint x: 688, startPoint y: 532, endPoint x: 1513, endPoint y: 522, distance: 825.4
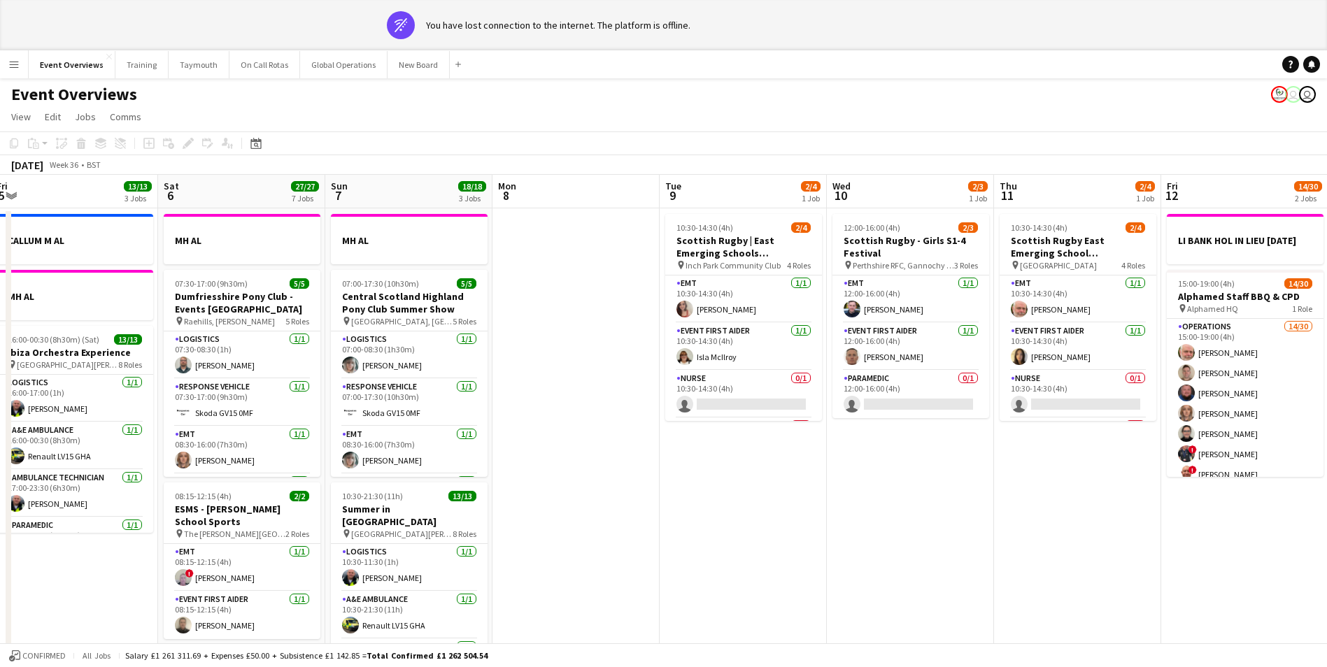
scroll to position [0, 453]
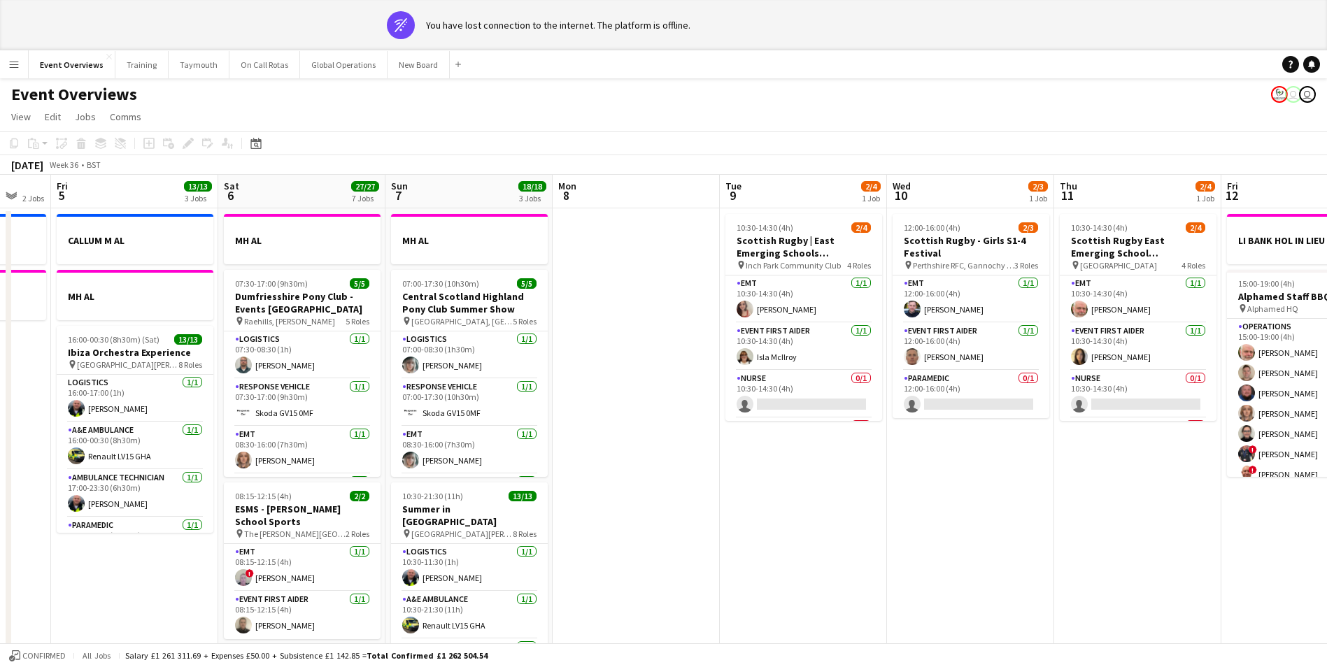
drag, startPoint x: 1051, startPoint y: 606, endPoint x: 686, endPoint y: 596, distance: 365.3
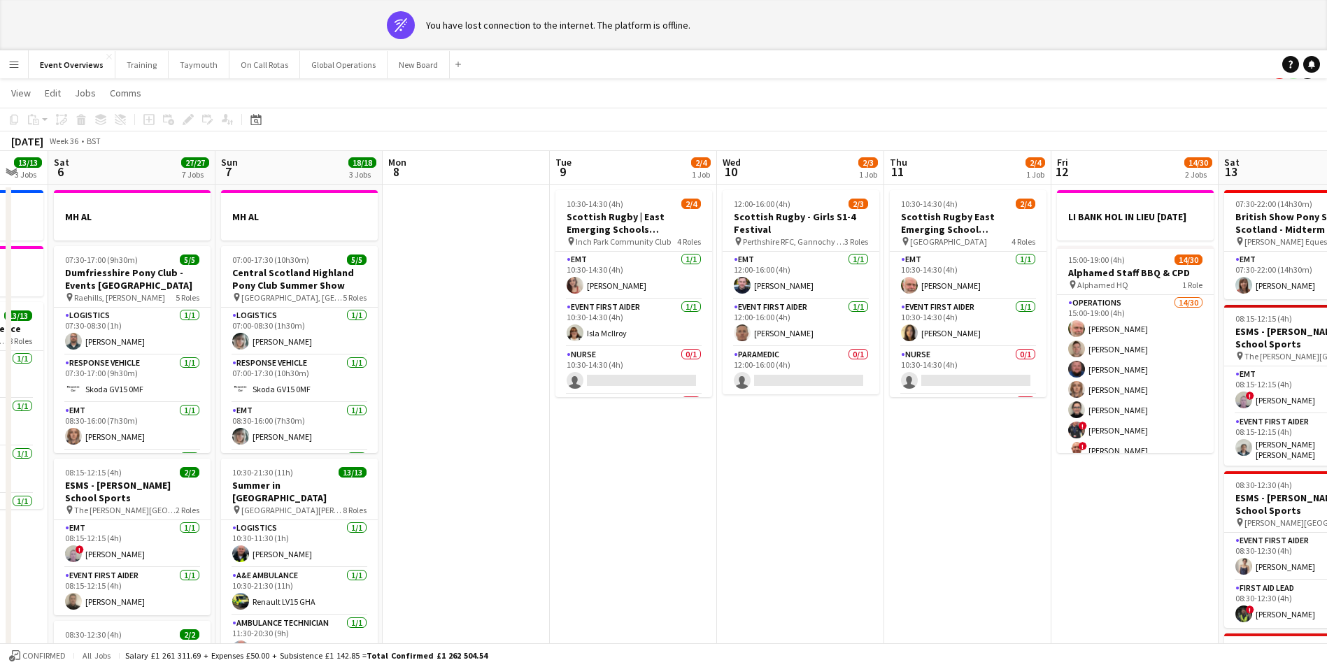
scroll to position [0, 0]
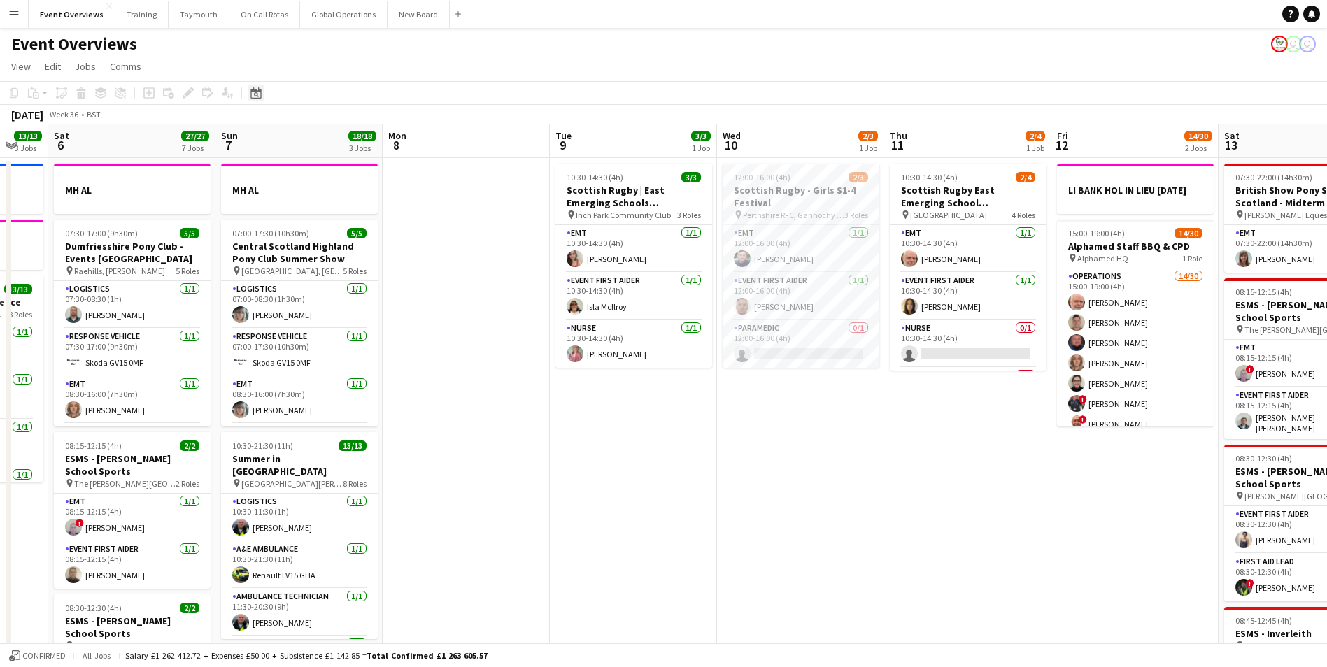
click at [259, 95] on icon "Date picker" at bounding box center [255, 92] width 11 height 11
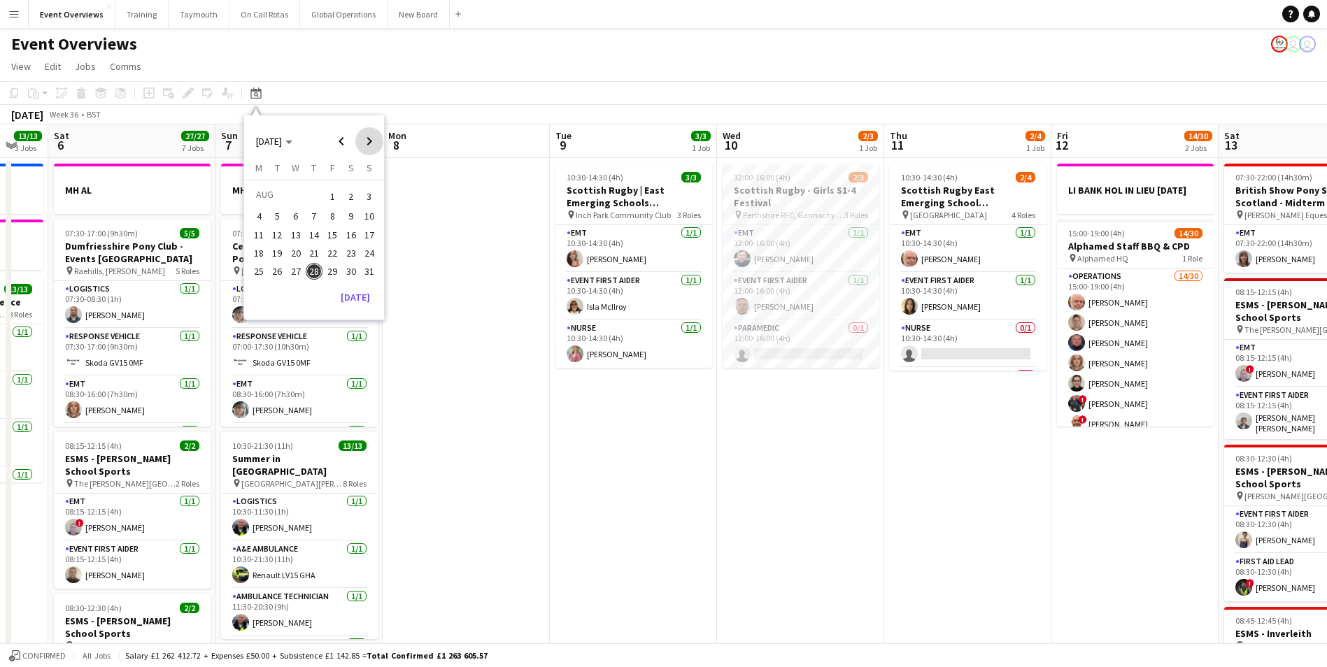
click at [367, 137] on span "Next month" at bounding box center [369, 141] width 28 height 28
click at [331, 211] on span "3" at bounding box center [332, 213] width 17 height 17
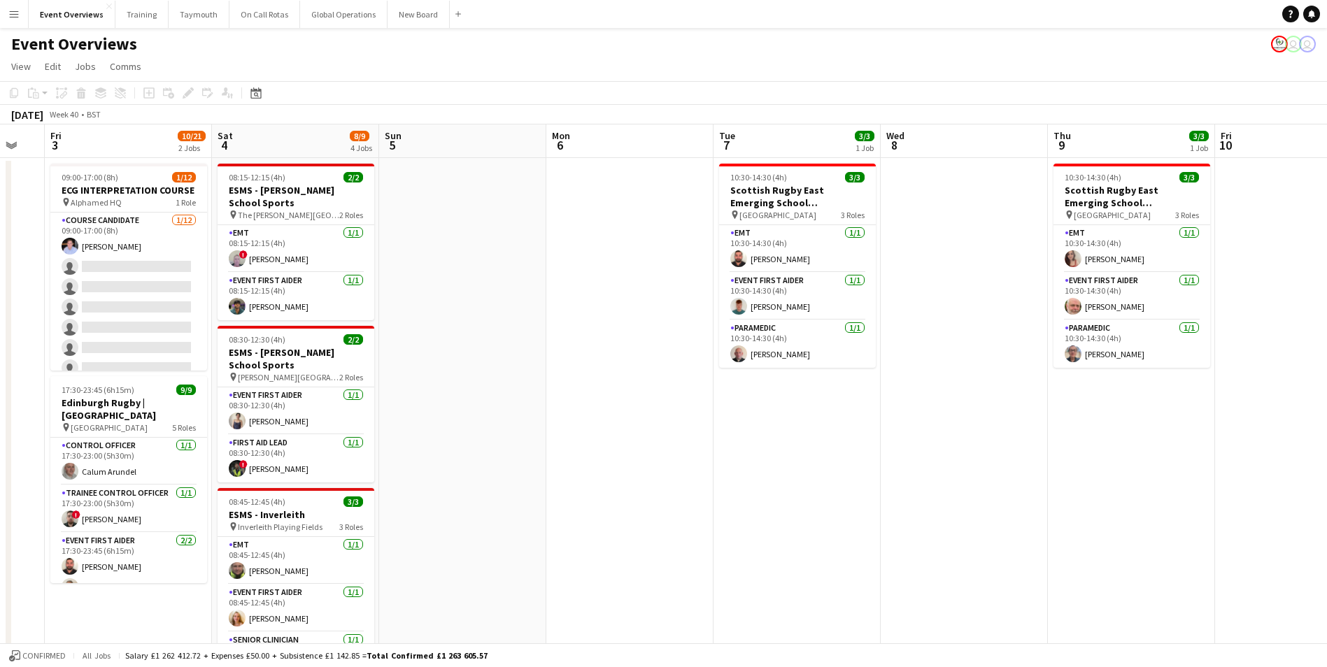
drag, startPoint x: 923, startPoint y: 371, endPoint x: 267, endPoint y: 460, distance: 662.0
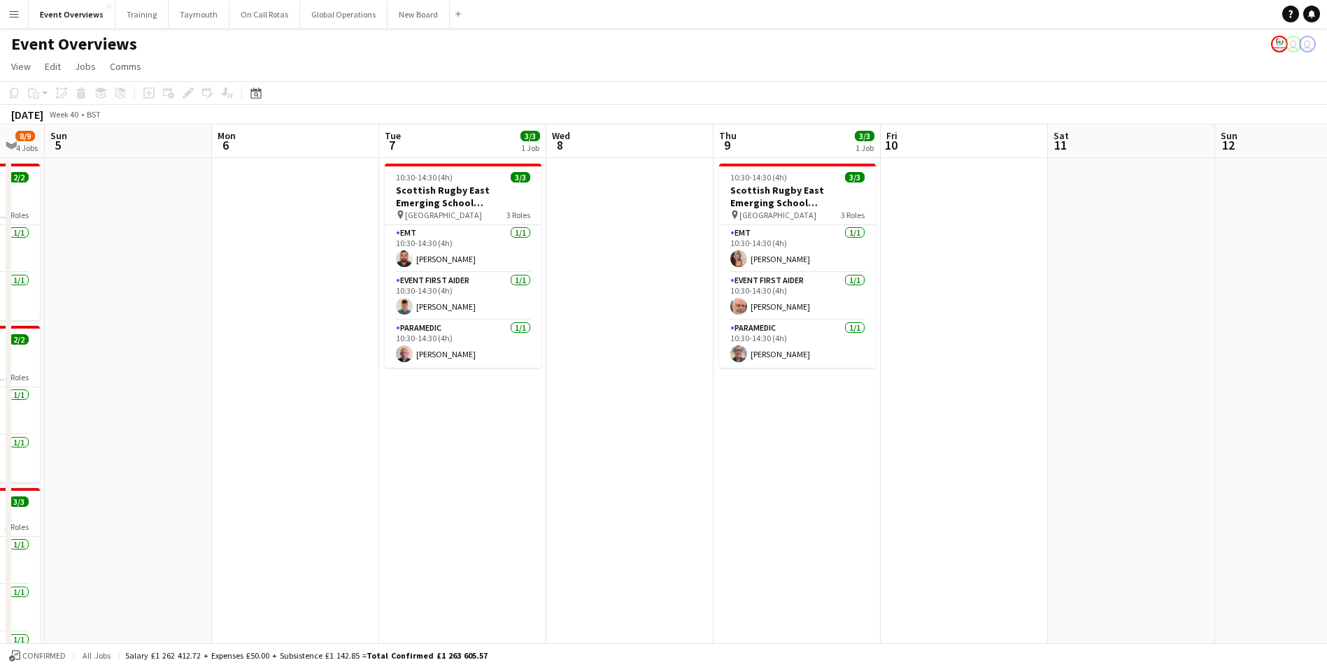
scroll to position [0, 473]
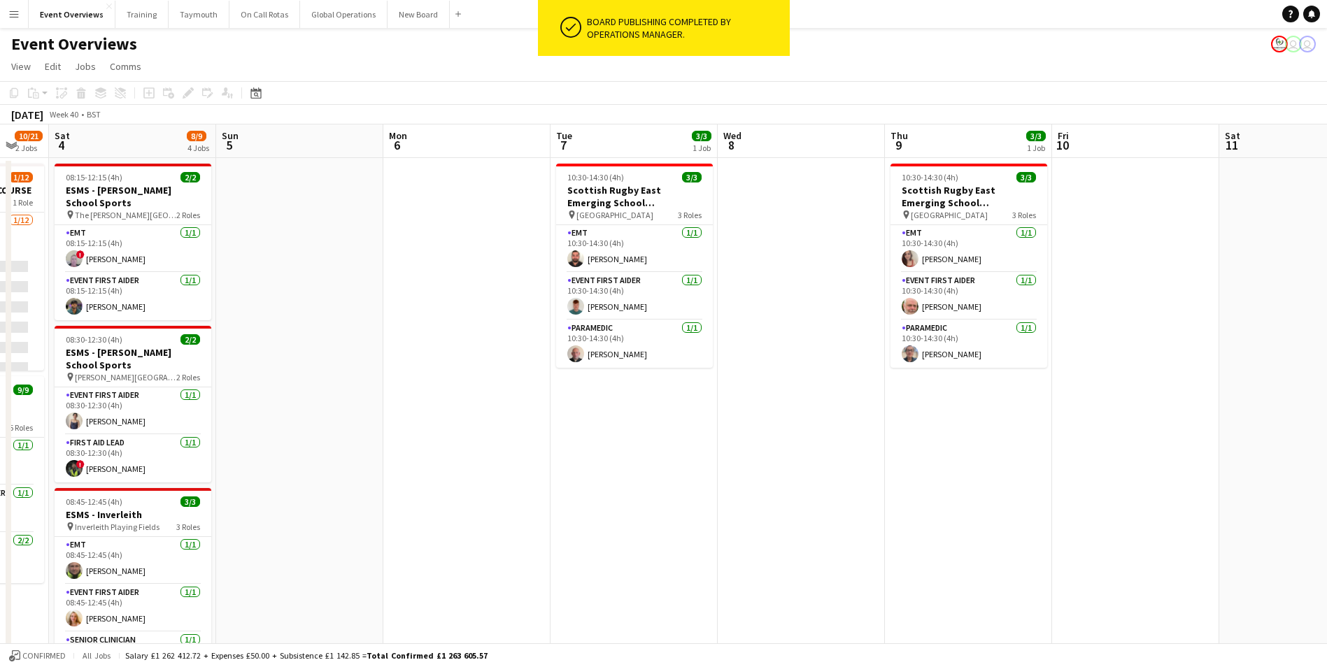
drag, startPoint x: 616, startPoint y: 503, endPoint x: 1267, endPoint y: 439, distance: 654.3
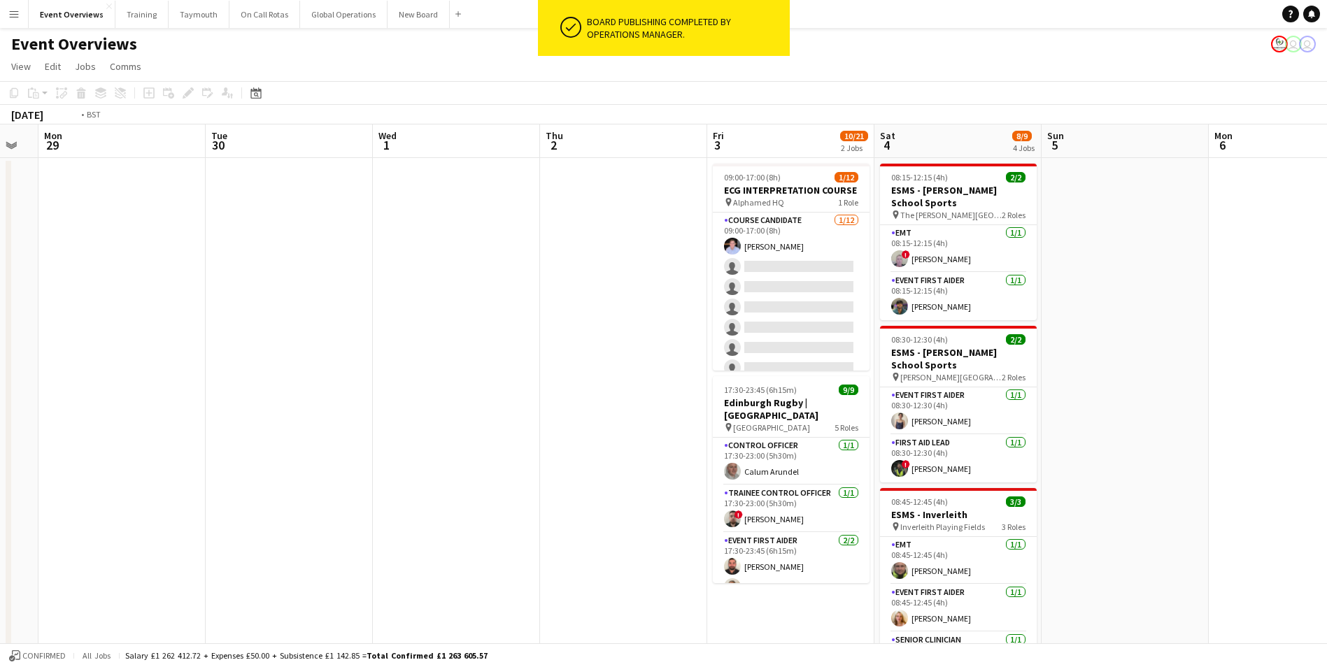
drag, startPoint x: 491, startPoint y: 433, endPoint x: 820, endPoint y: 399, distance: 330.4
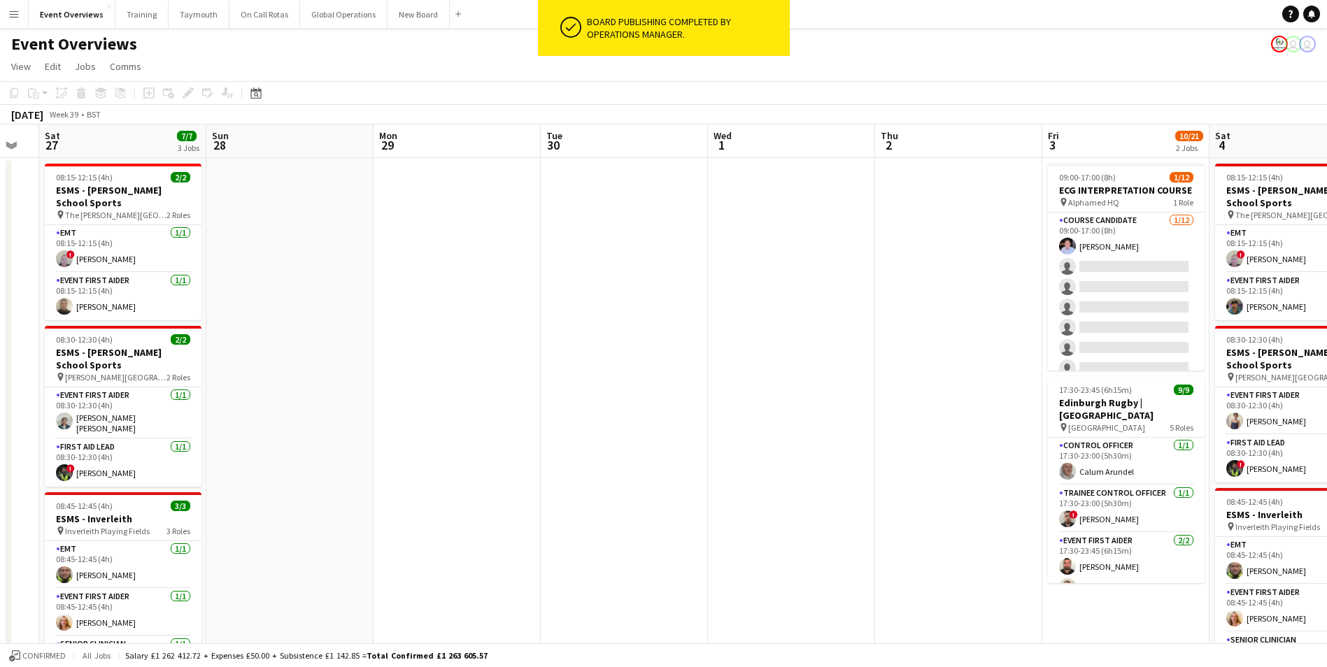
drag, startPoint x: 292, startPoint y: 457, endPoint x: 964, endPoint y: 397, distance: 674.8
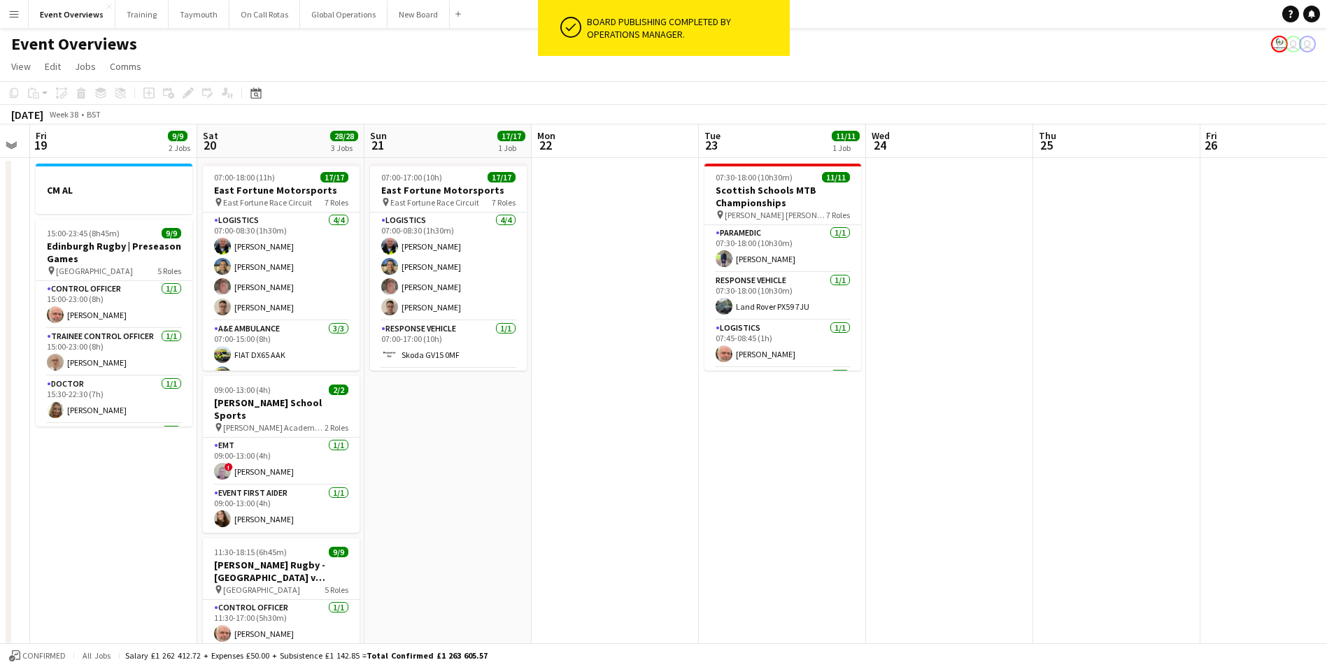
drag, startPoint x: 408, startPoint y: 439, endPoint x: 847, endPoint y: 418, distance: 439.8
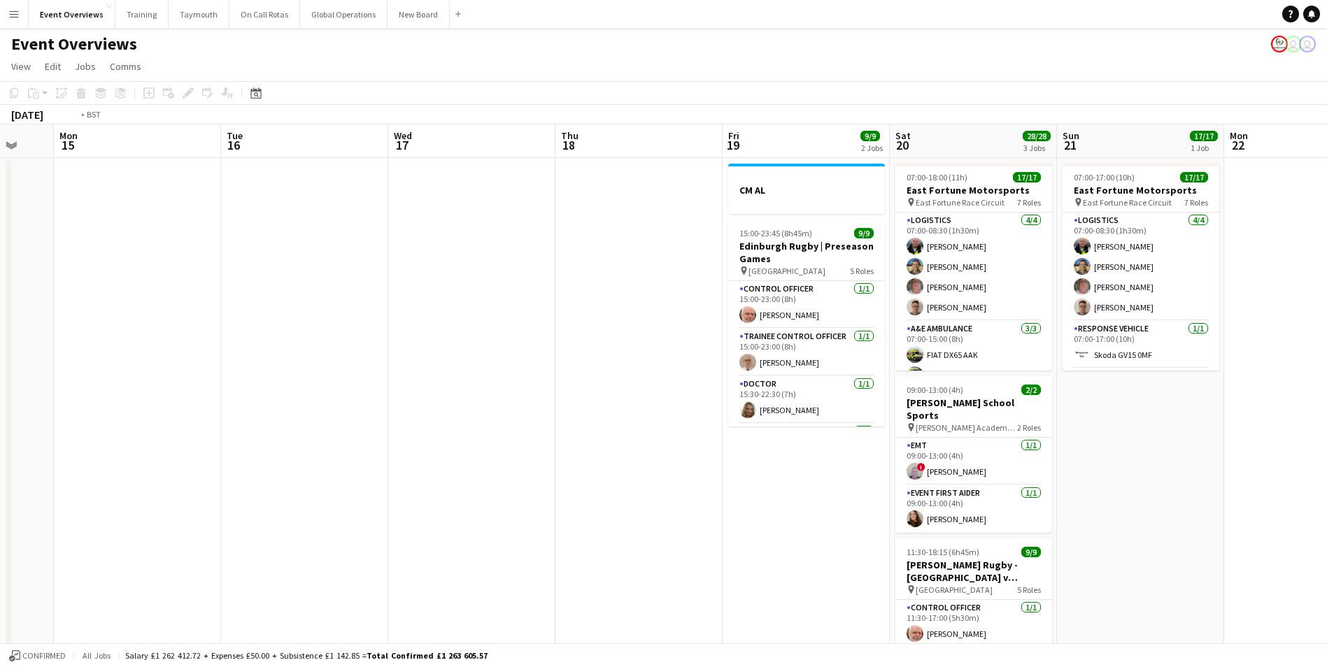
drag, startPoint x: 178, startPoint y: 532, endPoint x: 802, endPoint y: 469, distance: 627.8
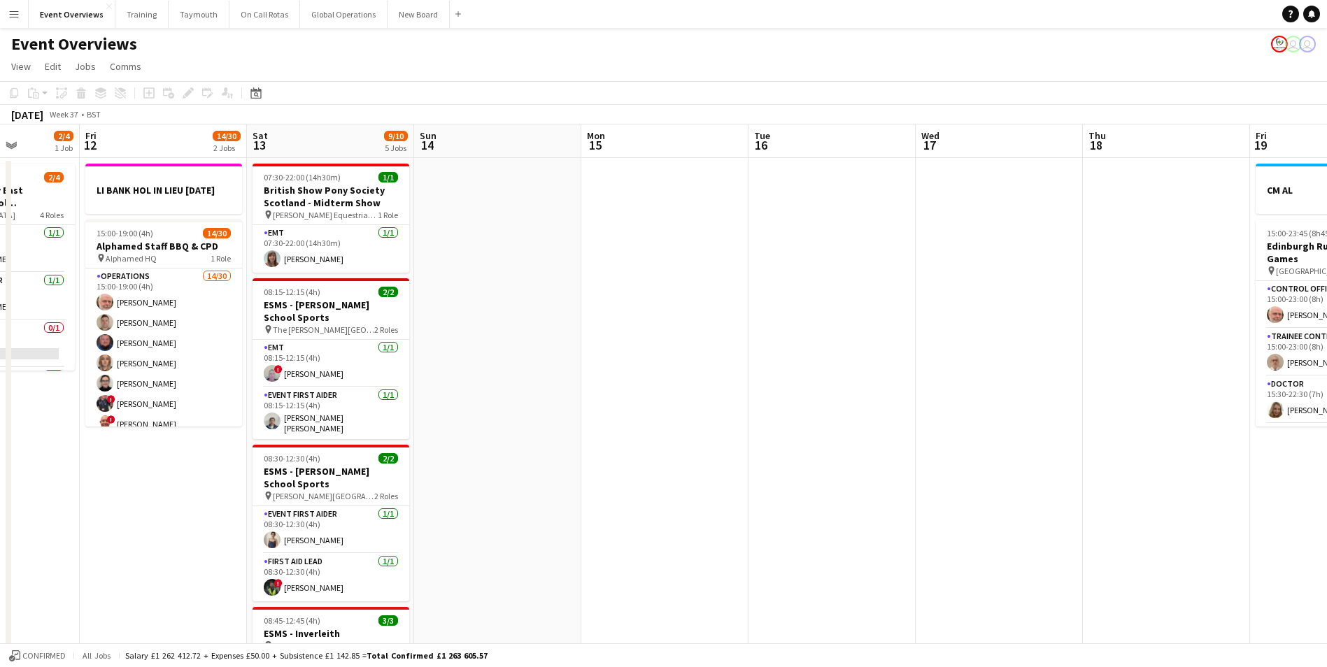
drag, startPoint x: 264, startPoint y: 486, endPoint x: 778, endPoint y: 429, distance: 516.5
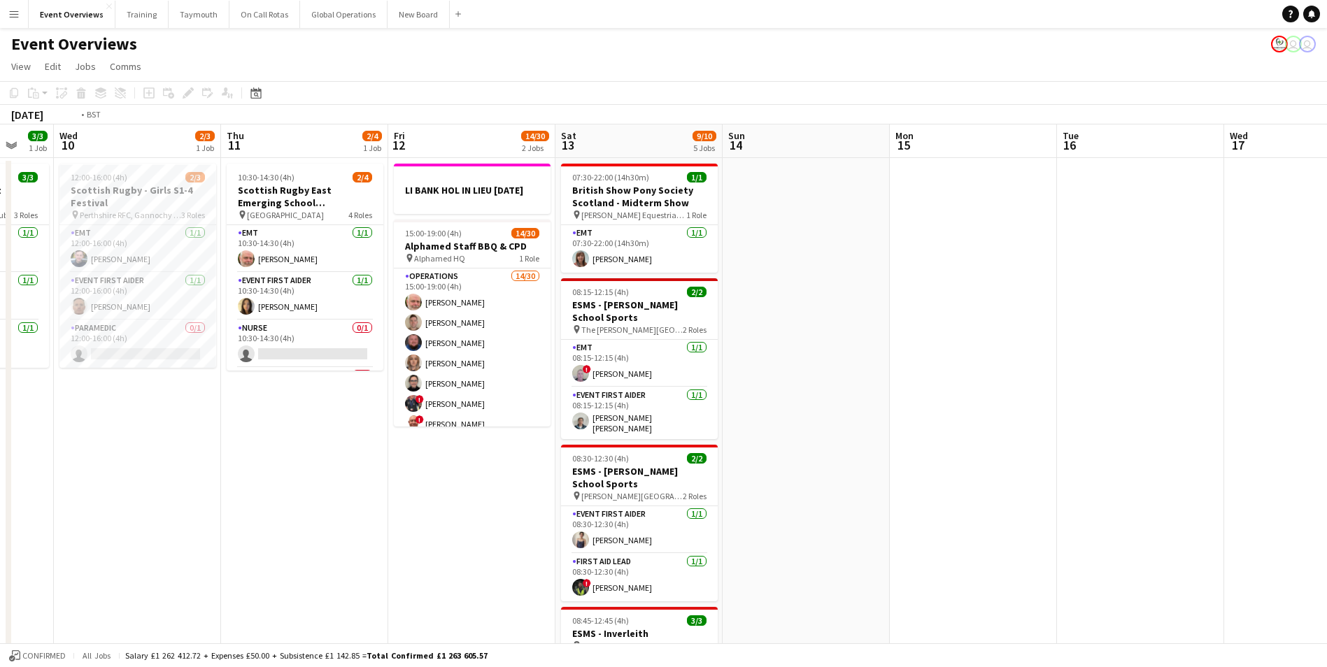
drag, startPoint x: 160, startPoint y: 525, endPoint x: 878, endPoint y: 450, distance: 722.3
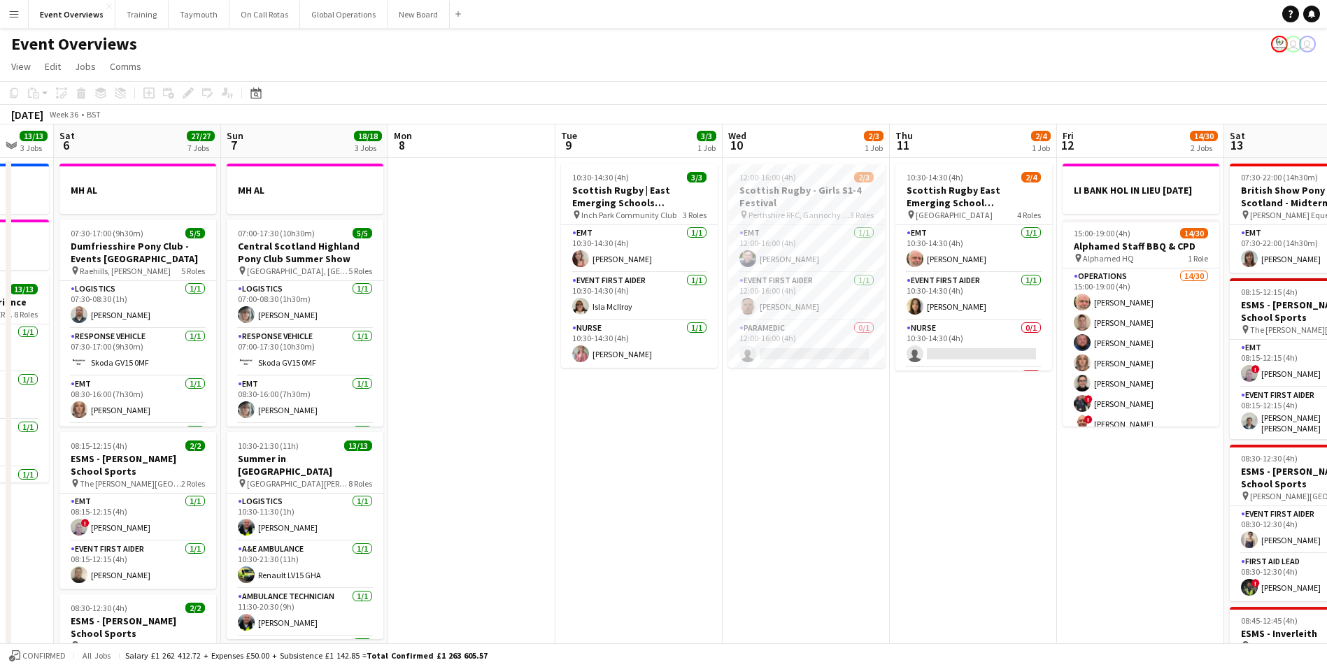
scroll to position [0, 387]
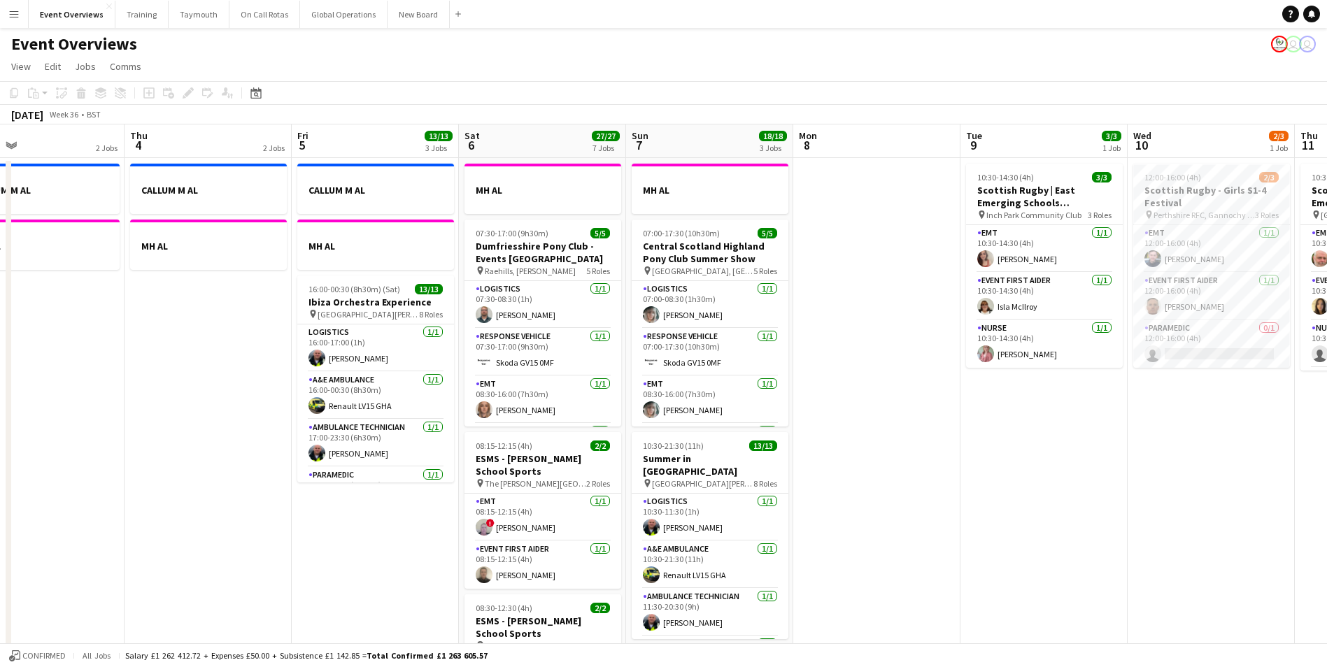
drag, startPoint x: 481, startPoint y: 504, endPoint x: 1002, endPoint y: 438, distance: 525.2
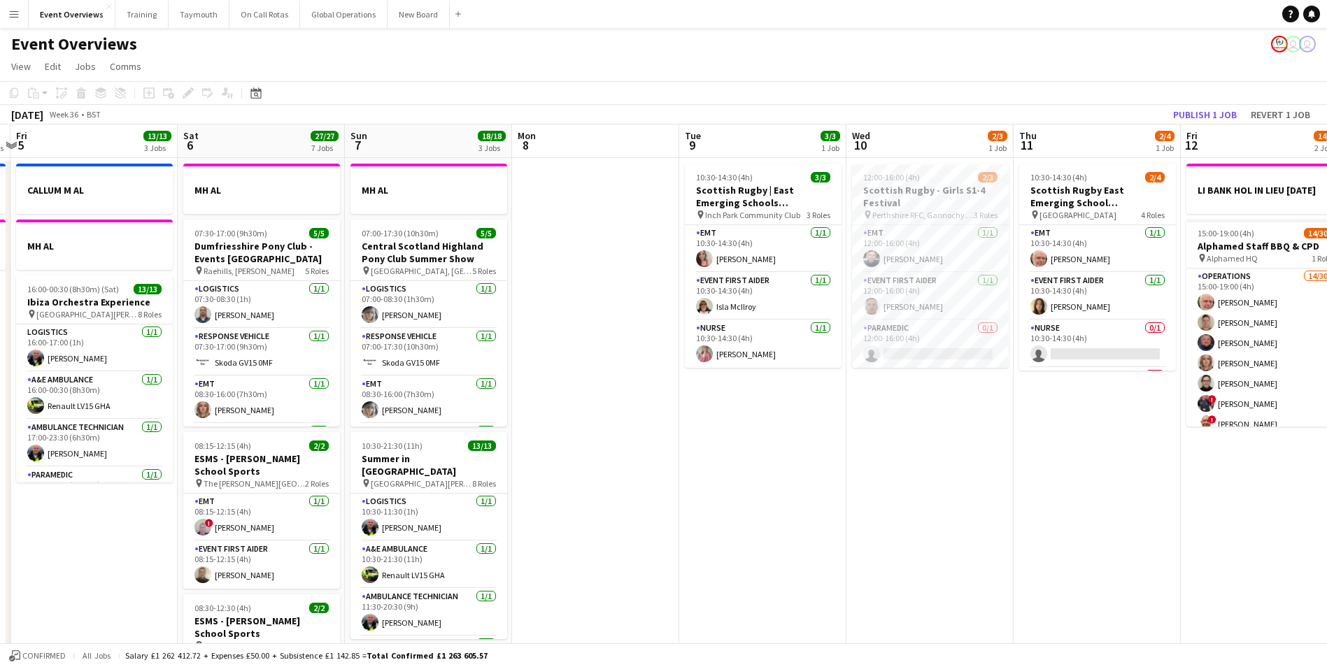
scroll to position [0, 494]
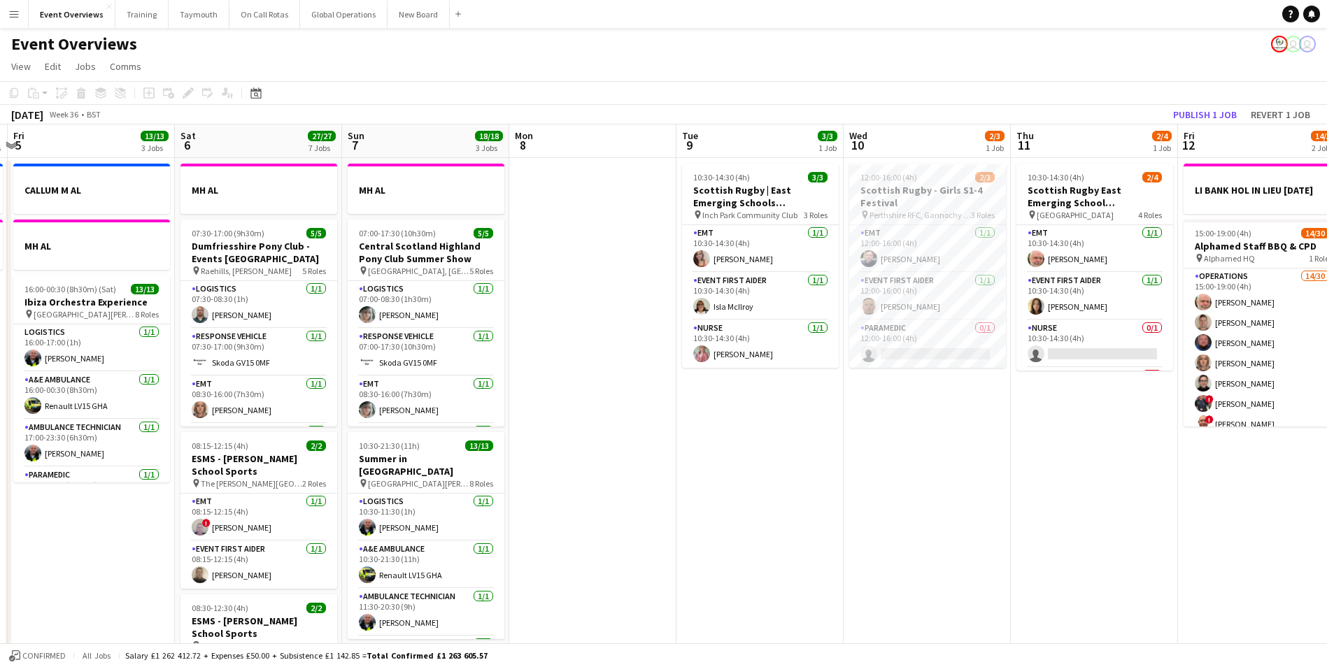
drag, startPoint x: 1179, startPoint y: 513, endPoint x: 885, endPoint y: 554, distance: 296.6
click at [256, 90] on icon at bounding box center [255, 92] width 10 height 11
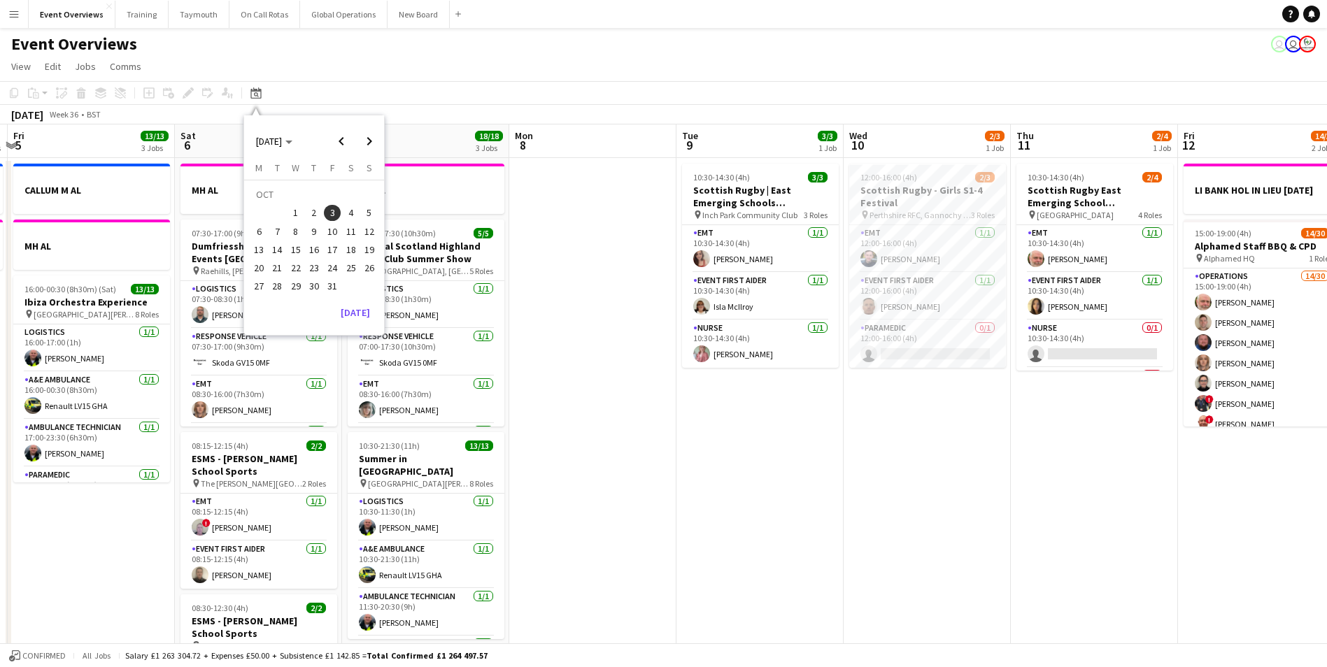
click at [334, 217] on span "3" at bounding box center [332, 213] width 17 height 17
click at [334, 207] on span "3" at bounding box center [332, 213] width 17 height 17
click at [355, 314] on button "[DATE]" at bounding box center [355, 312] width 41 height 22
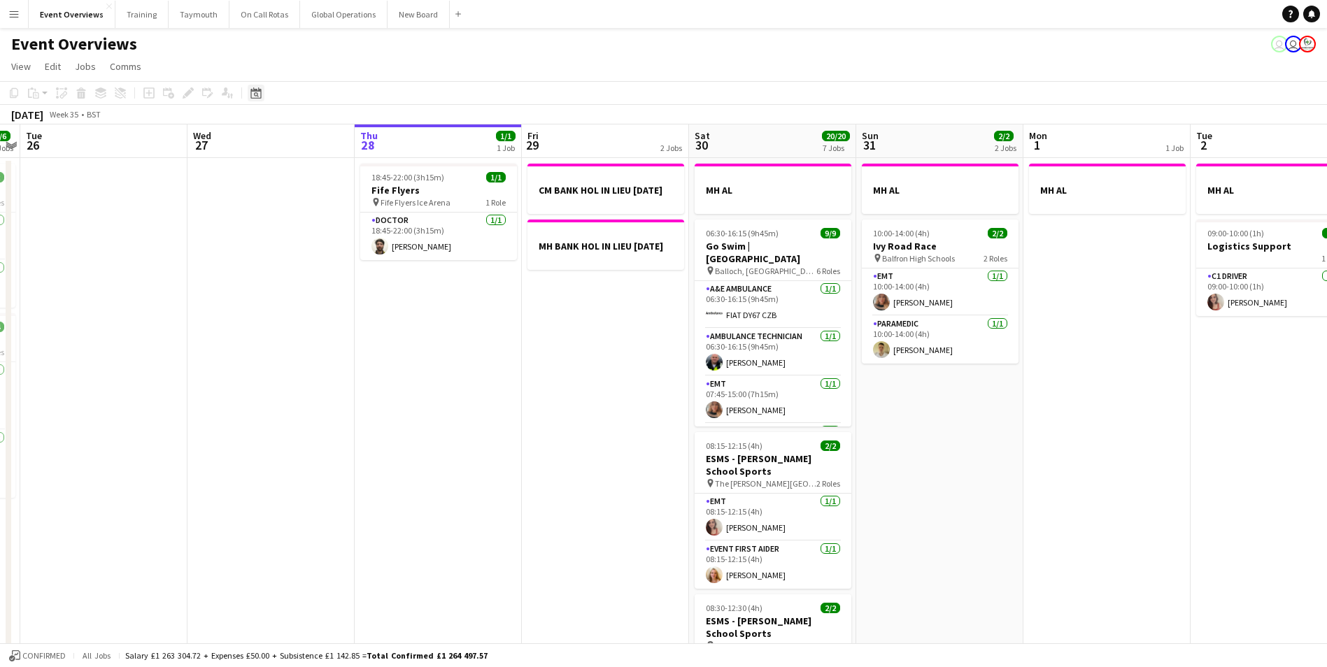
click at [255, 90] on icon at bounding box center [255, 92] width 10 height 11
click at [363, 139] on span "Next month" at bounding box center [369, 141] width 28 height 28
click at [331, 213] on span "3" at bounding box center [332, 213] width 17 height 17
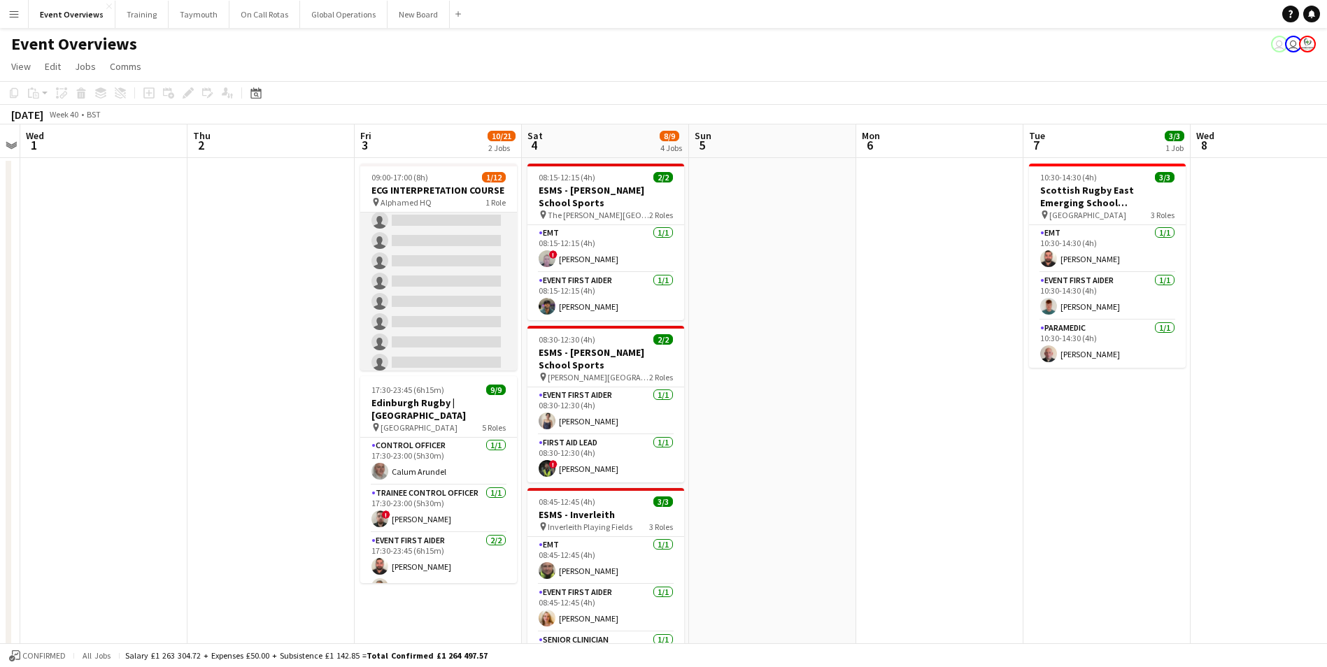
scroll to position [0, 0]
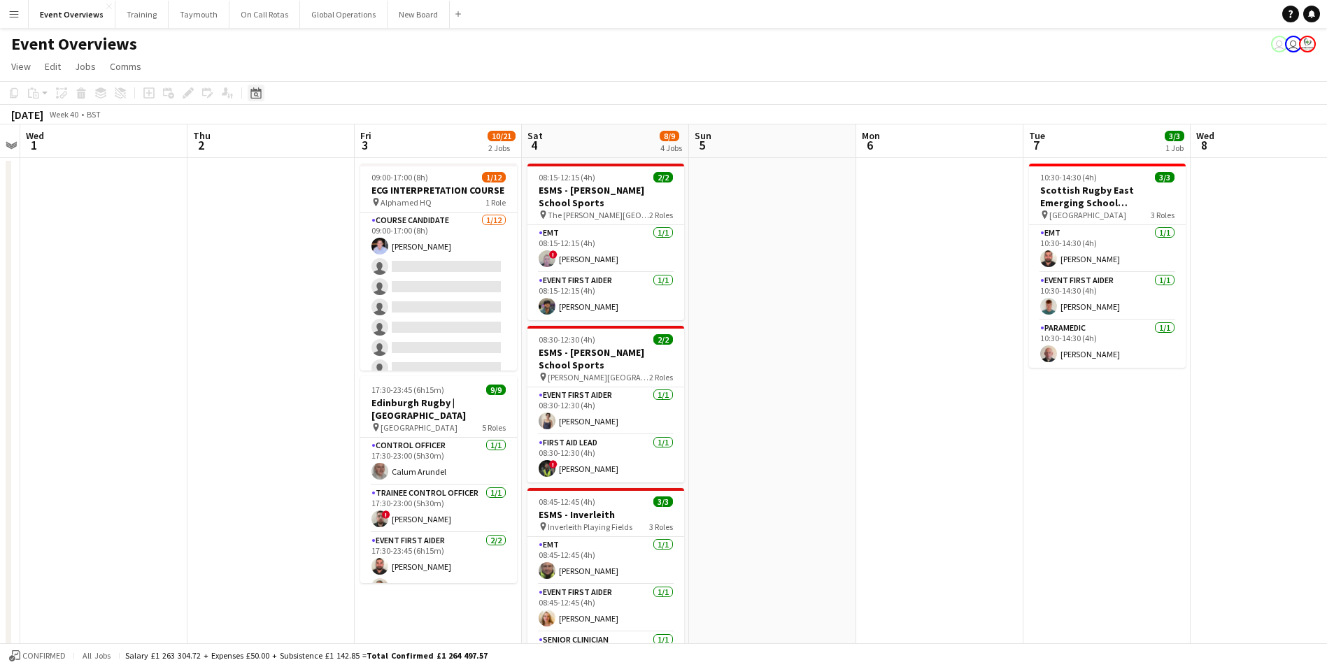
click at [255, 90] on icon at bounding box center [255, 92] width 10 height 11
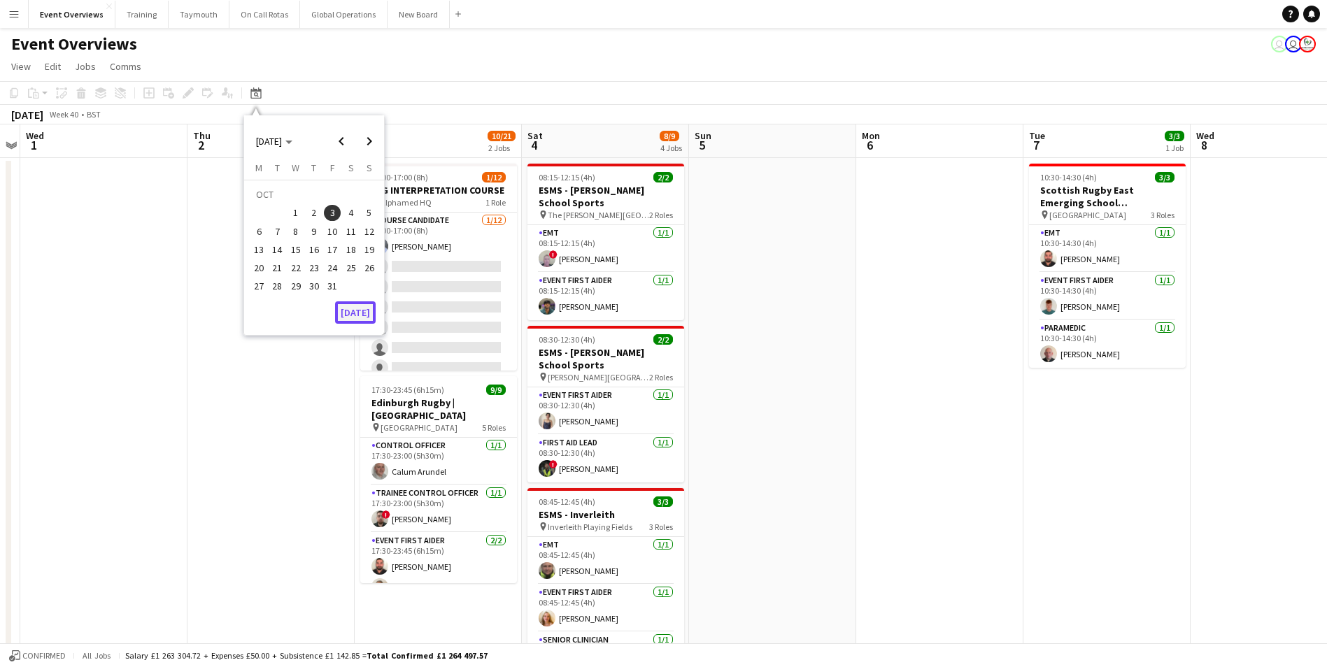
click at [358, 308] on button "[DATE]" at bounding box center [355, 312] width 41 height 22
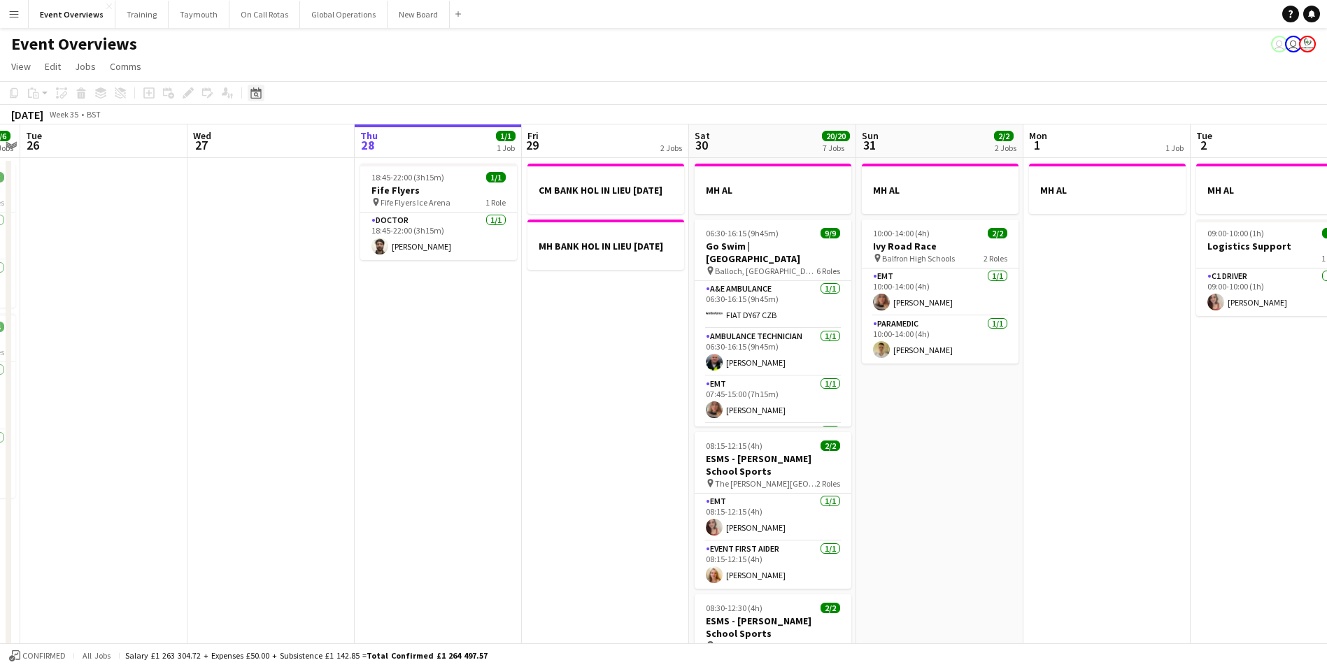
click at [254, 97] on icon "Date picker" at bounding box center [255, 92] width 11 height 11
click at [369, 139] on span "Next month" at bounding box center [369, 141] width 28 height 28
click at [329, 211] on span "3" at bounding box center [332, 213] width 17 height 17
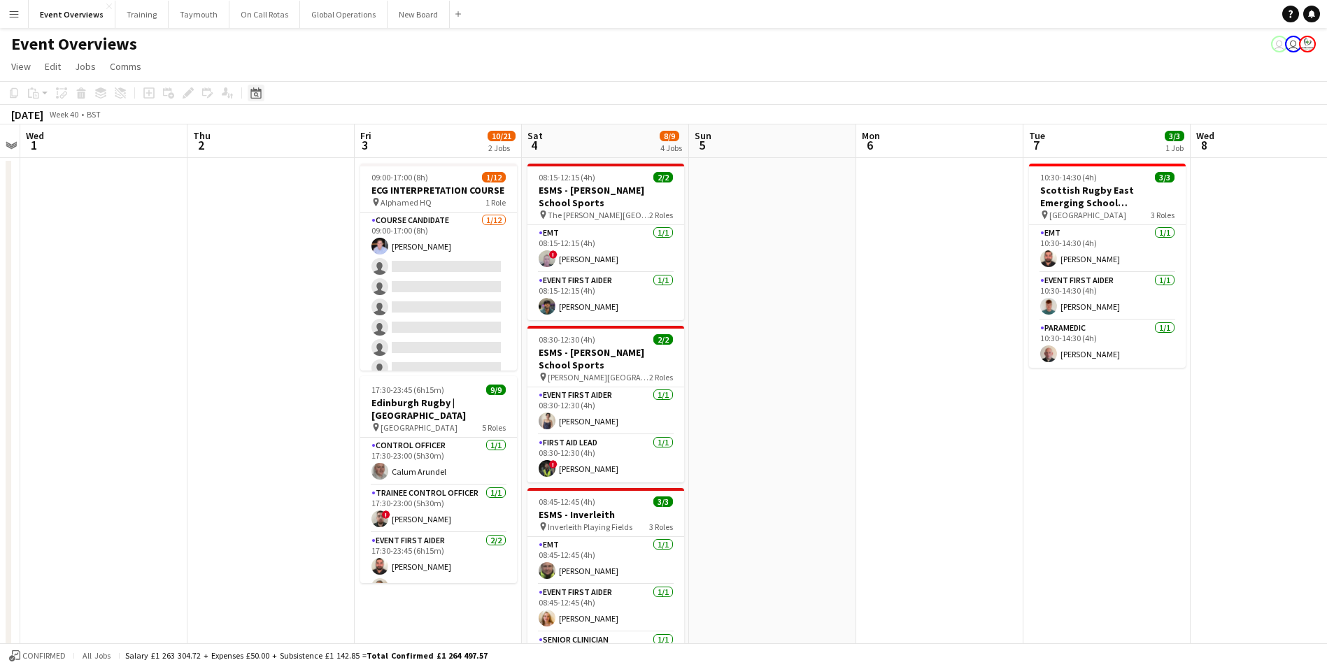
click at [257, 94] on icon at bounding box center [256, 94] width 5 height 5
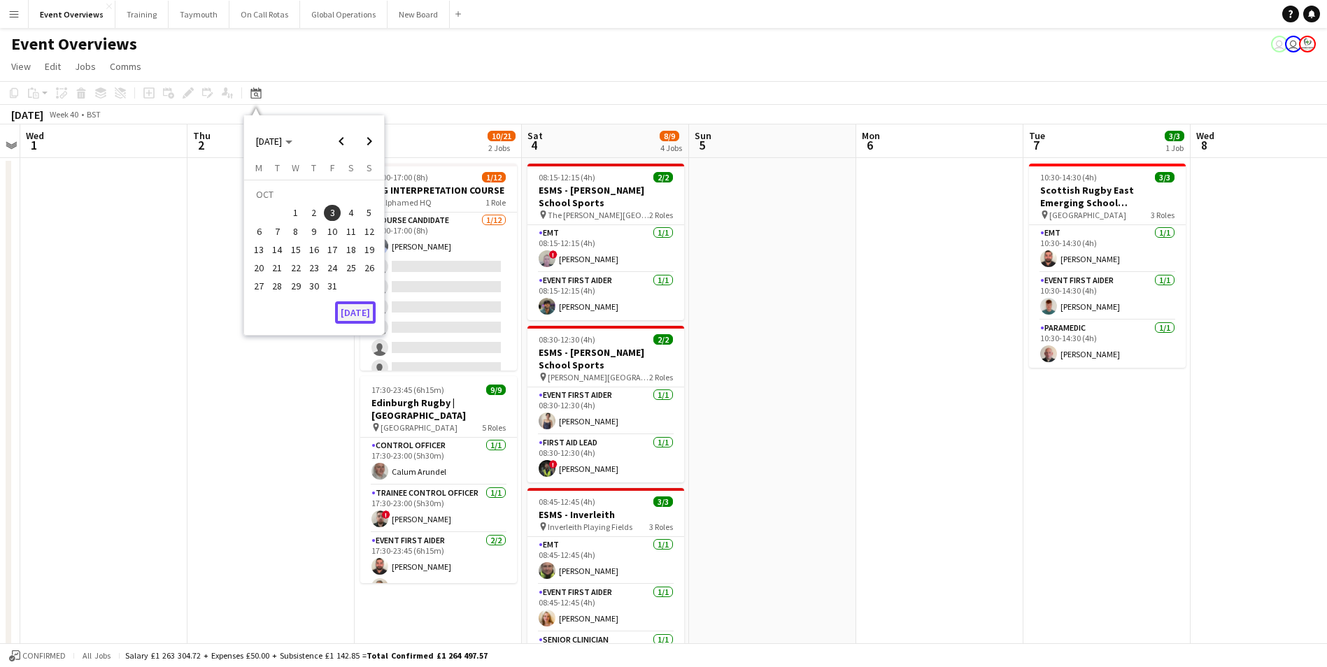
click at [346, 310] on button "[DATE]" at bounding box center [355, 312] width 41 height 22
